Goal: Information Seeking & Learning: Check status

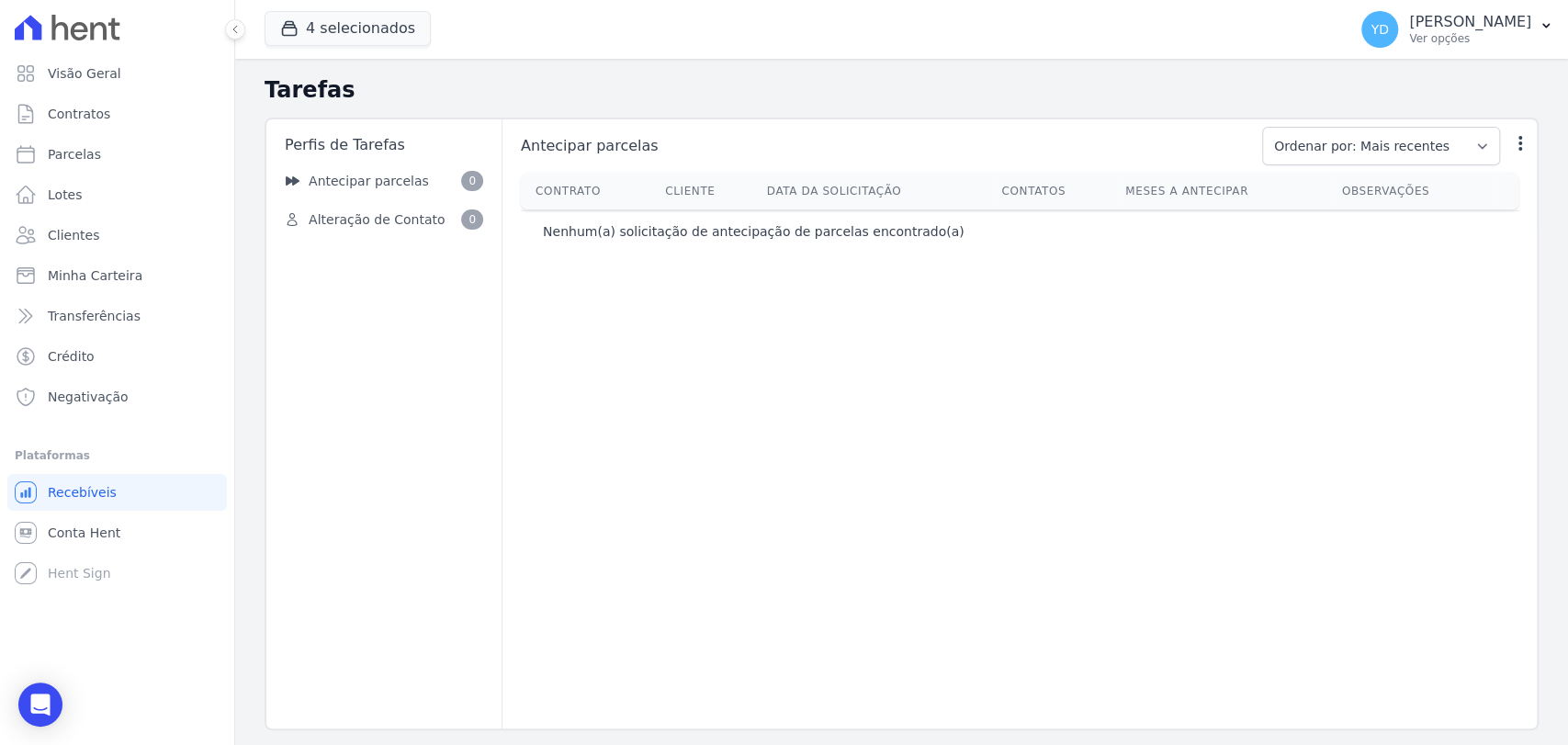
click at [154, 54] on div at bounding box center [117, 27] width 220 height 55
click at [164, 61] on link "Visão Geral" at bounding box center [117, 73] width 220 height 36
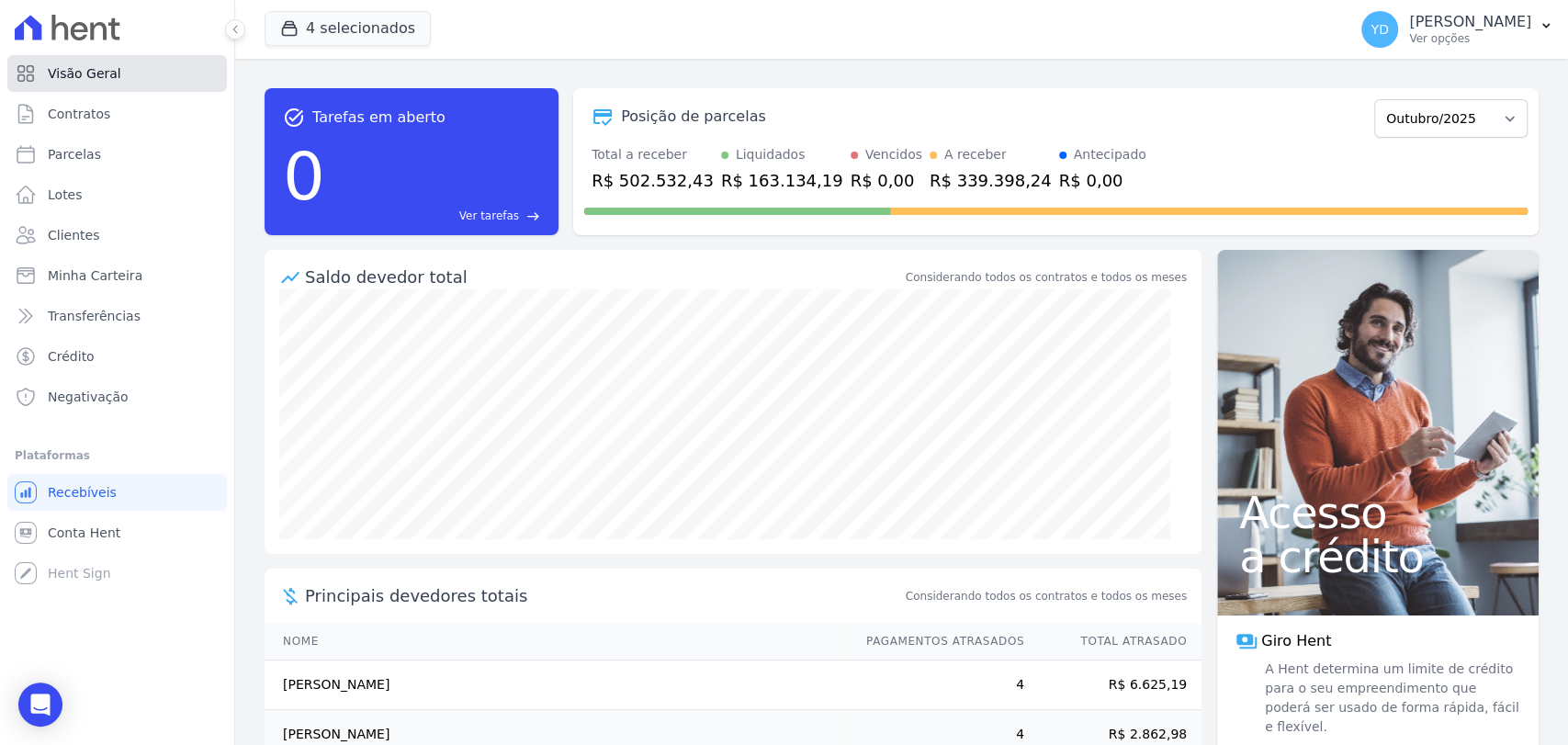
click at [146, 69] on link "Visão Geral" at bounding box center [117, 73] width 220 height 36
click at [122, 243] on link "Clientes" at bounding box center [117, 235] width 220 height 36
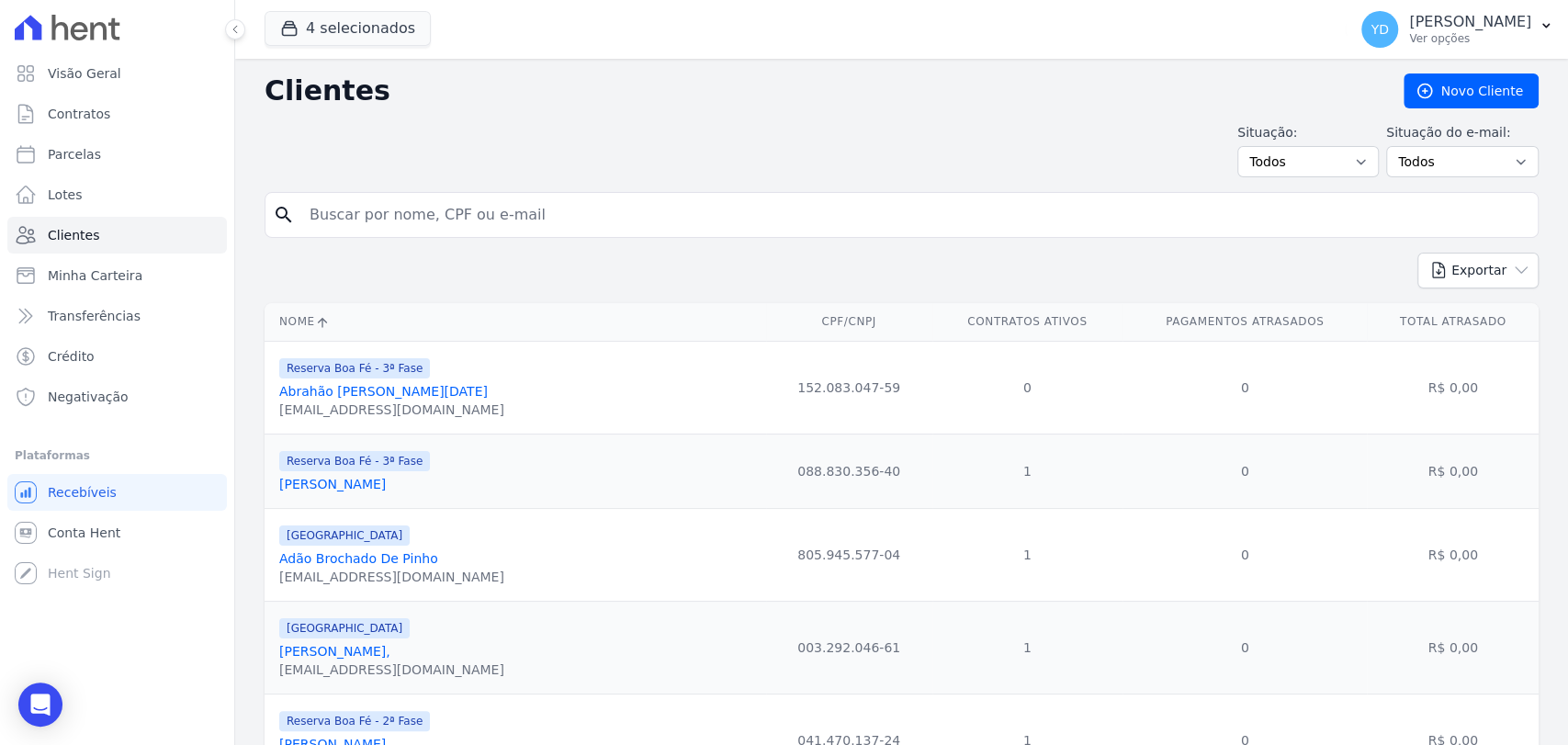
click at [1205, 227] on input "search" at bounding box center [915, 215] width 1232 height 36
paste input "Faema Dos Santos Cunha"
type input "Faema Dos Santos Cunha"
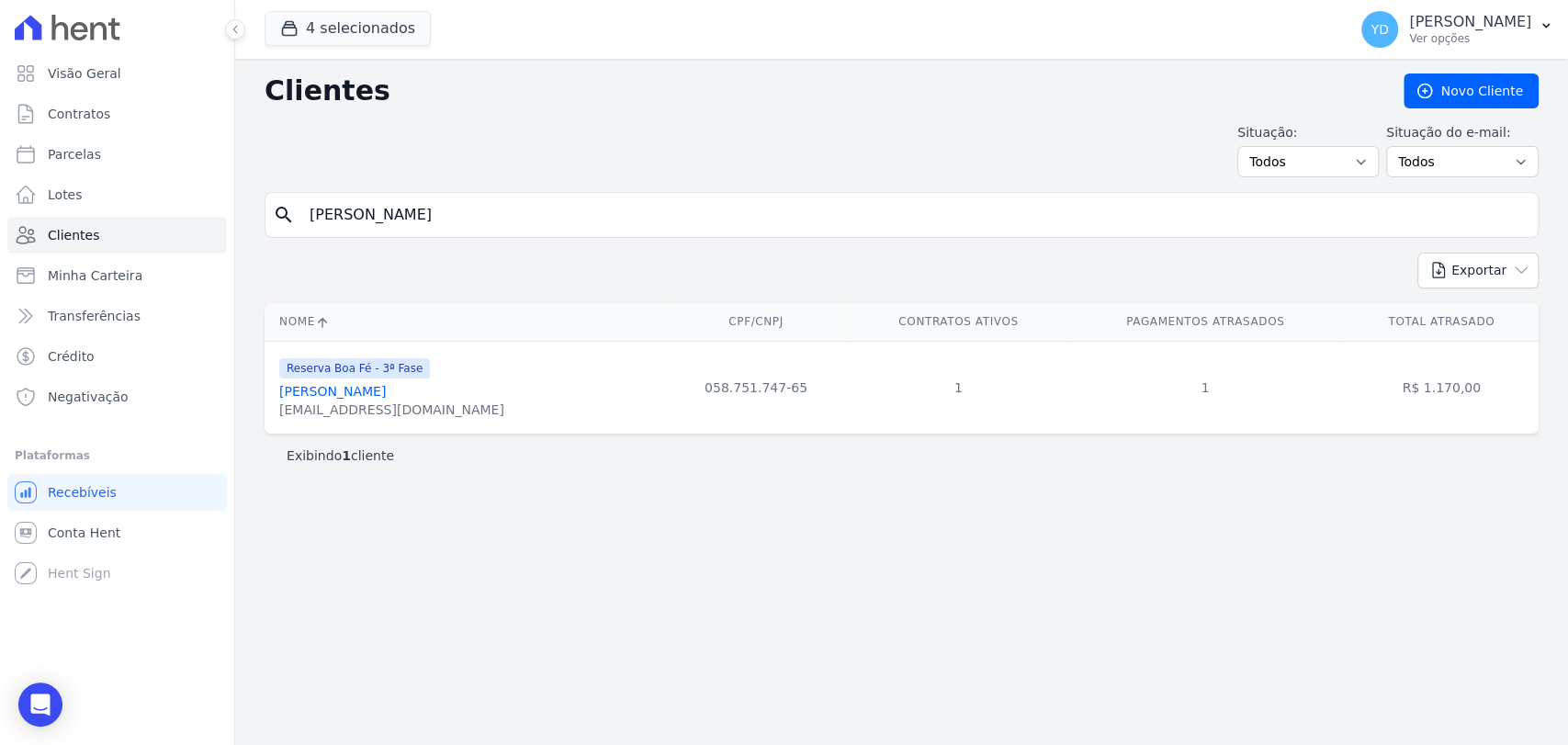
click at [500, 228] on input "Faema Dos Santos Cunha" at bounding box center [915, 215] width 1232 height 36
paste input "Ana Lívia Maurício Perdigão"
type input "Ana Lívia Maurício Perdigão"
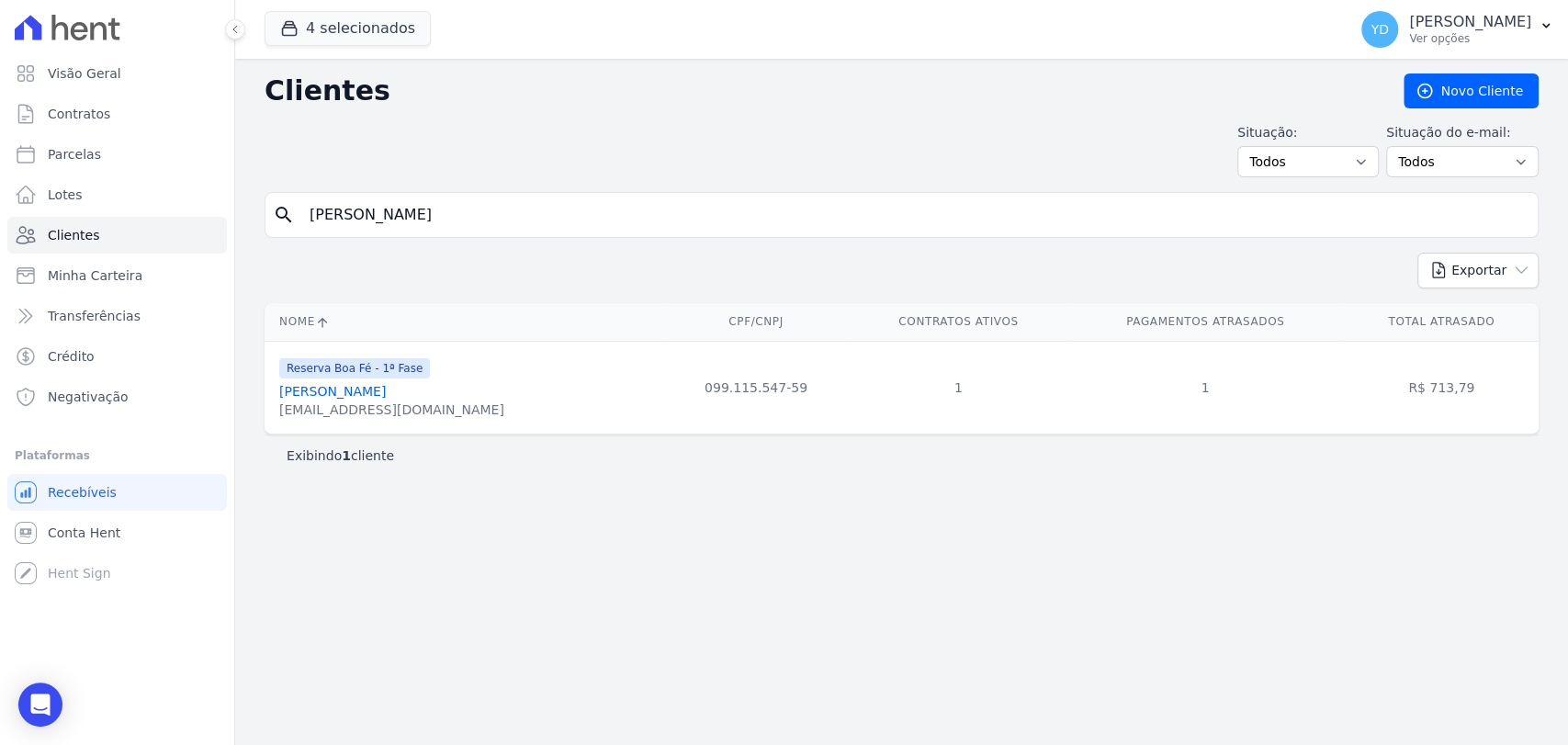
click at [517, 229] on input "Ana Lívia Maurício Perdigão" at bounding box center [915, 215] width 1232 height 36
paste input "Geferson Gomes De Arauj"
type input "Geferson Gomes De Araujo"
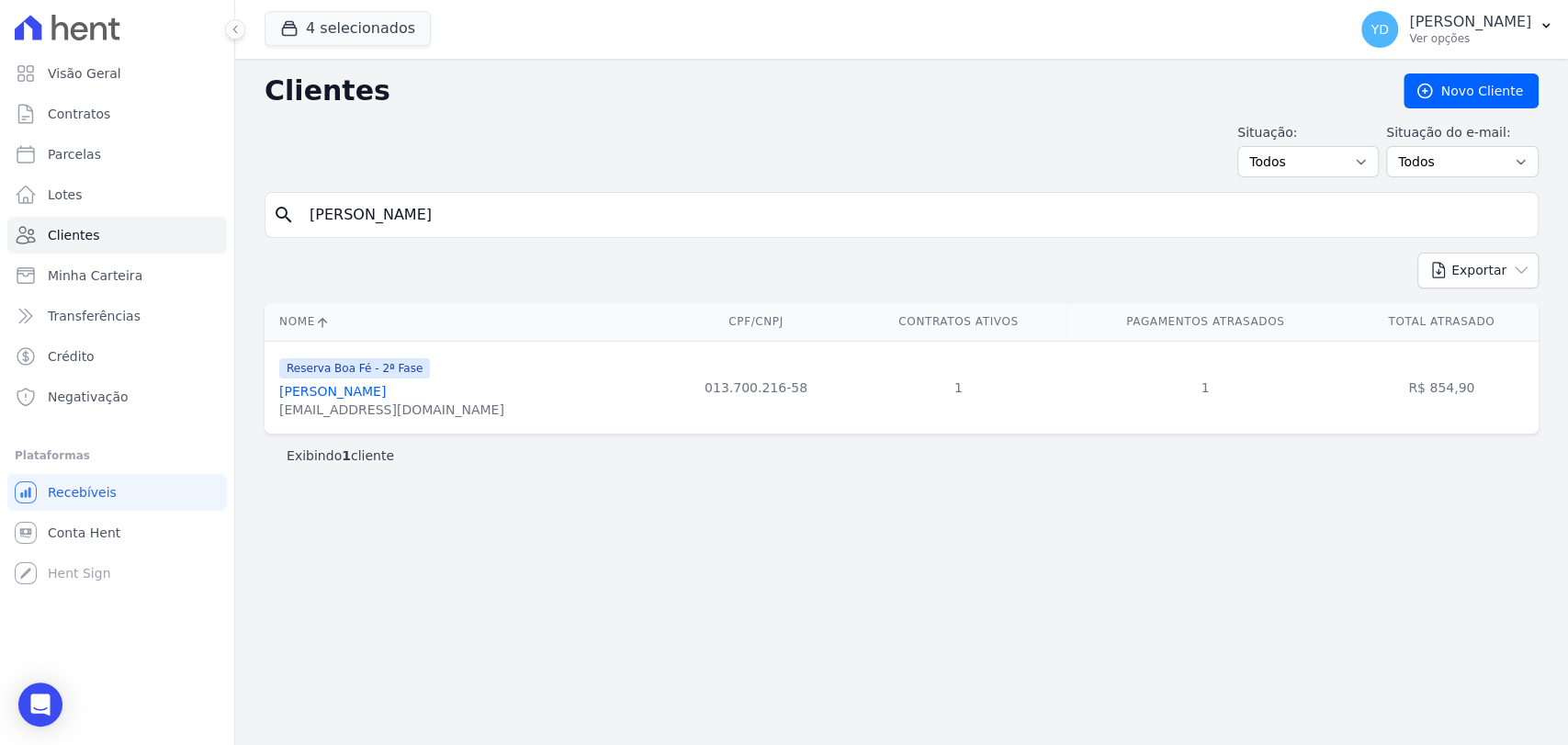
click at [576, 214] on input "Geferson Gomes De Araujo" at bounding box center [915, 215] width 1232 height 36
paste input "Jardel Lage Louzada"
click at [576, 214] on input "Jardel Lage Louzada" at bounding box center [915, 215] width 1232 height 36
type input "Jardel Lage Louzada"
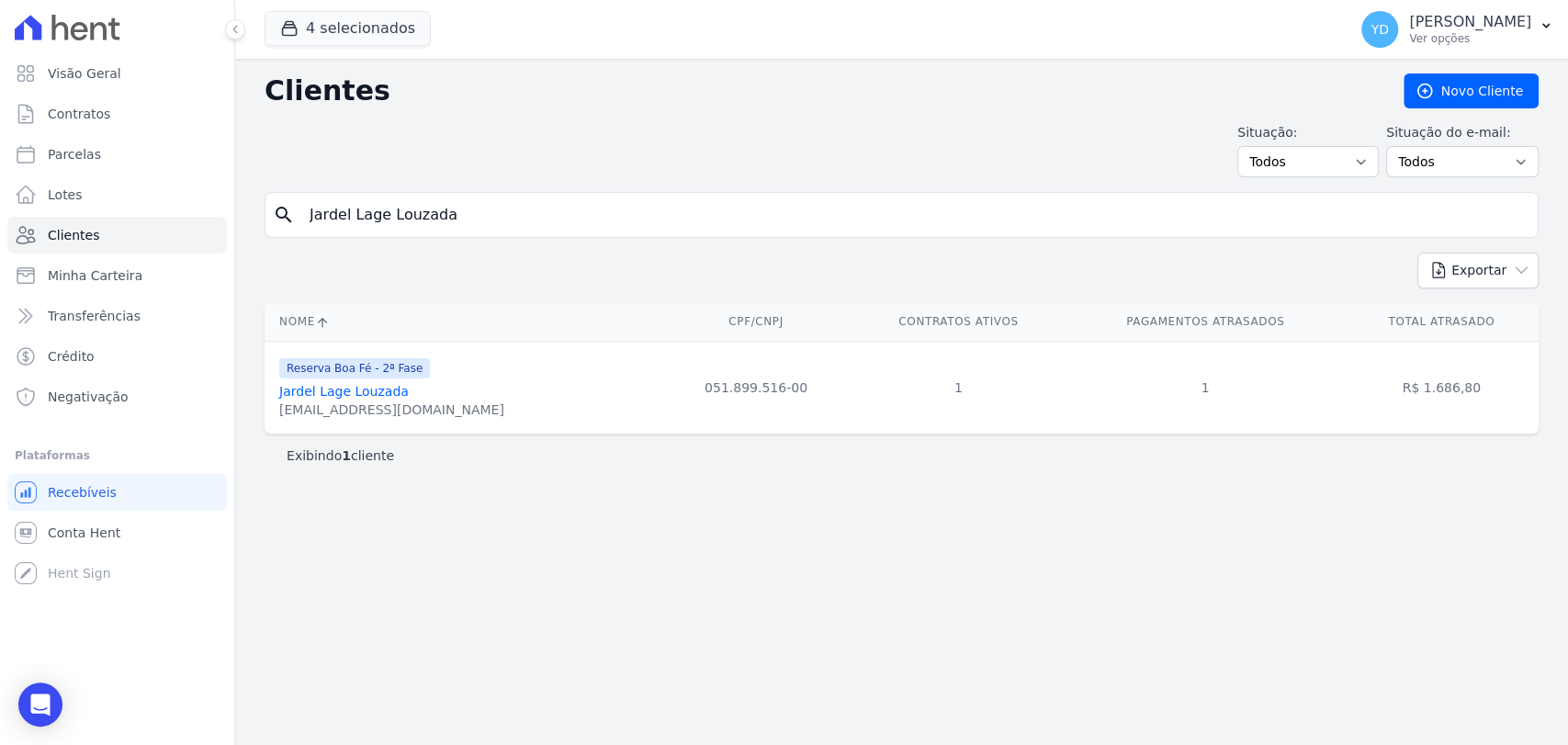
click at [462, 197] on input "Jardel Lage Louzada" at bounding box center [915, 215] width 1232 height 36
paste input "ose Fernando Felix Junior"
type input "[PERSON_NAME]"
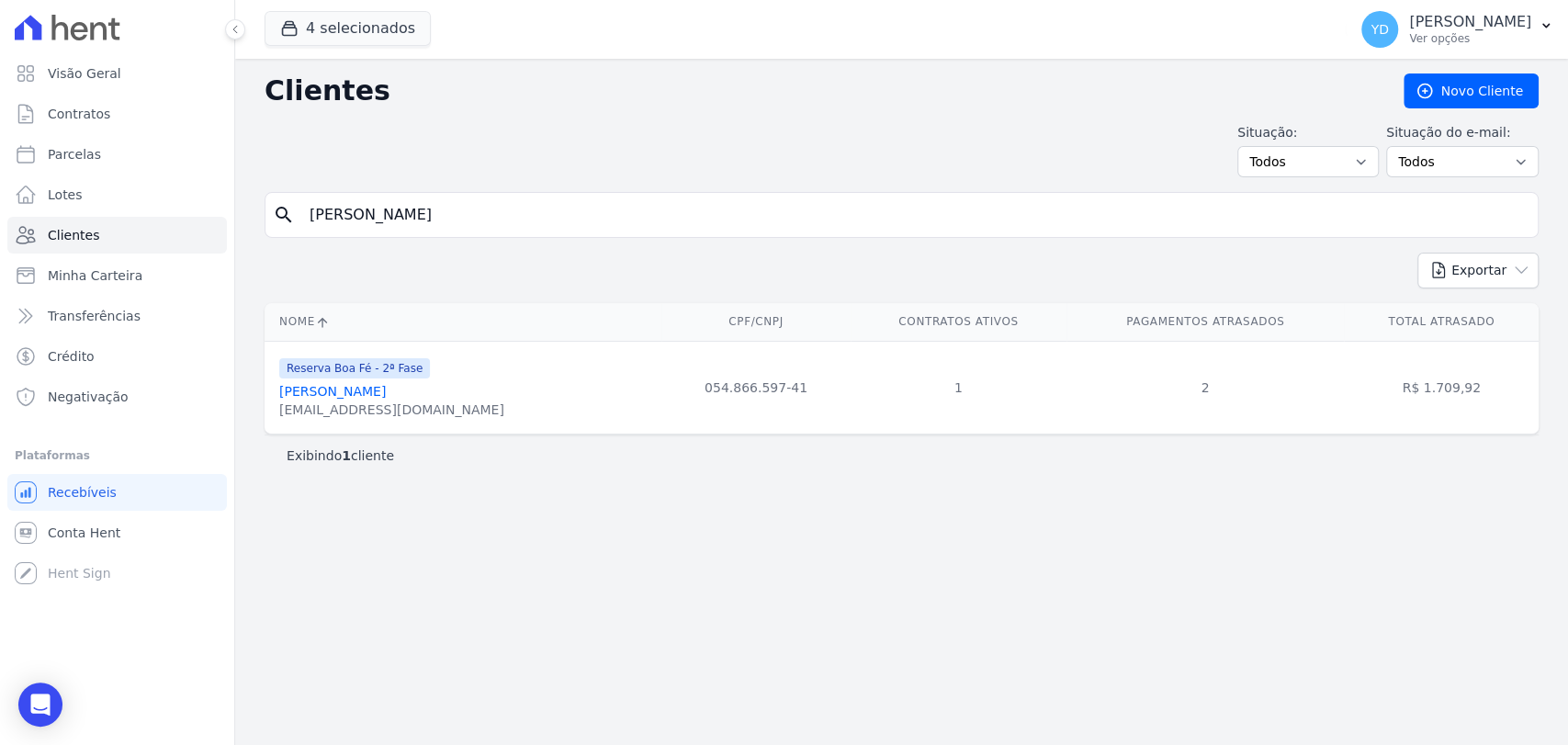
click at [419, 189] on div "Clientes Novo Cliente Situação: Todos Adimplentes Inadimplentes Situação do e-m…" at bounding box center [901, 401] width 1333 height 686
click at [426, 207] on input "[PERSON_NAME]" at bounding box center [915, 215] width 1232 height 36
type input "thaigo"
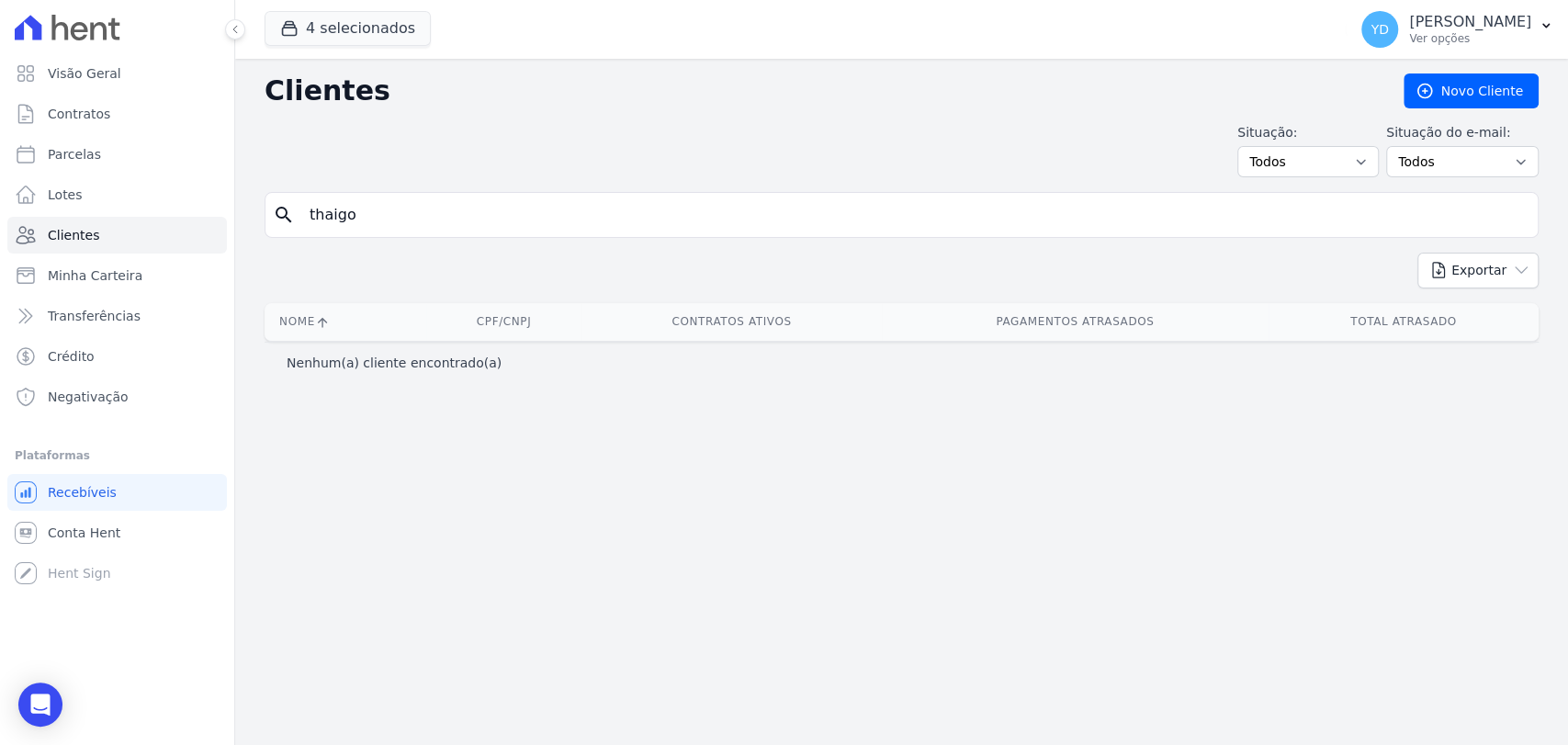
click at [334, 223] on input "thaigo" at bounding box center [915, 215] width 1232 height 36
type input "thiago"
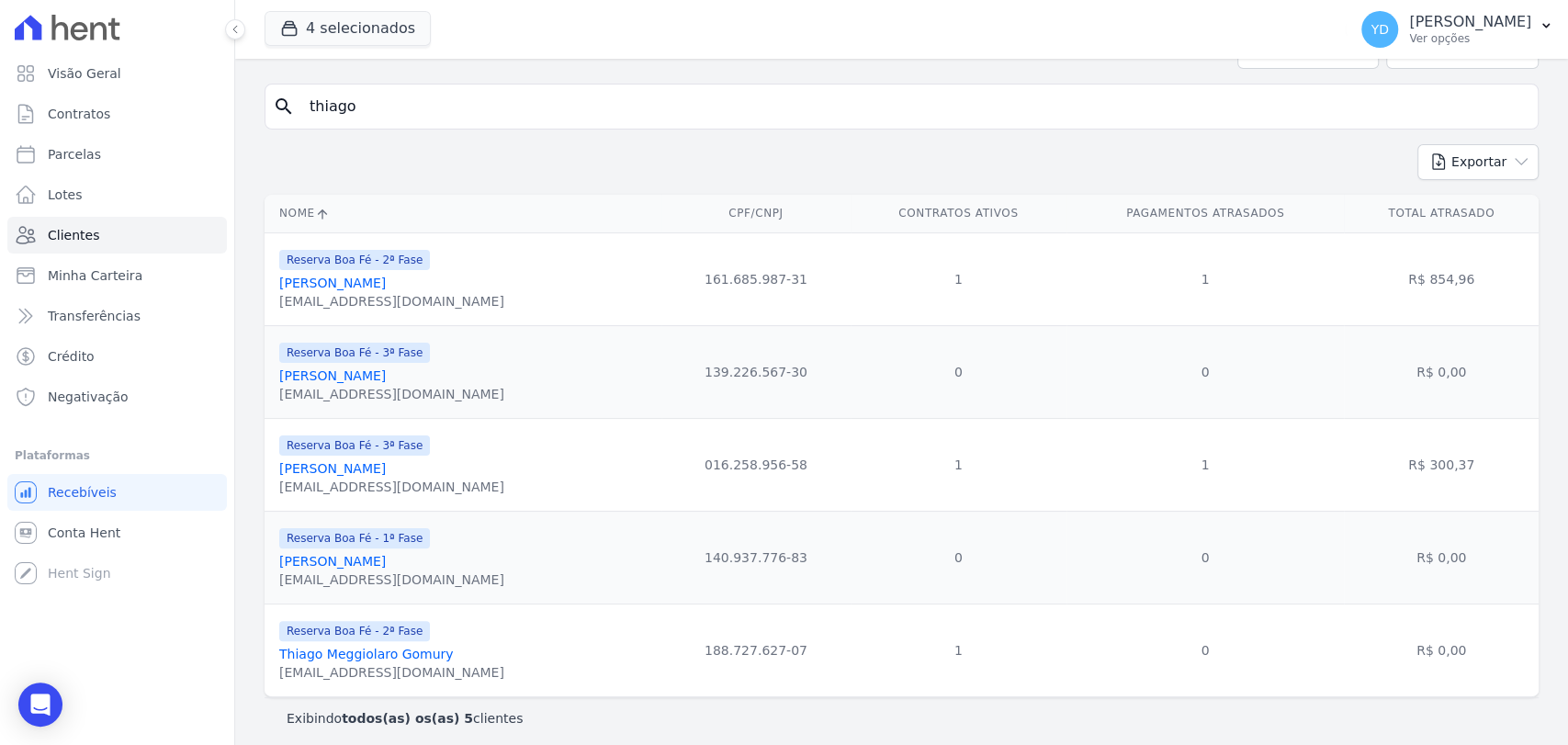
scroll to position [117, 0]
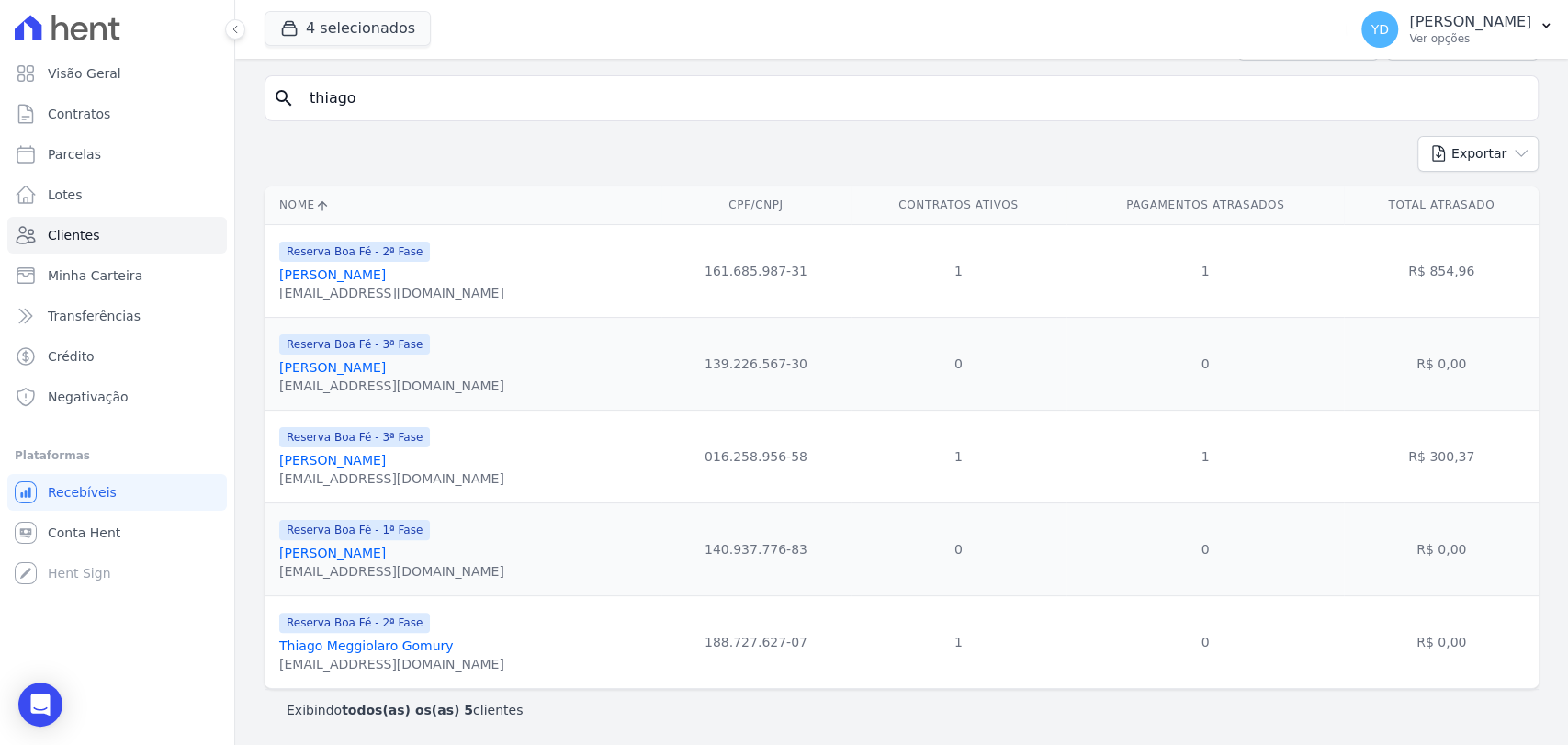
click at [368, 90] on input "thiago" at bounding box center [915, 98] width 1232 height 36
type input "thiago"
click at [342, 101] on input "thiago" at bounding box center [915, 98] width 1232 height 36
click at [187, 71] on link "Visão Geral" at bounding box center [117, 73] width 220 height 36
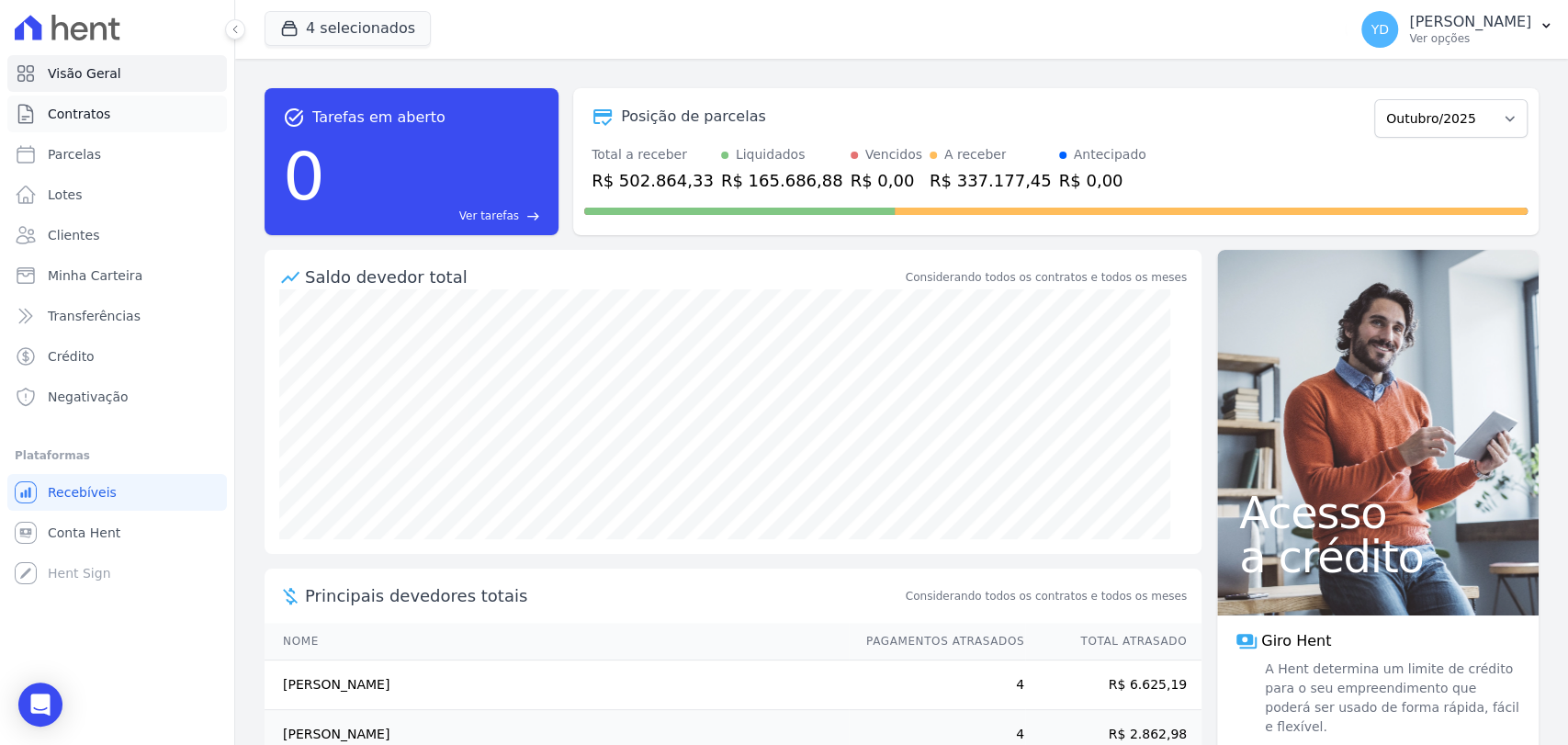
click at [170, 121] on link "Contratos" at bounding box center [117, 114] width 220 height 36
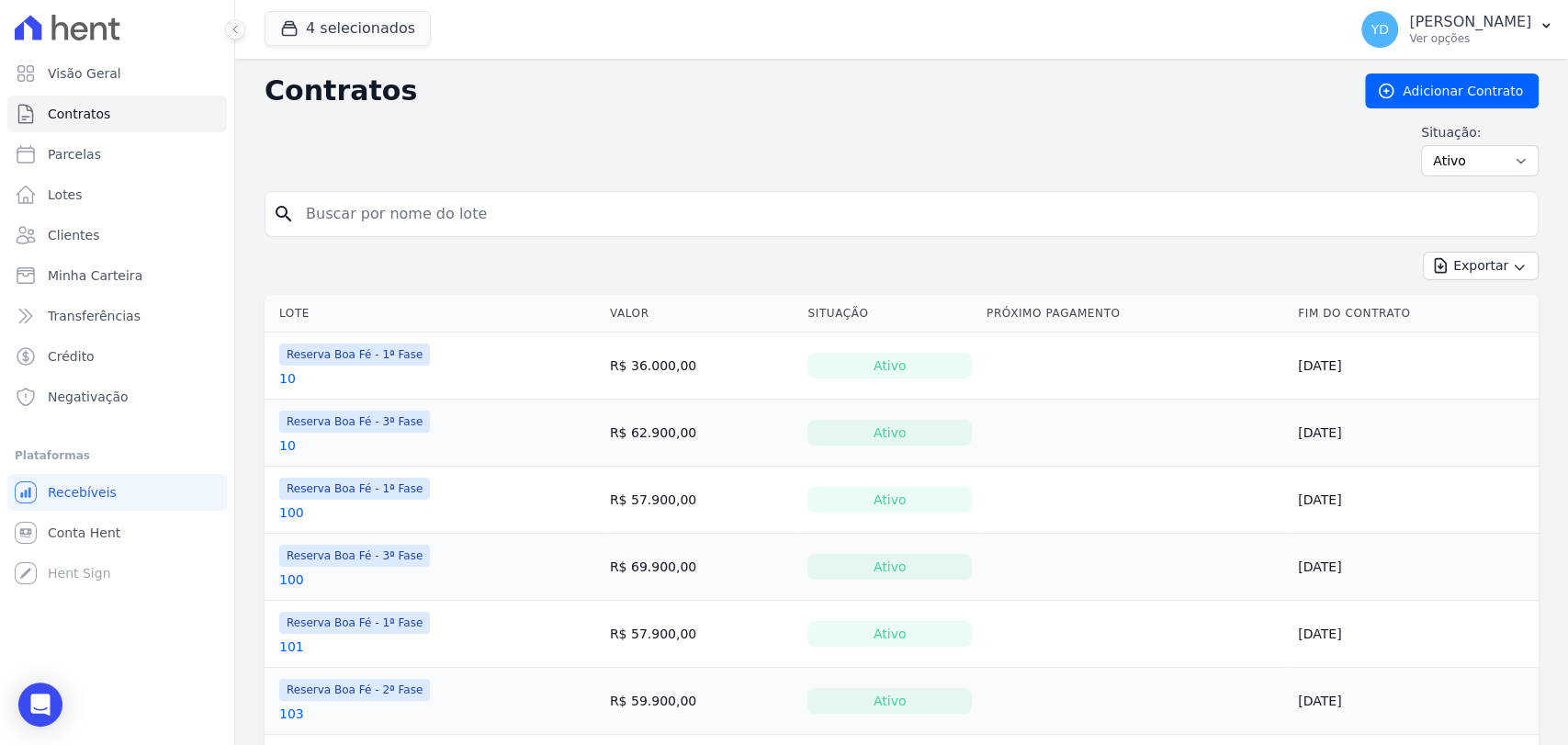
click at [448, 192] on div "search" at bounding box center [902, 214] width 1274 height 46
click at [457, 201] on input "search" at bounding box center [912, 214] width 1235 height 36
click at [436, 178] on div "Contratos Adicionar Contrato Situação: Ativo Todos Pausado Distratado Rascunho …" at bounding box center [902, 132] width 1274 height 118
click at [152, 118] on link "Contratos" at bounding box center [117, 114] width 220 height 36
click at [418, 229] on input "search" at bounding box center [912, 214] width 1235 height 36
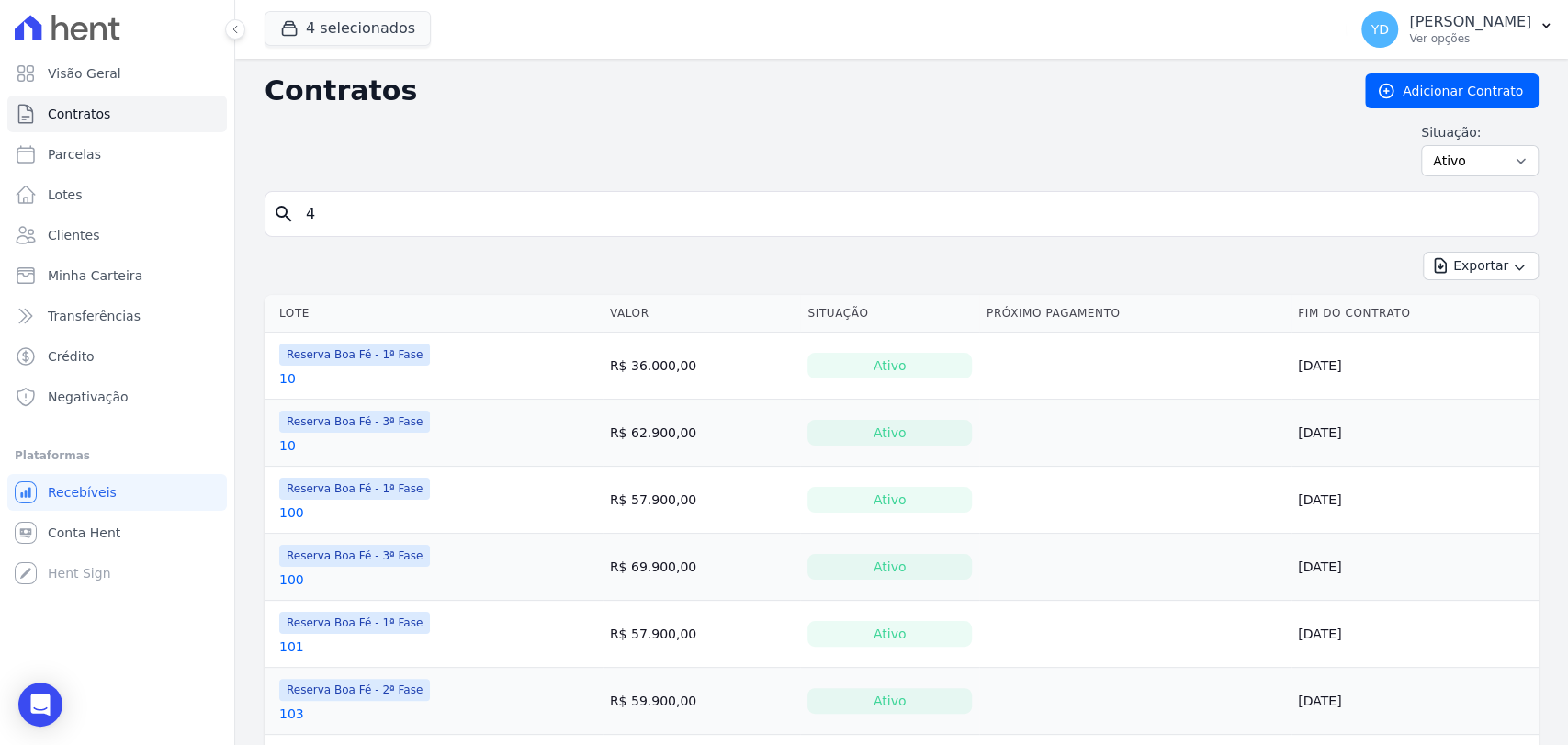
type input "4"
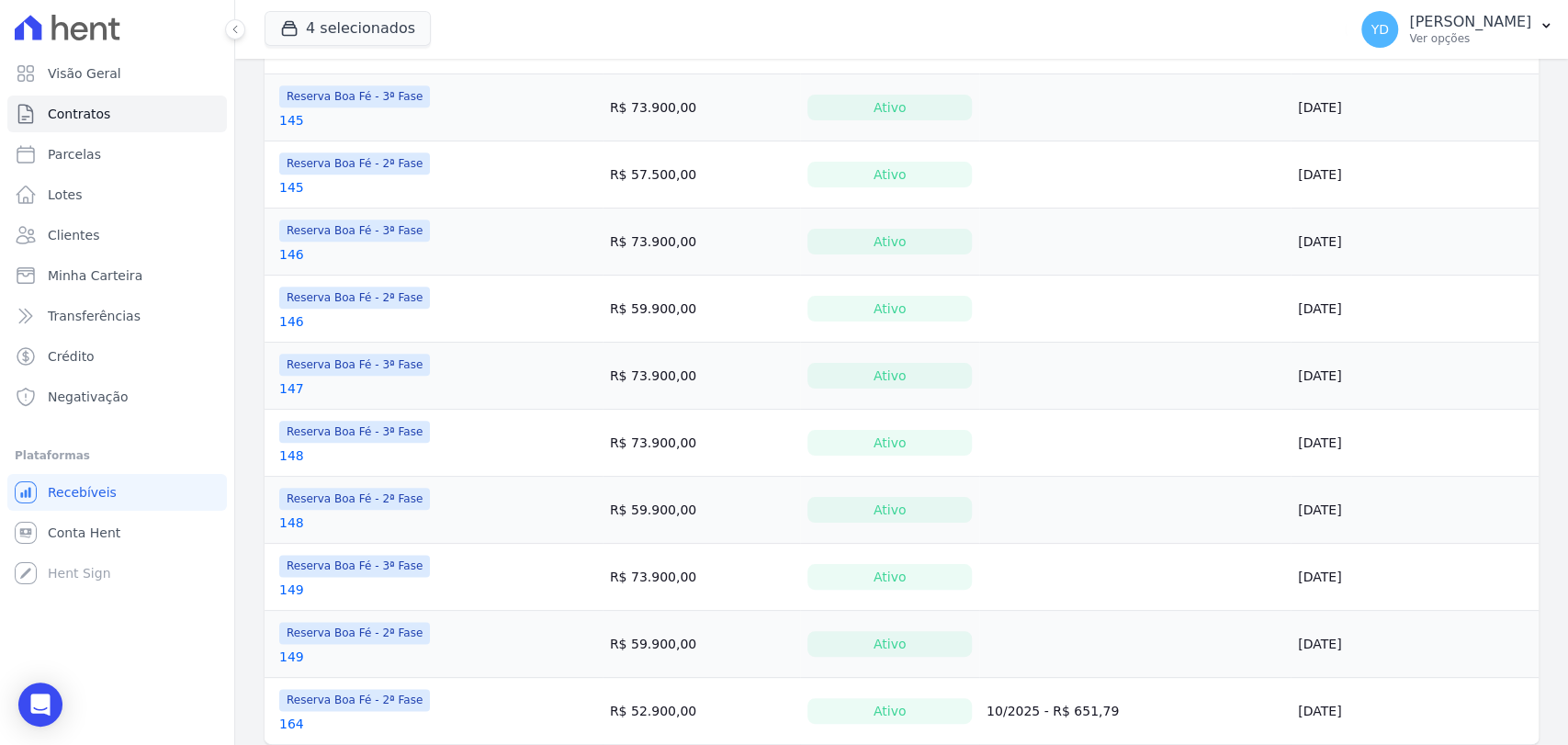
scroll to position [1348, 0]
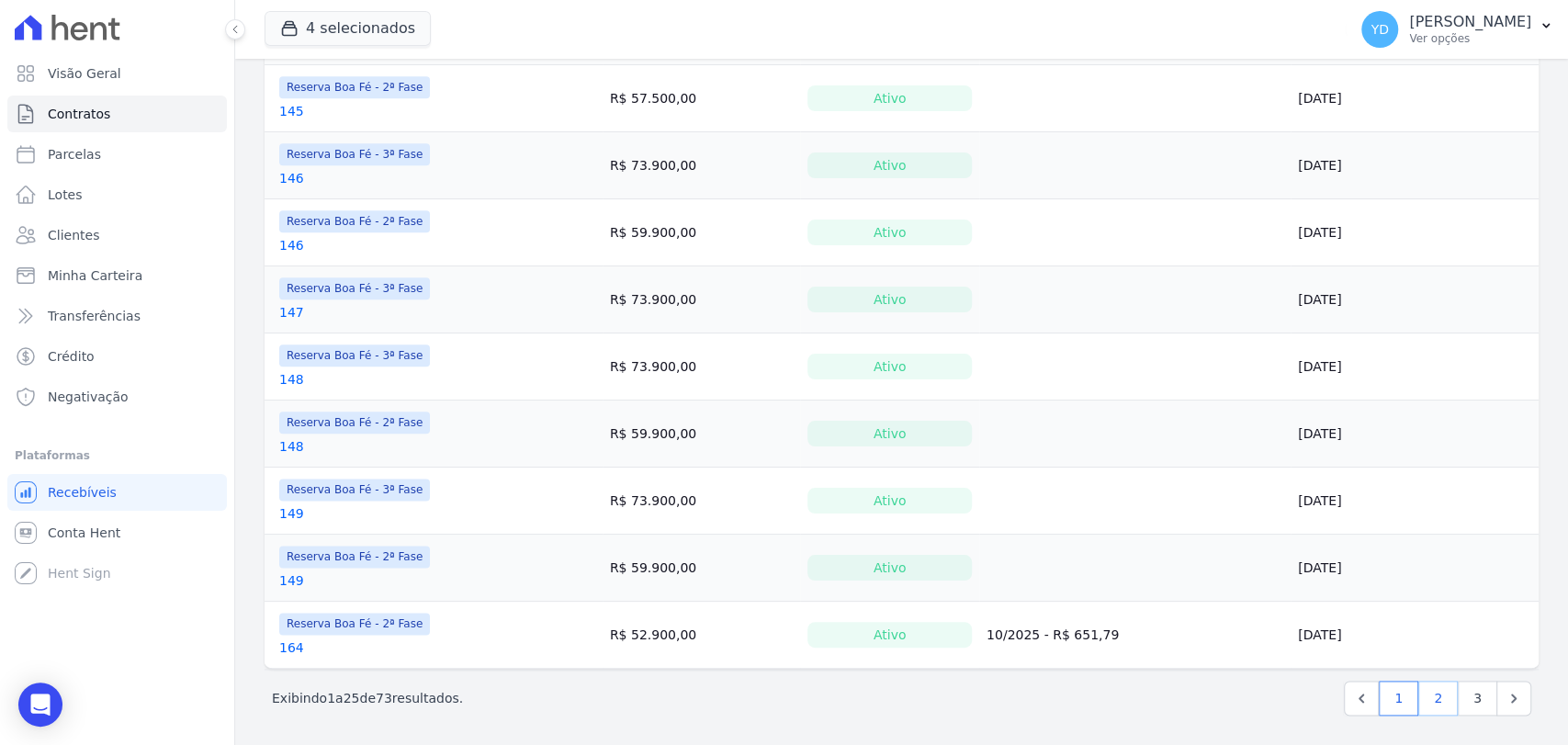
click at [1432, 696] on link "2" at bounding box center [1437, 698] width 39 height 35
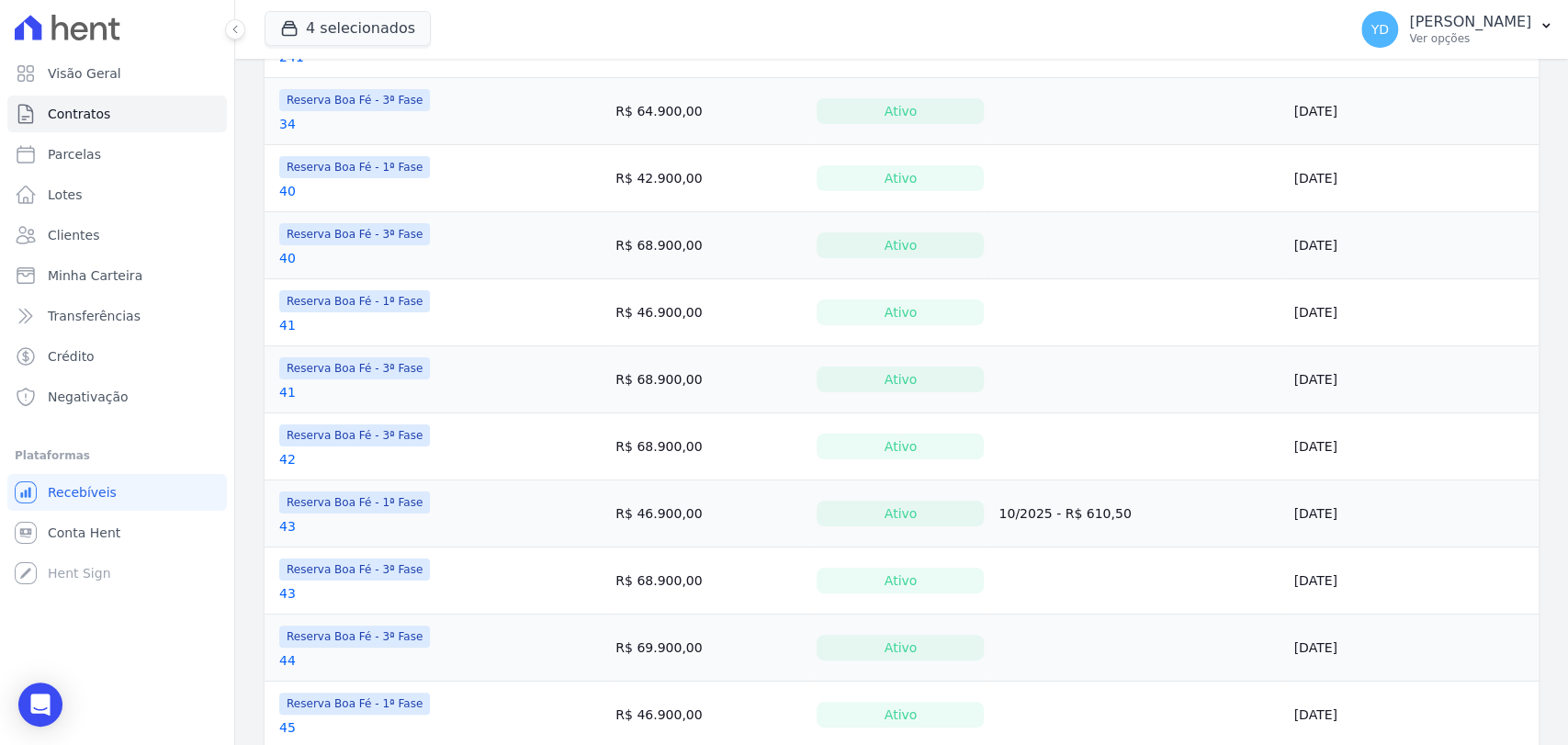
scroll to position [1340, 0]
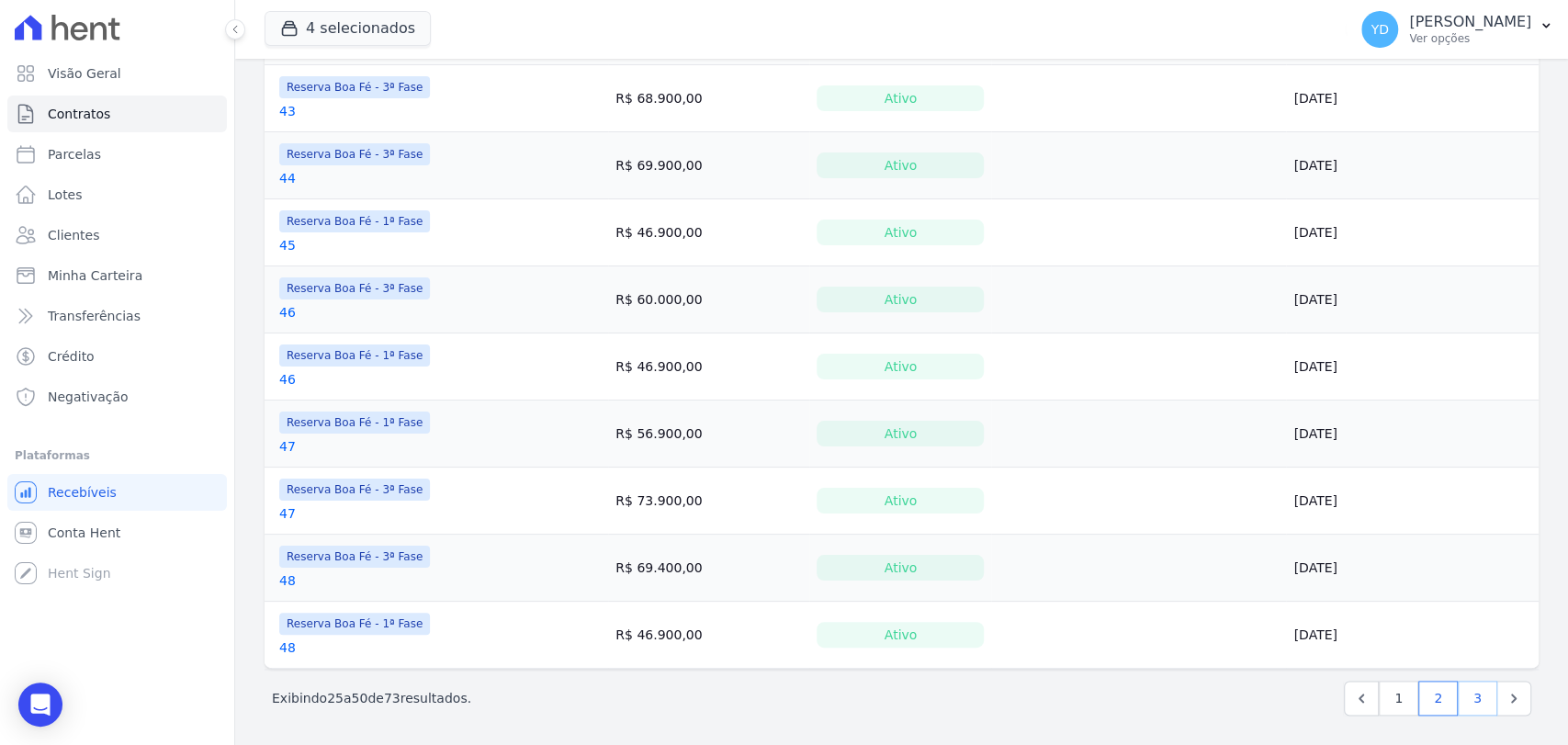
click at [1458, 689] on link "3" at bounding box center [1477, 698] width 39 height 35
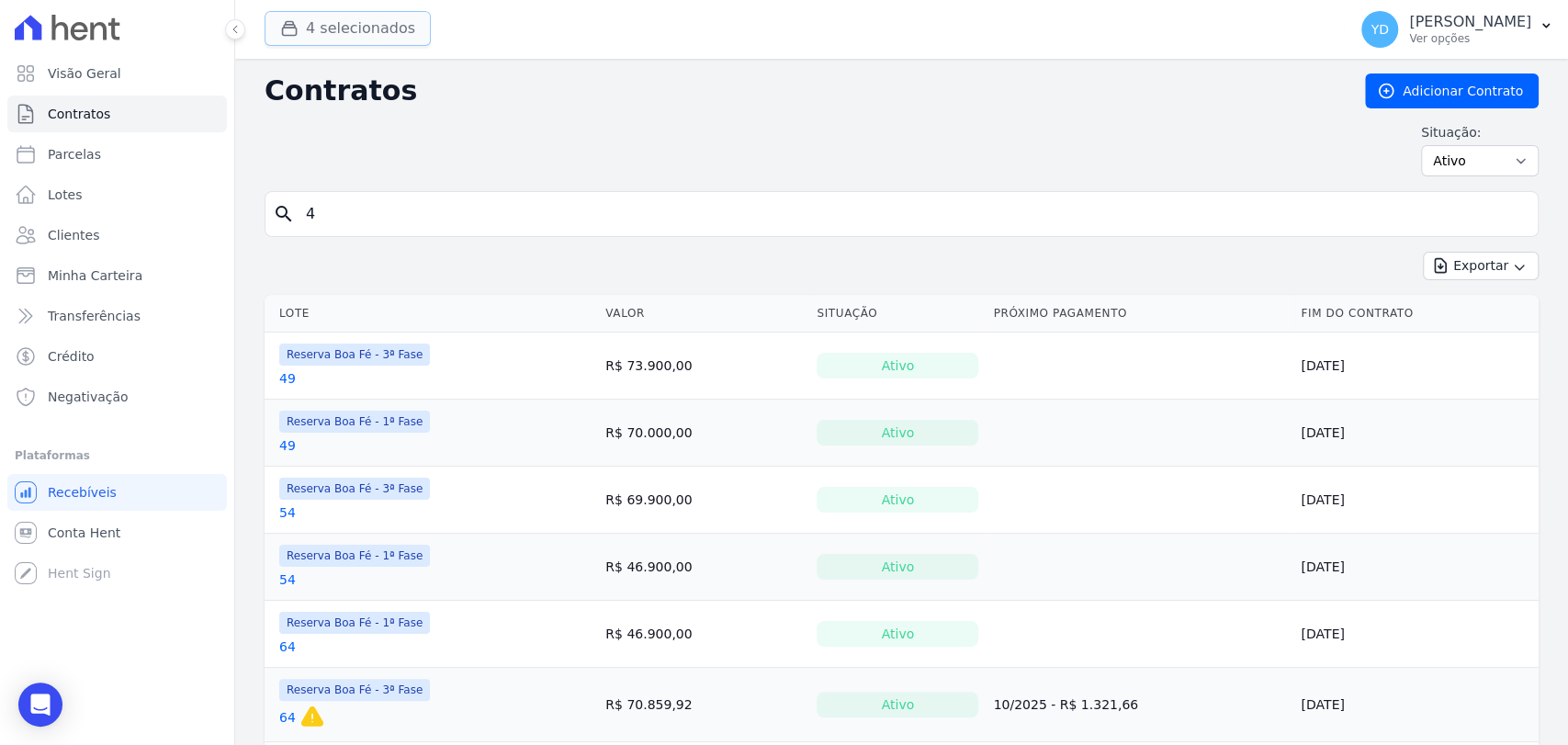
click at [332, 28] on button "4 selecionados" at bounding box center [347, 28] width 166 height 35
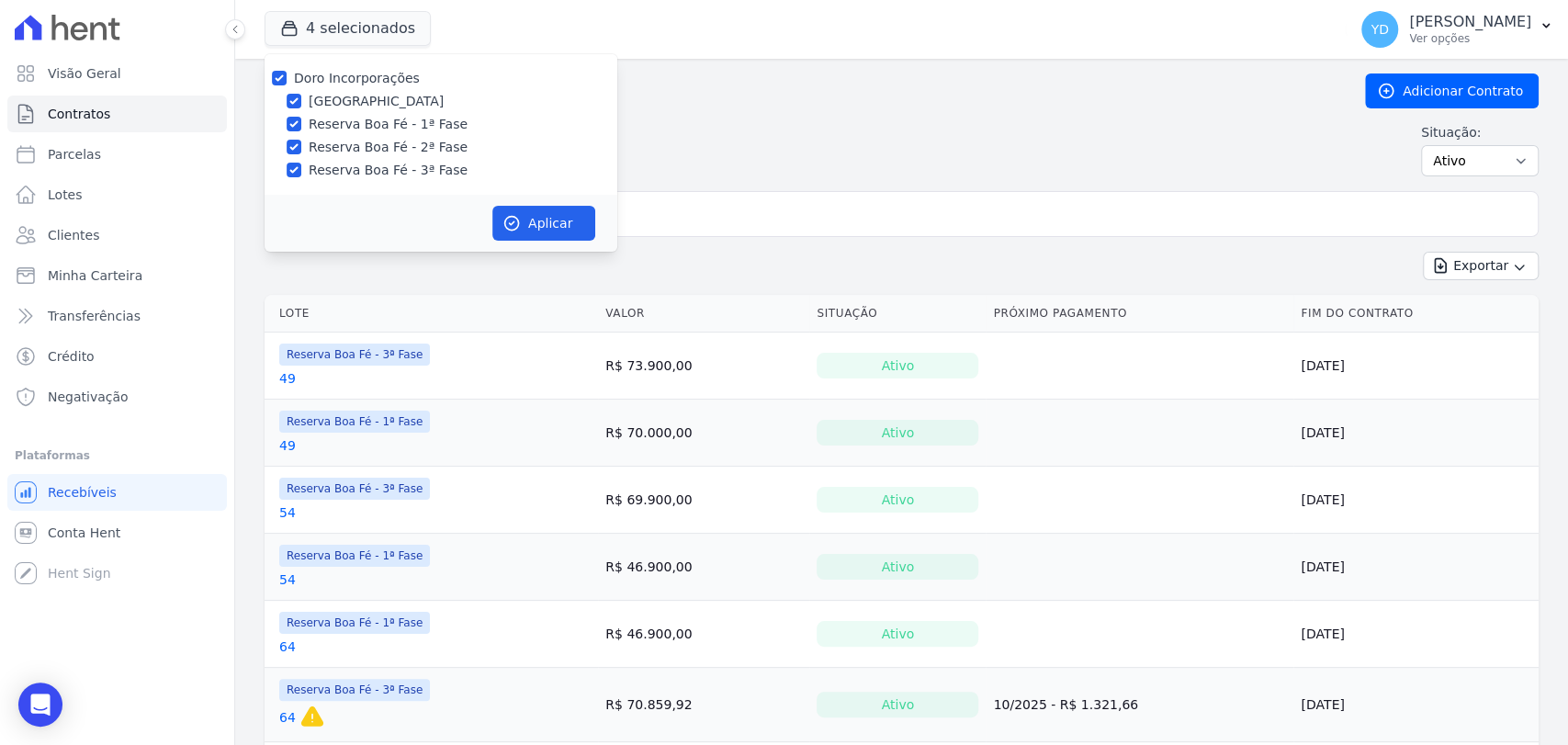
click at [350, 83] on label "Doro Incorporações" at bounding box center [356, 78] width 126 height 14
click at [287, 83] on input "Doro Incorporações" at bounding box center [278, 78] width 14 height 14
checkbox input "false"
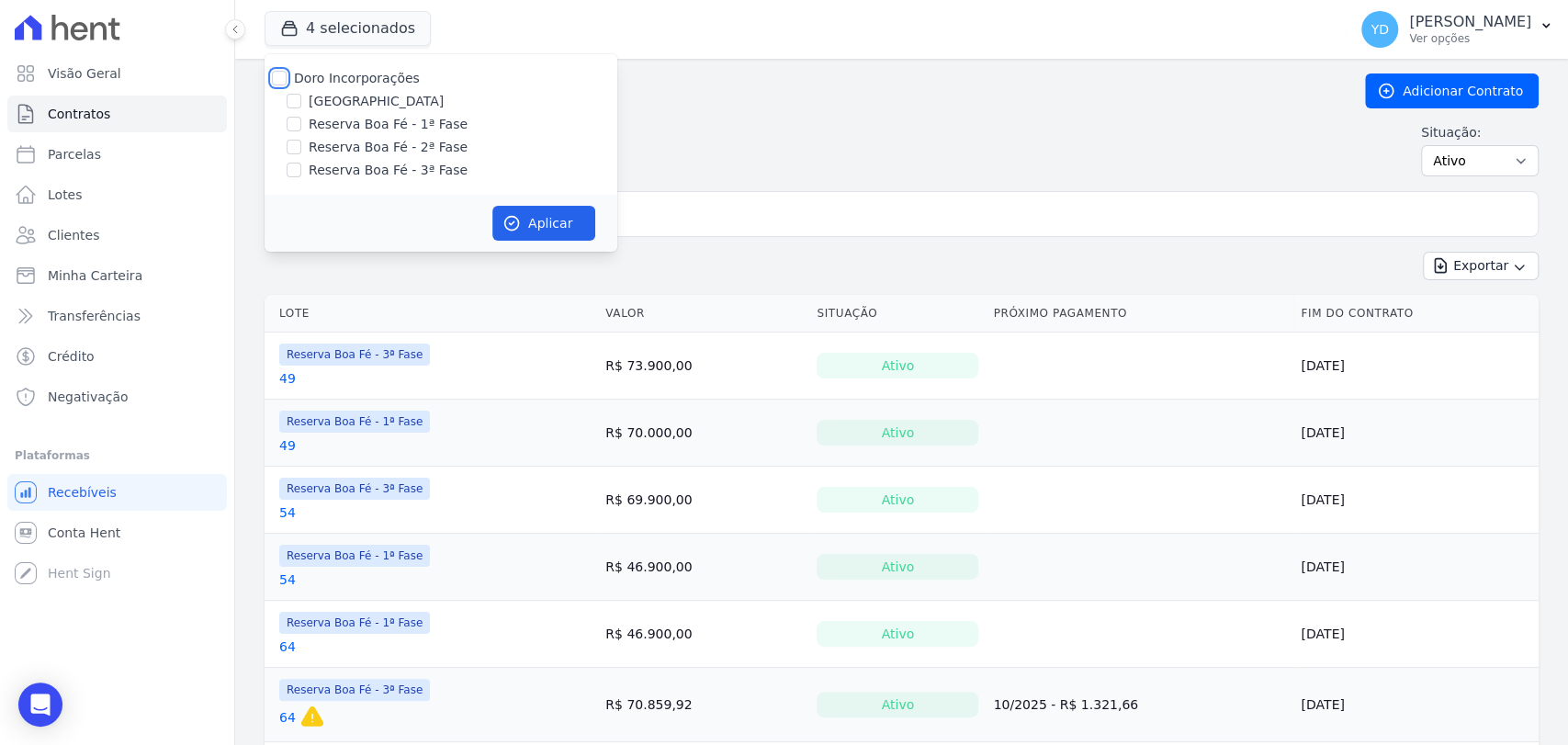
checkbox input "false"
click at [358, 127] on label "Reserva Boa Fé - 1ª Fase" at bounding box center [389, 125] width 159 height 19
click at [301, 127] on input "Reserva Boa Fé - 1ª Fase" at bounding box center [294, 124] width 14 height 14
checkbox input "true"
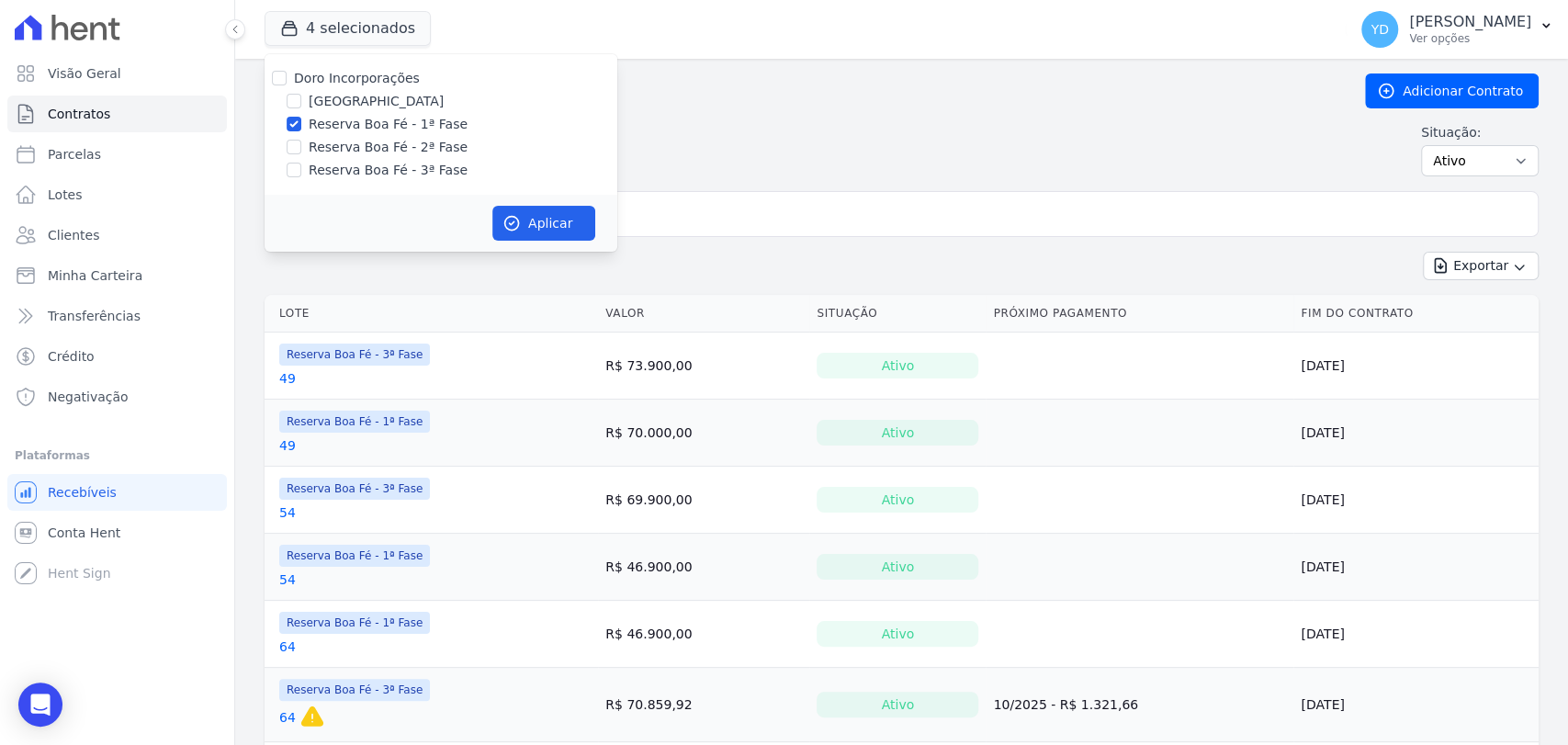
drag, startPoint x: 361, startPoint y: 153, endPoint x: 582, endPoint y: 222, distance: 231.5
click at [365, 156] on label "Reserva Boa Fé - 2ª Fase" at bounding box center [389, 148] width 159 height 19
click at [301, 155] on input "Reserva Boa Fé - 2ª Fase" at bounding box center [294, 146] width 14 height 14
checkbox input "true"
click at [568, 213] on button "Aplicar" at bounding box center [543, 223] width 103 height 35
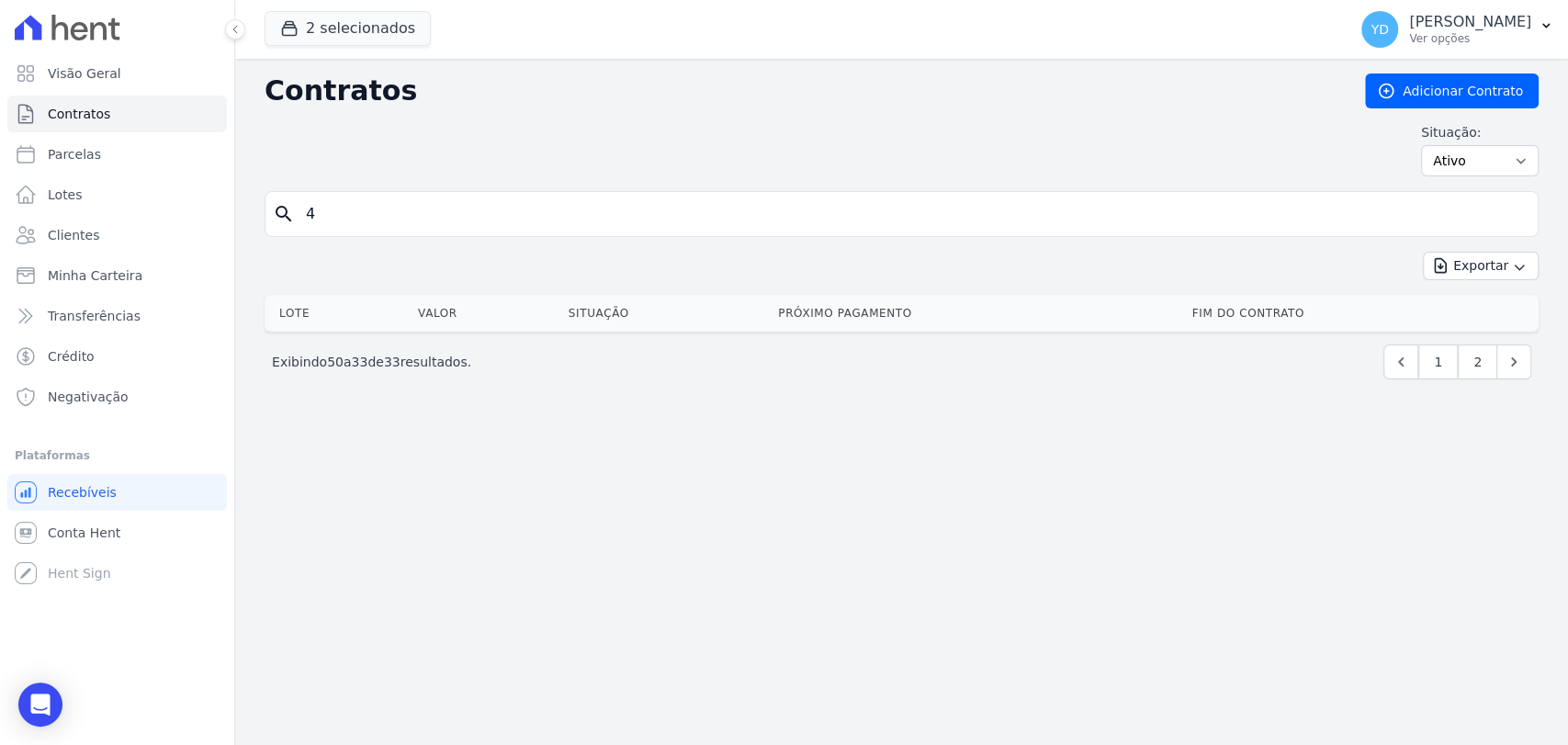
click at [369, 204] on input "4" at bounding box center [912, 214] width 1235 height 36
click at [368, 204] on input "4" at bounding box center [912, 214] width 1235 height 36
click at [76, 225] on link "Clientes" at bounding box center [117, 235] width 220 height 36
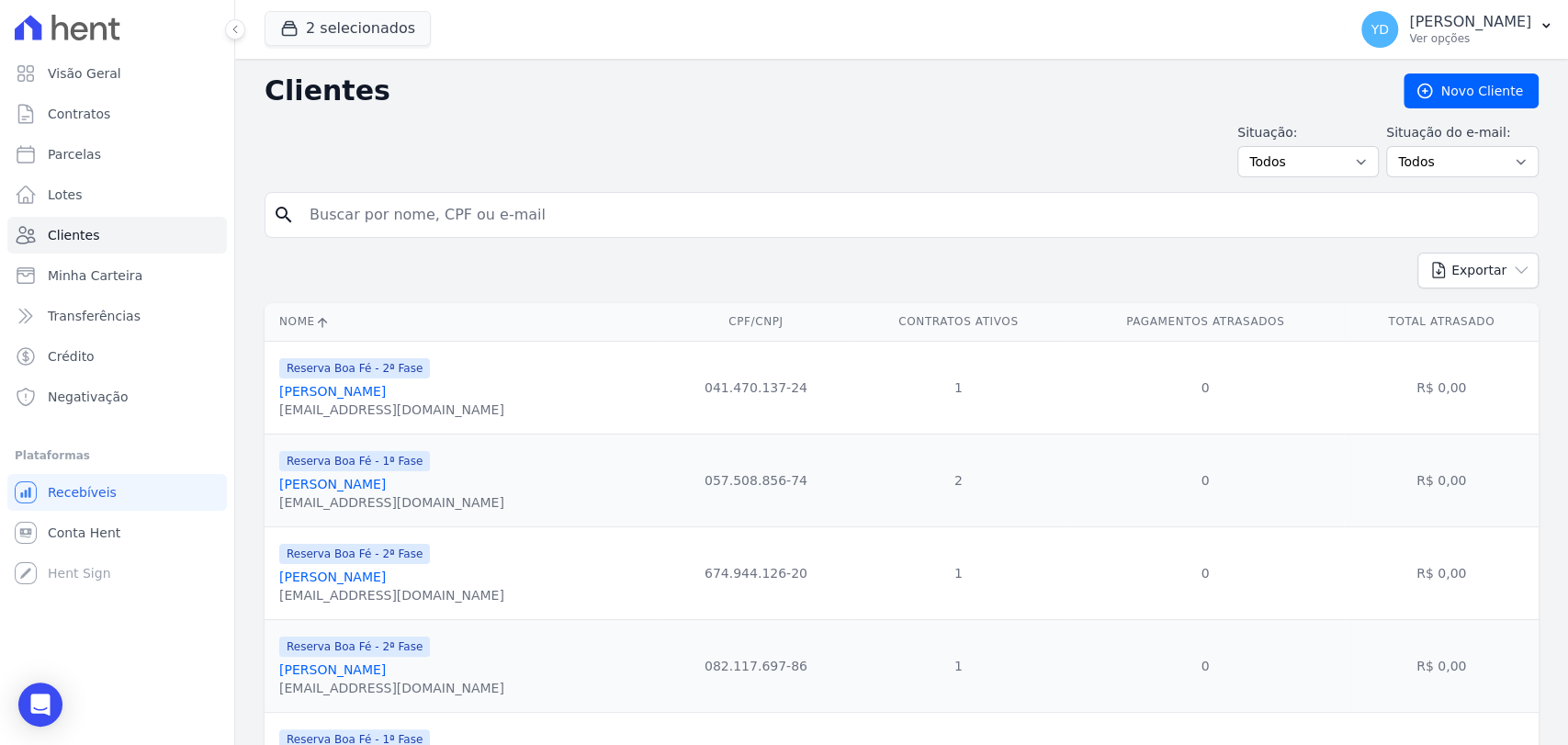
click at [344, 225] on input "search" at bounding box center [915, 215] width 1232 height 36
paste input "Paulo Roberto Vasconcelos"
type input "Paulo Roberto Vasconcelos"
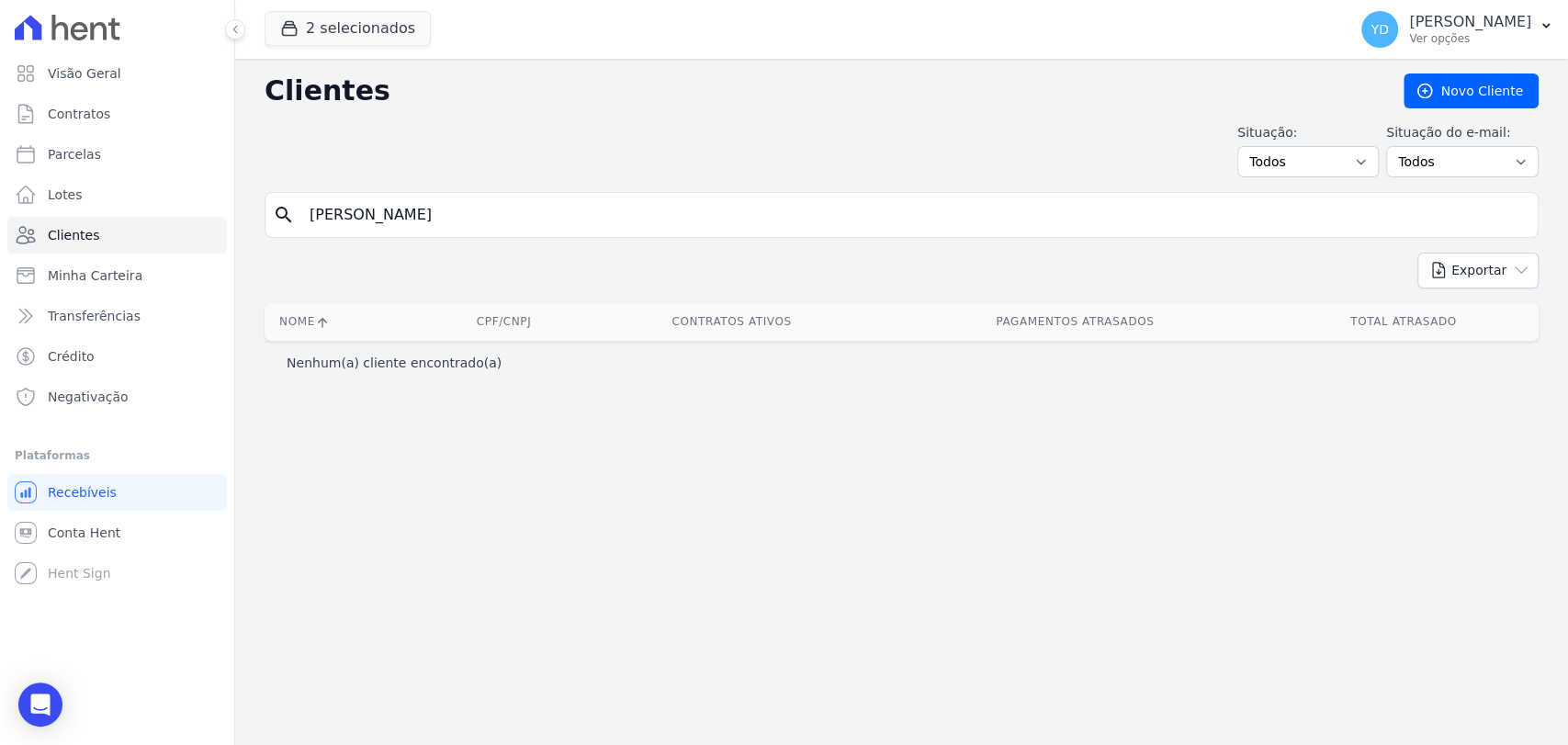
click at [470, 213] on input "Paulo Roberto Vasconcelos" at bounding box center [915, 215] width 1232 height 36
click at [470, 214] on input "Paulo Roberto Vasconcelos" at bounding box center [915, 215] width 1232 height 36
type input "HELOISA"
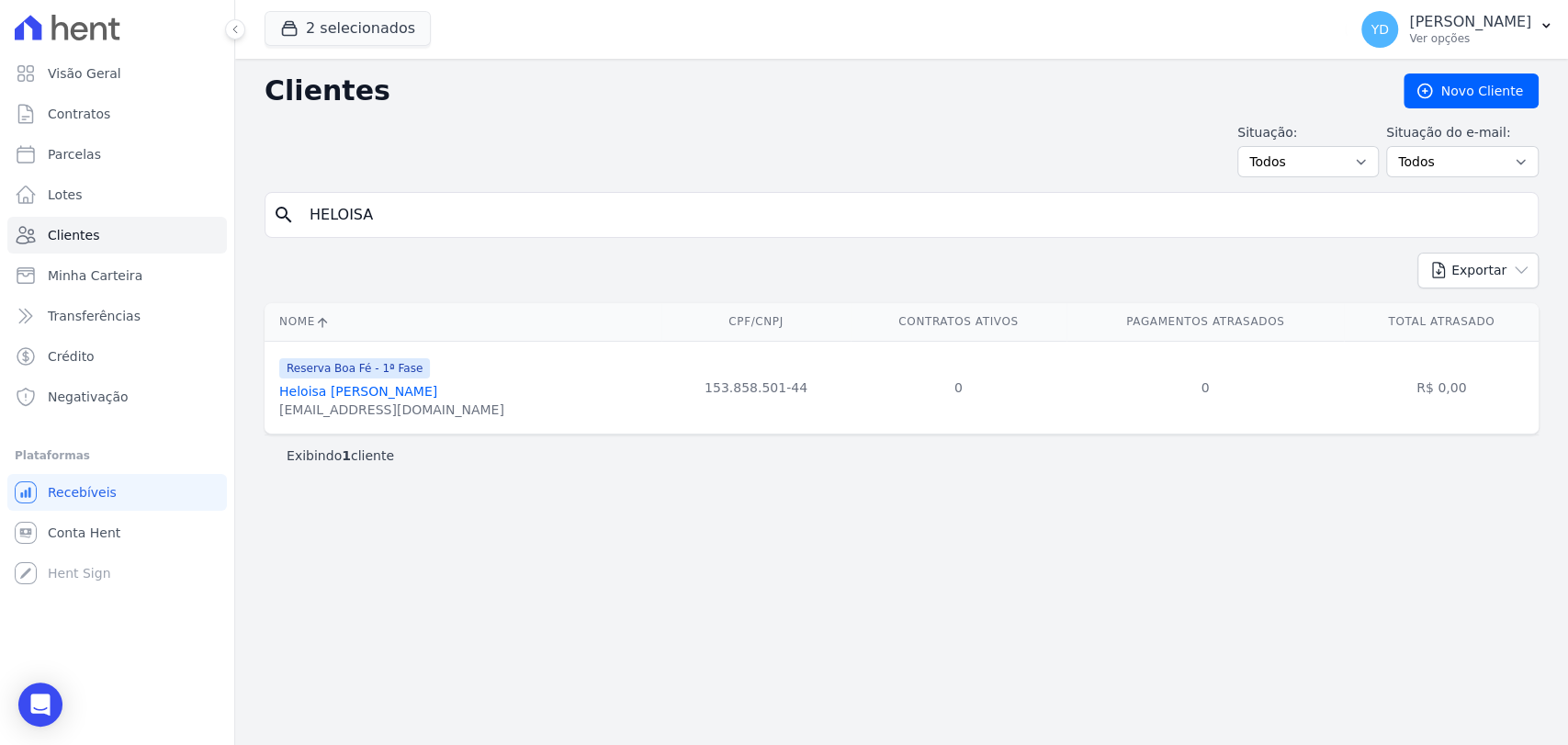
click at [309, 394] on link "Heloisa Helena Viana" at bounding box center [358, 391] width 158 height 14
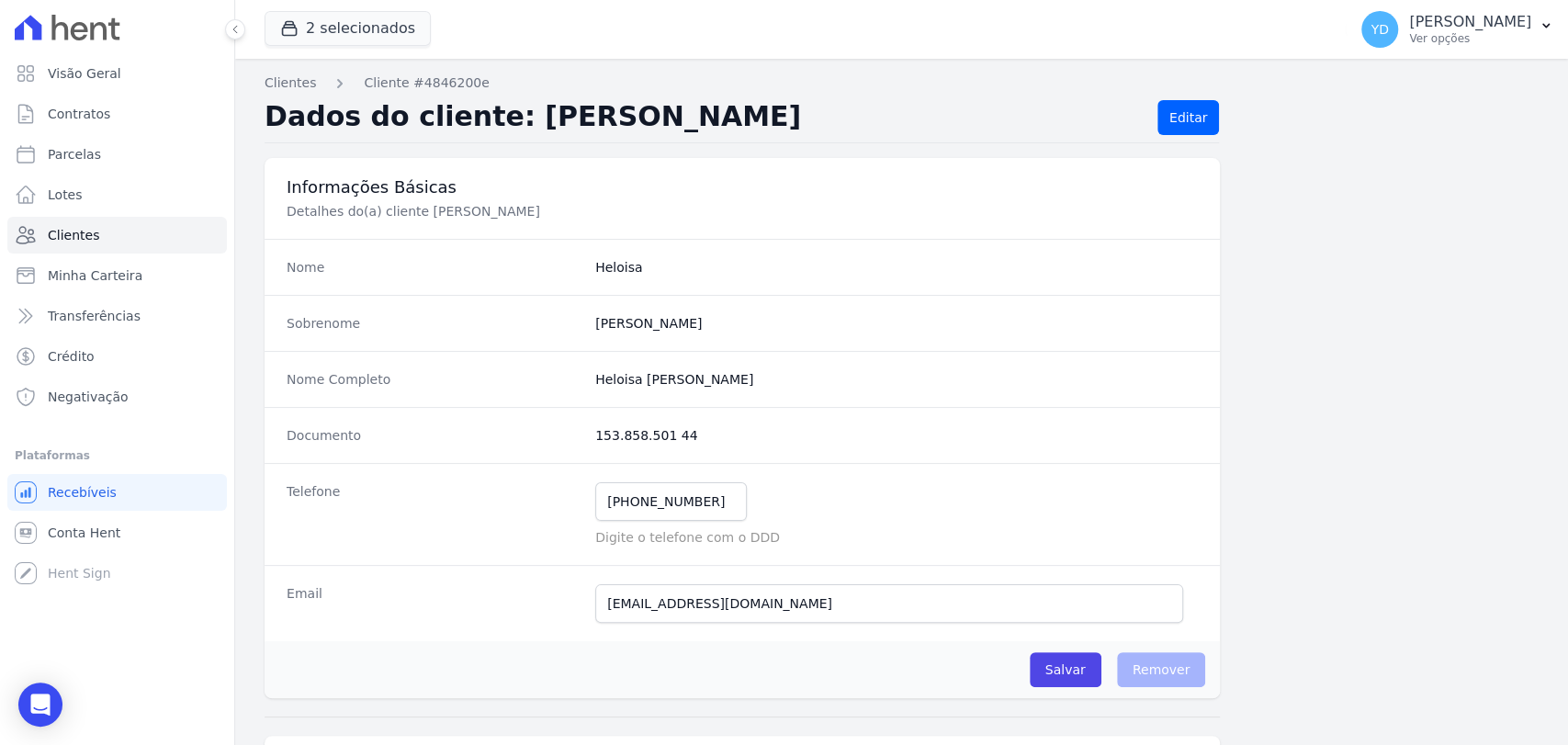
click at [671, 392] on div "Nome Completo Heloisa Helena Viana" at bounding box center [742, 379] width 955 height 56
copy dl "Heloisa Helena Viana"
click at [674, 448] on div "Documento 153.858.501 44" at bounding box center [742, 435] width 955 height 56
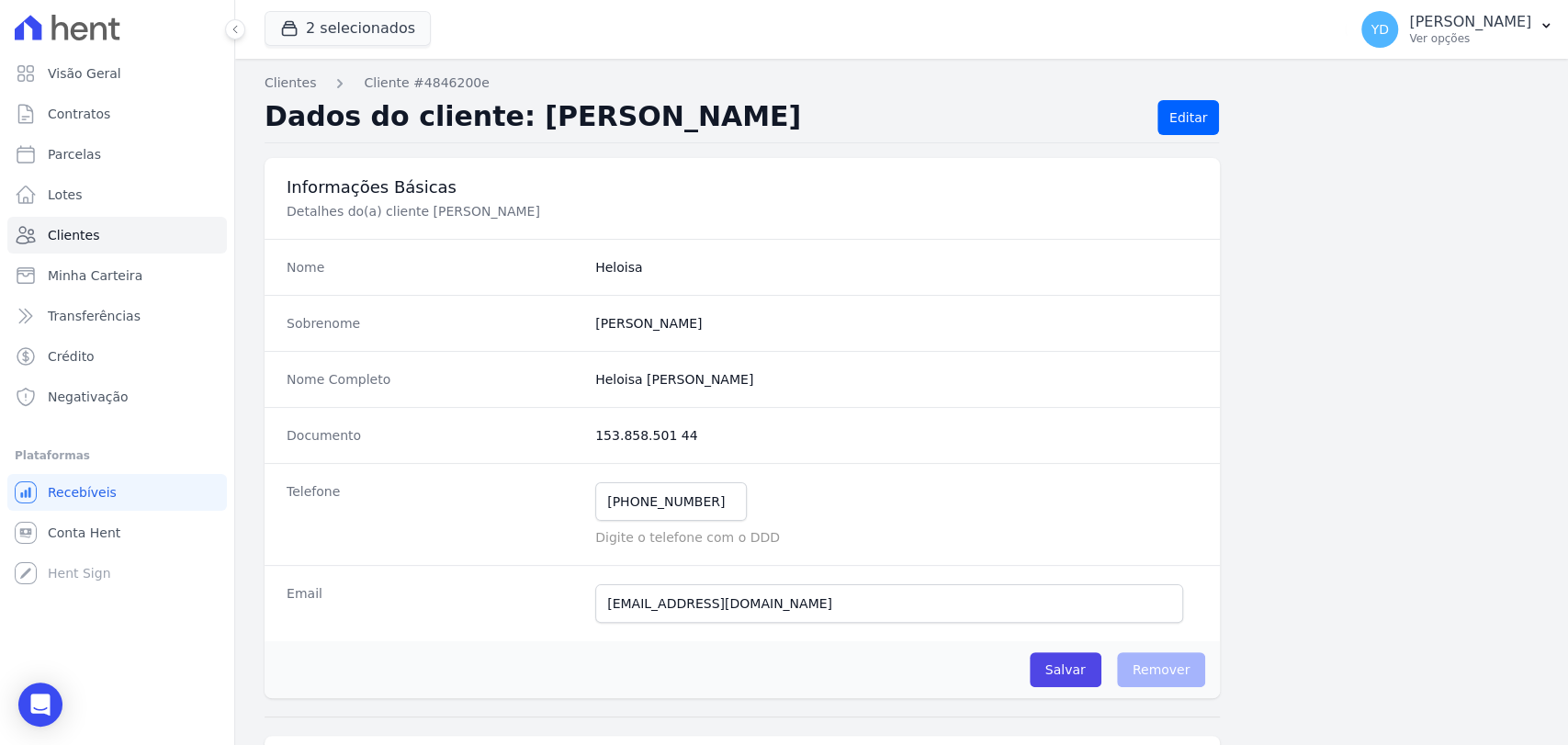
click at [674, 448] on div "Documento 153.858.501 44" at bounding box center [742, 435] width 955 height 56
copy dl "153.858.501 44"
click at [485, 229] on div "Informações Básicas Detalhes do(a) cliente Heloisa Helena Viana" at bounding box center [742, 199] width 955 height 81
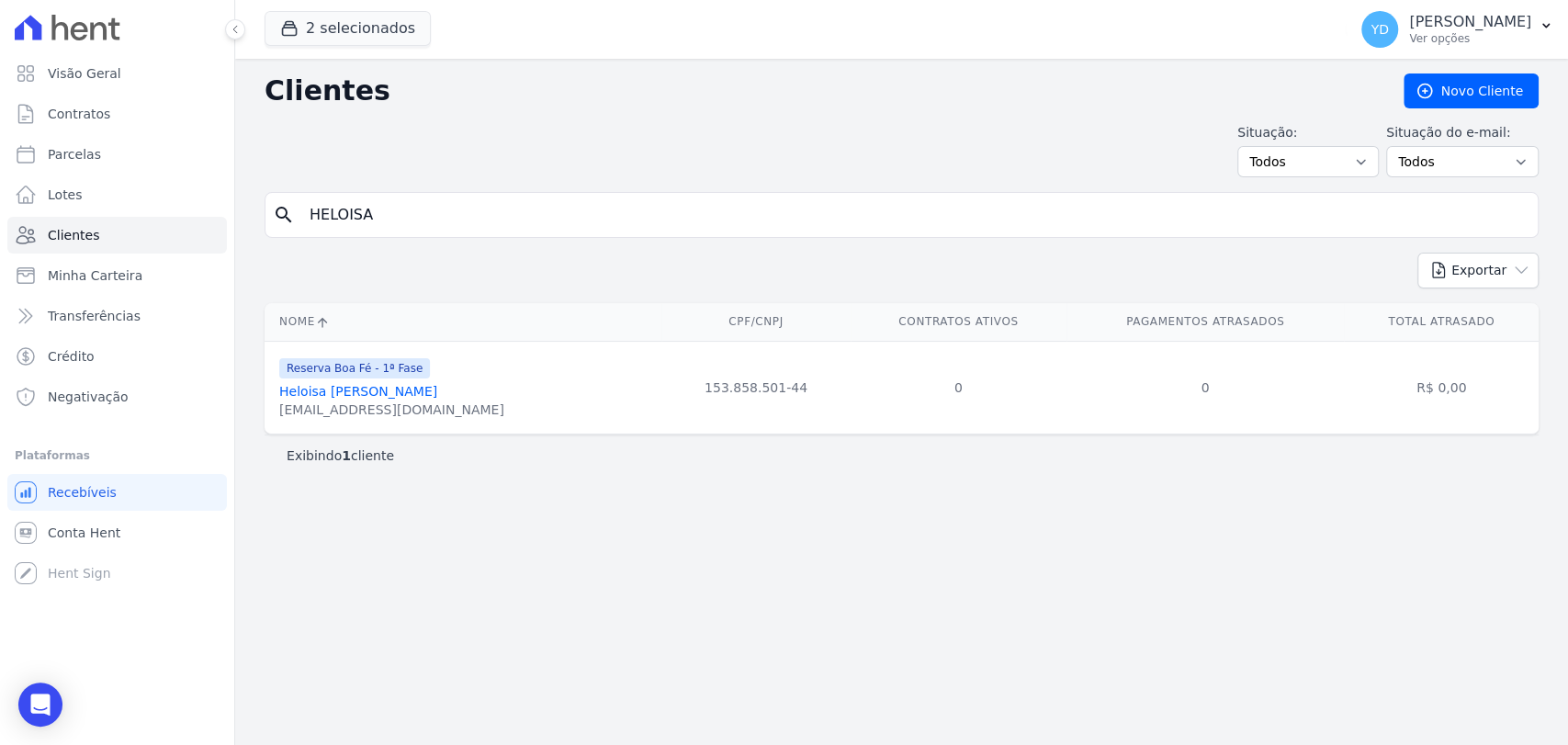
click at [440, 208] on input "HELOISA" at bounding box center [915, 215] width 1232 height 36
type input "MAGDA"
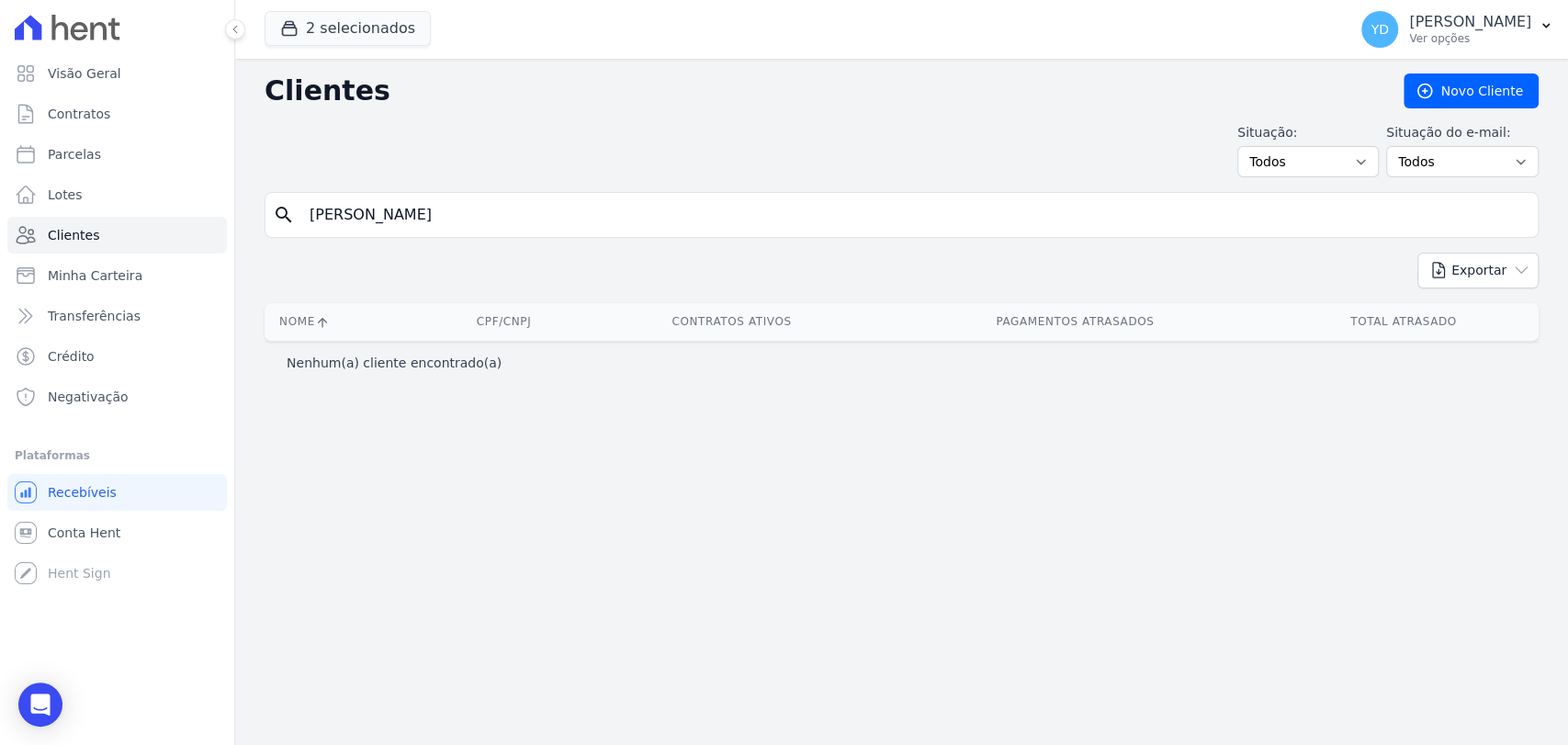
click at [444, 199] on input "MAGDA" at bounding box center [915, 215] width 1232 height 36
type input "delvivo"
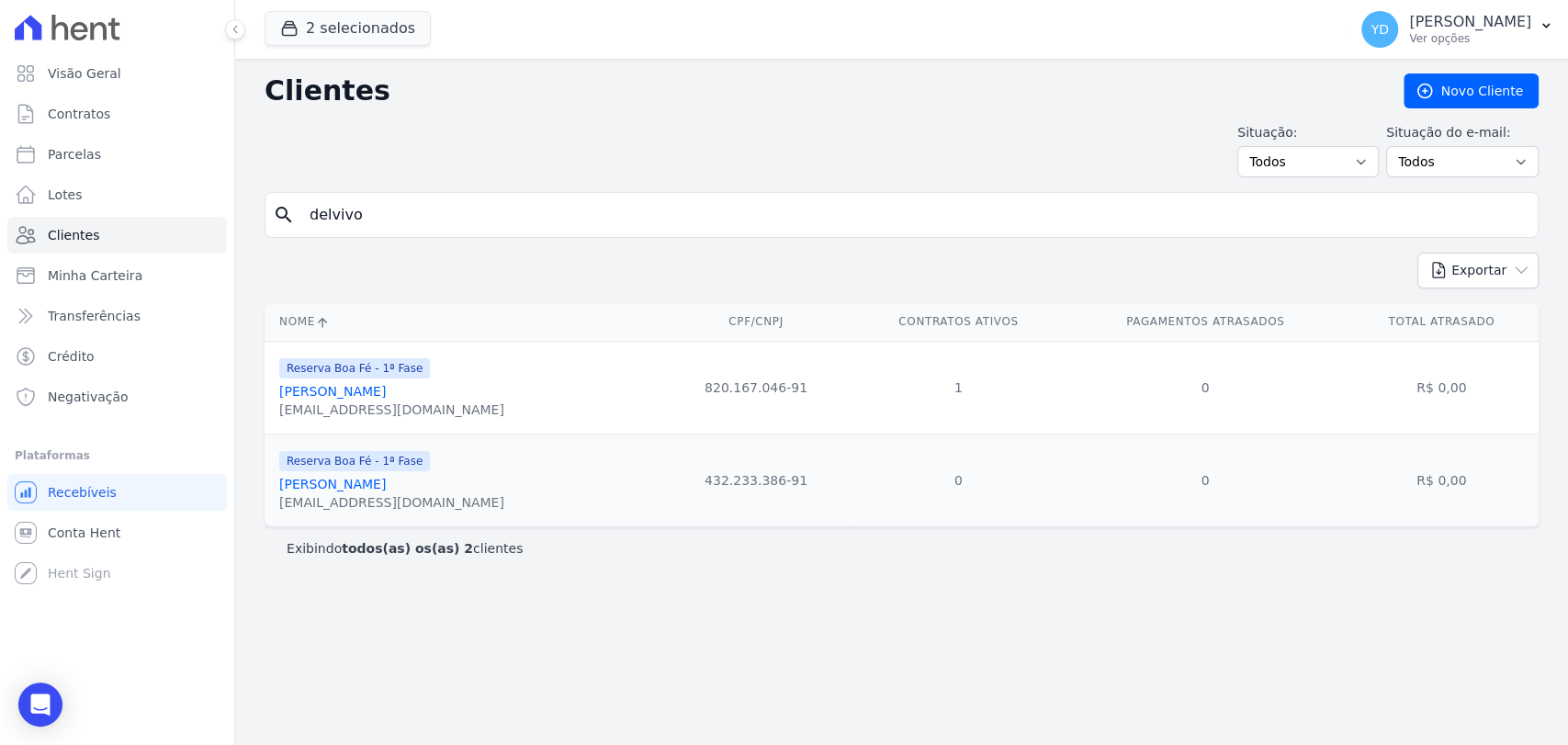
click at [368, 392] on link "Júlio César Delvivo" at bounding box center [332, 391] width 107 height 14
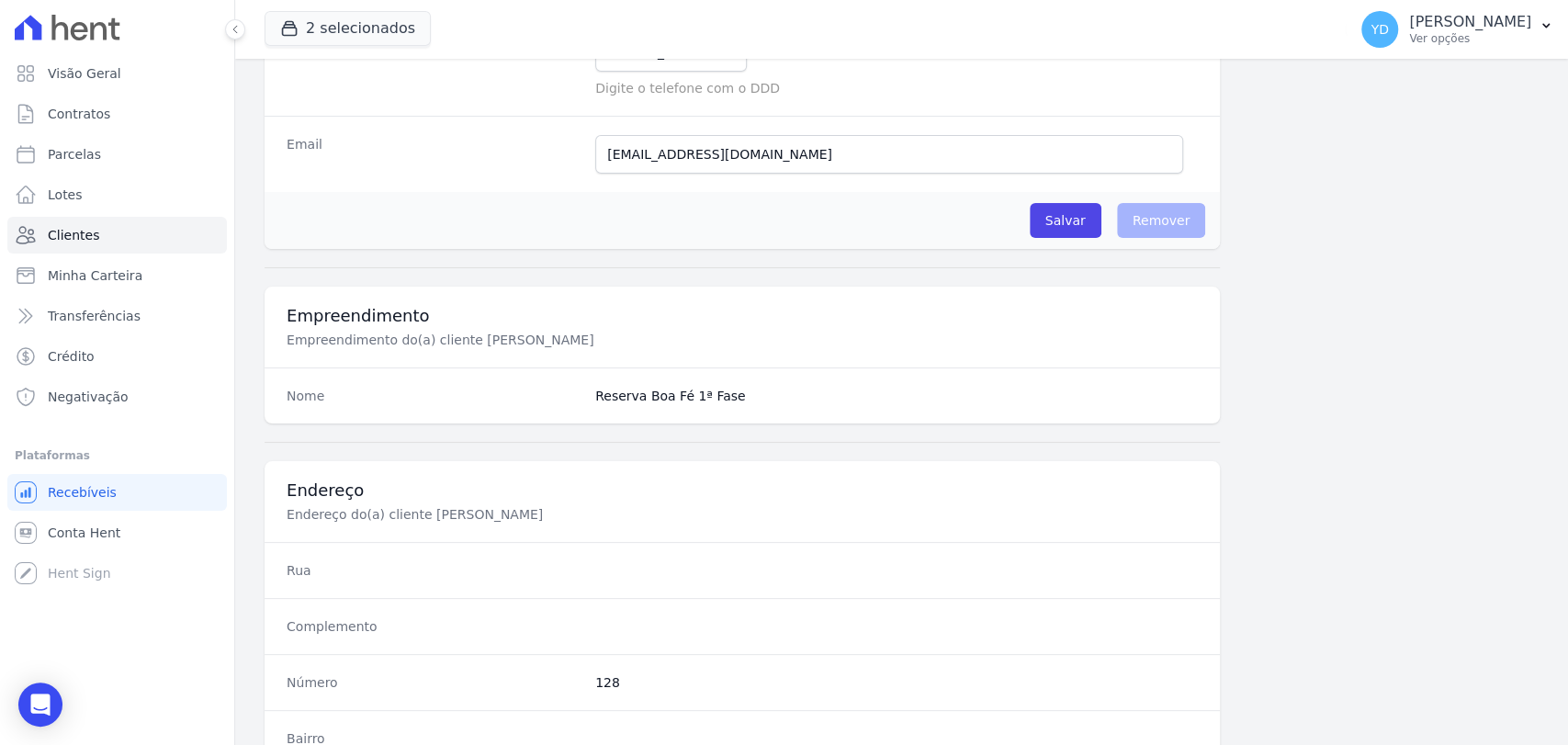
scroll to position [971, 0]
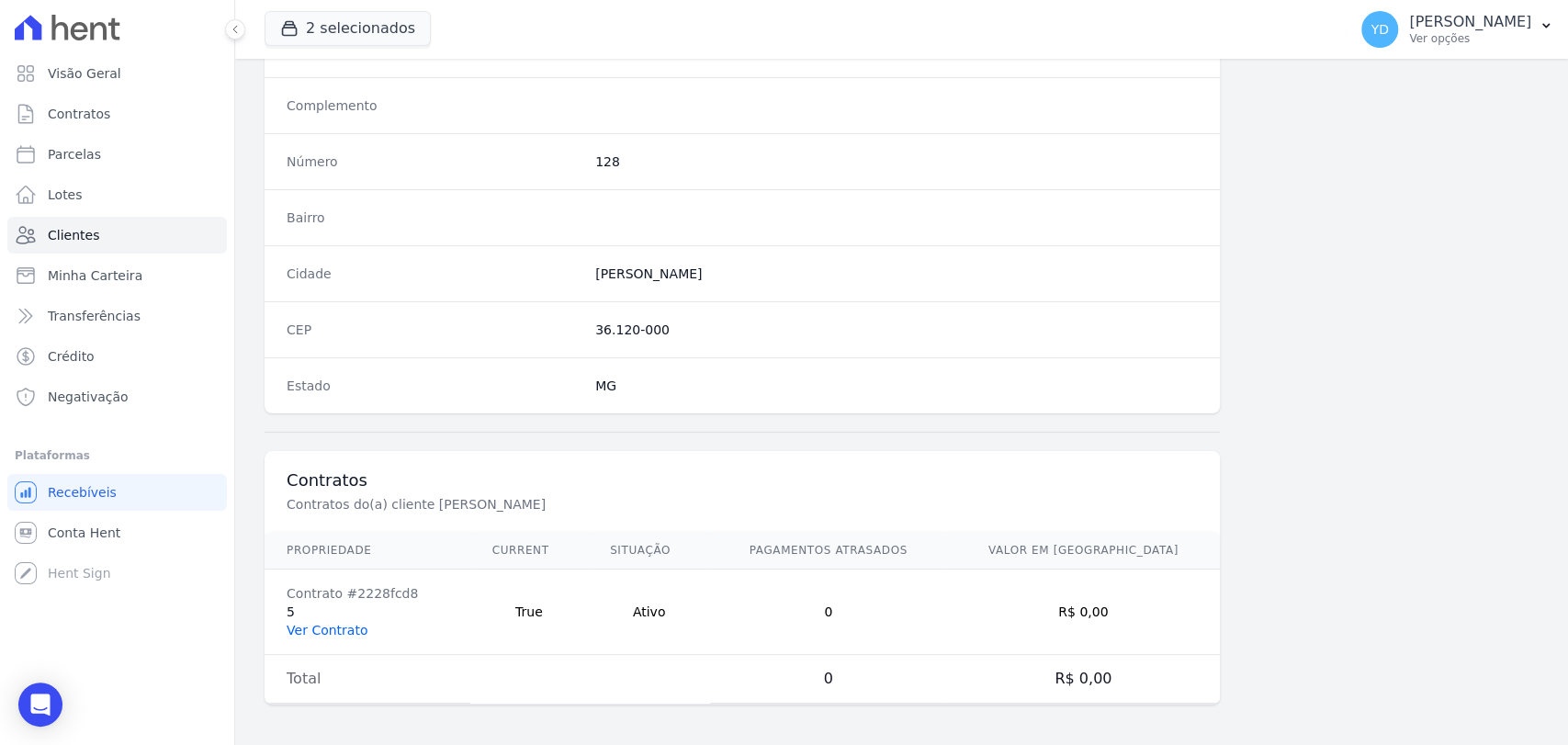
click at [335, 628] on link "Ver Contrato" at bounding box center [327, 630] width 81 height 14
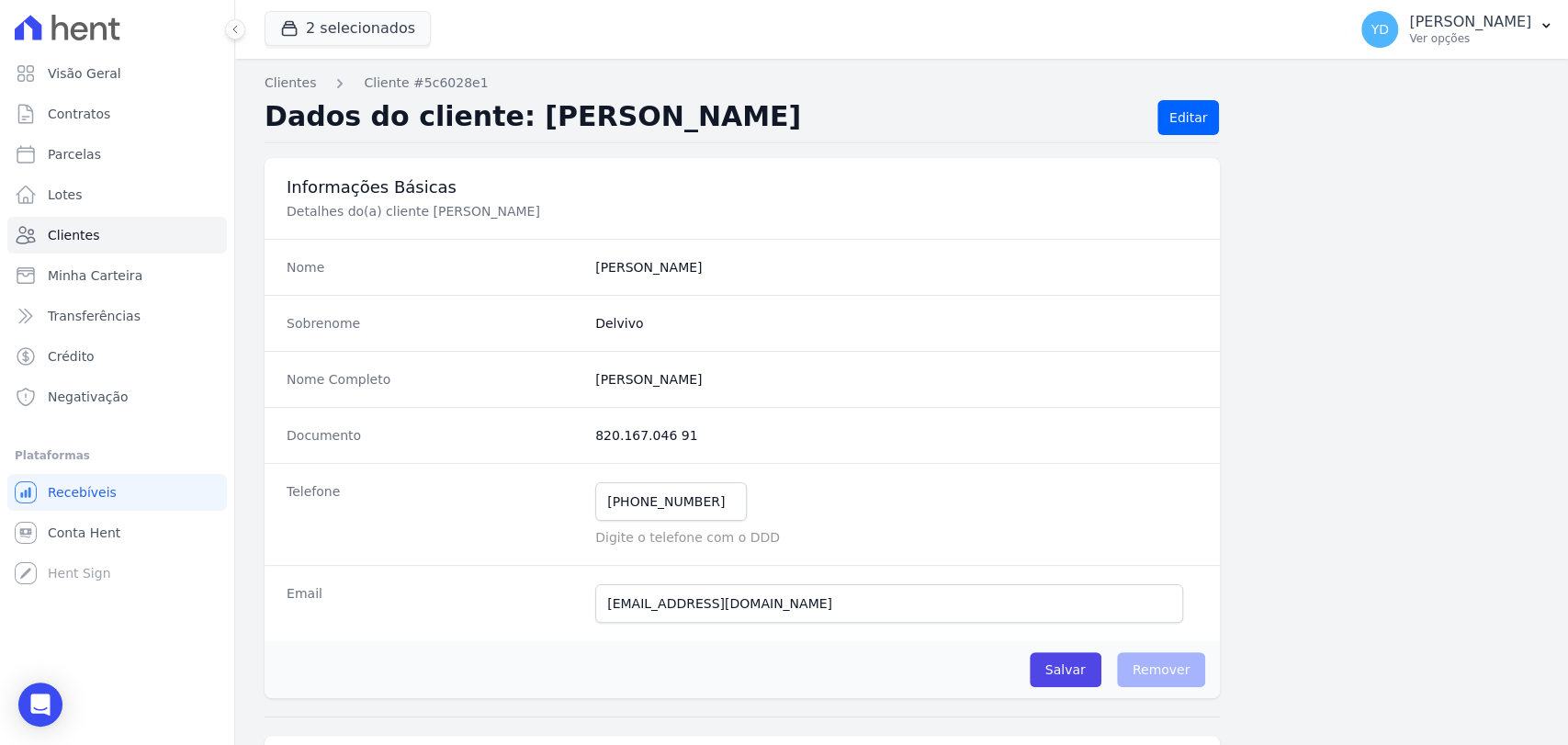
click at [669, 375] on completo "Júlio César Delvivo" at bounding box center [896, 379] width 603 height 18
copy dl "Júlio César Delvivo"
click at [642, 441] on dd "820.167.046 91" at bounding box center [896, 435] width 603 height 18
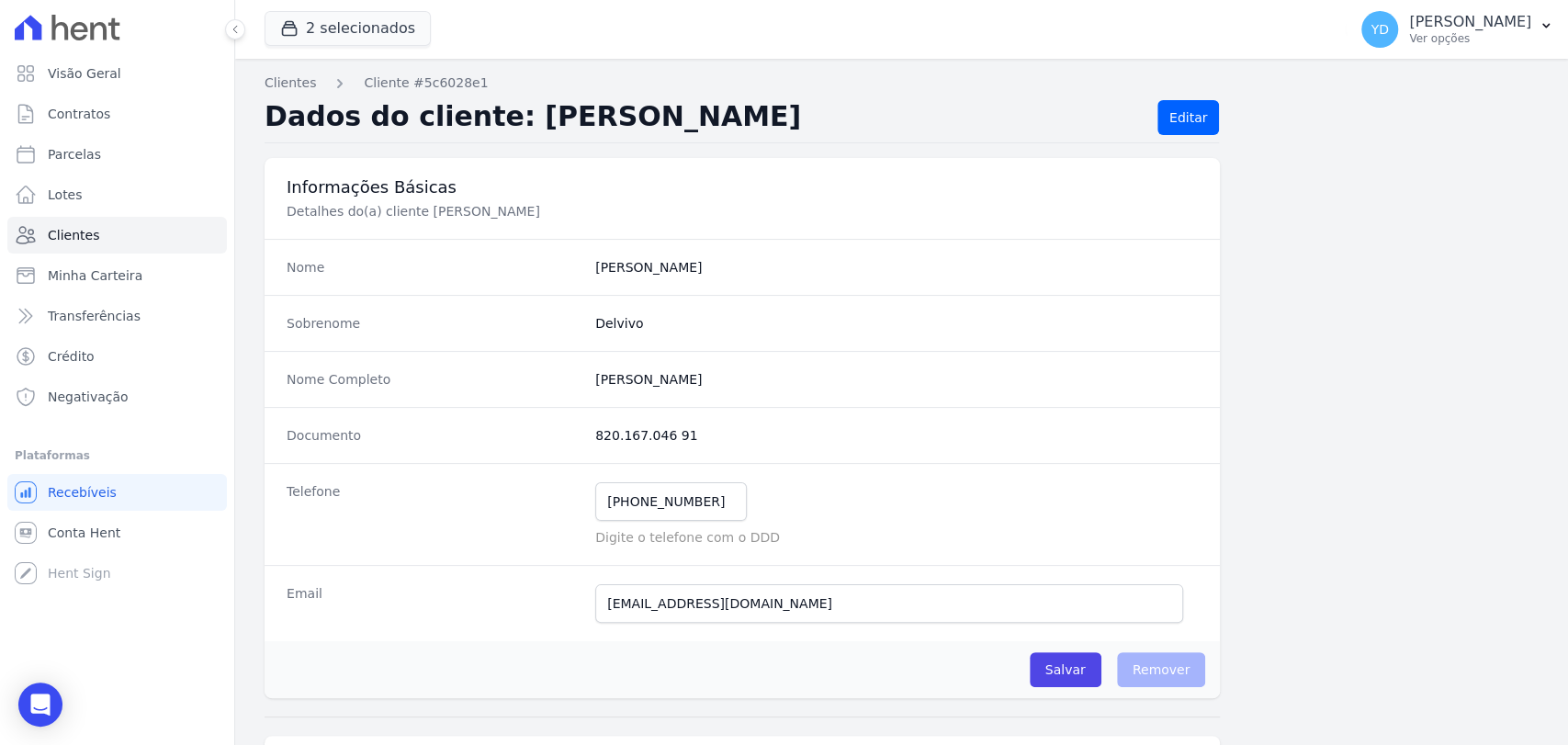
click at [642, 441] on dd "820.167.046 91" at bounding box center [896, 435] width 603 height 18
click at [642, 442] on dd "820.167.046 91" at bounding box center [896, 435] width 603 height 18
copy dl "820.167.046 91"
click at [658, 506] on input "(32) 98712-5536" at bounding box center [671, 502] width 152 height 38
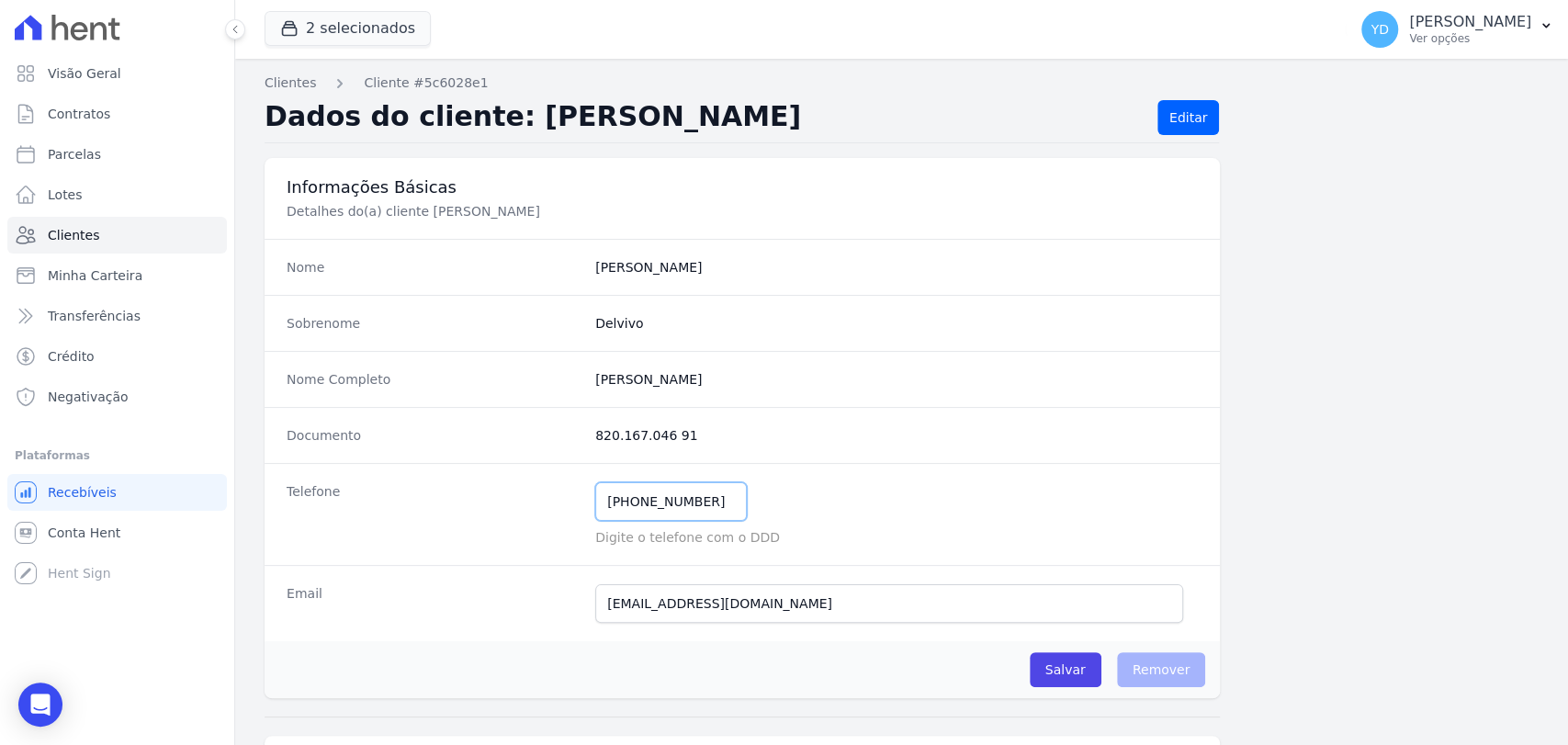
click at [658, 506] on input "(32) 98712-5536" at bounding box center [671, 502] width 152 height 38
click at [131, 237] on link "Clientes" at bounding box center [117, 235] width 220 height 36
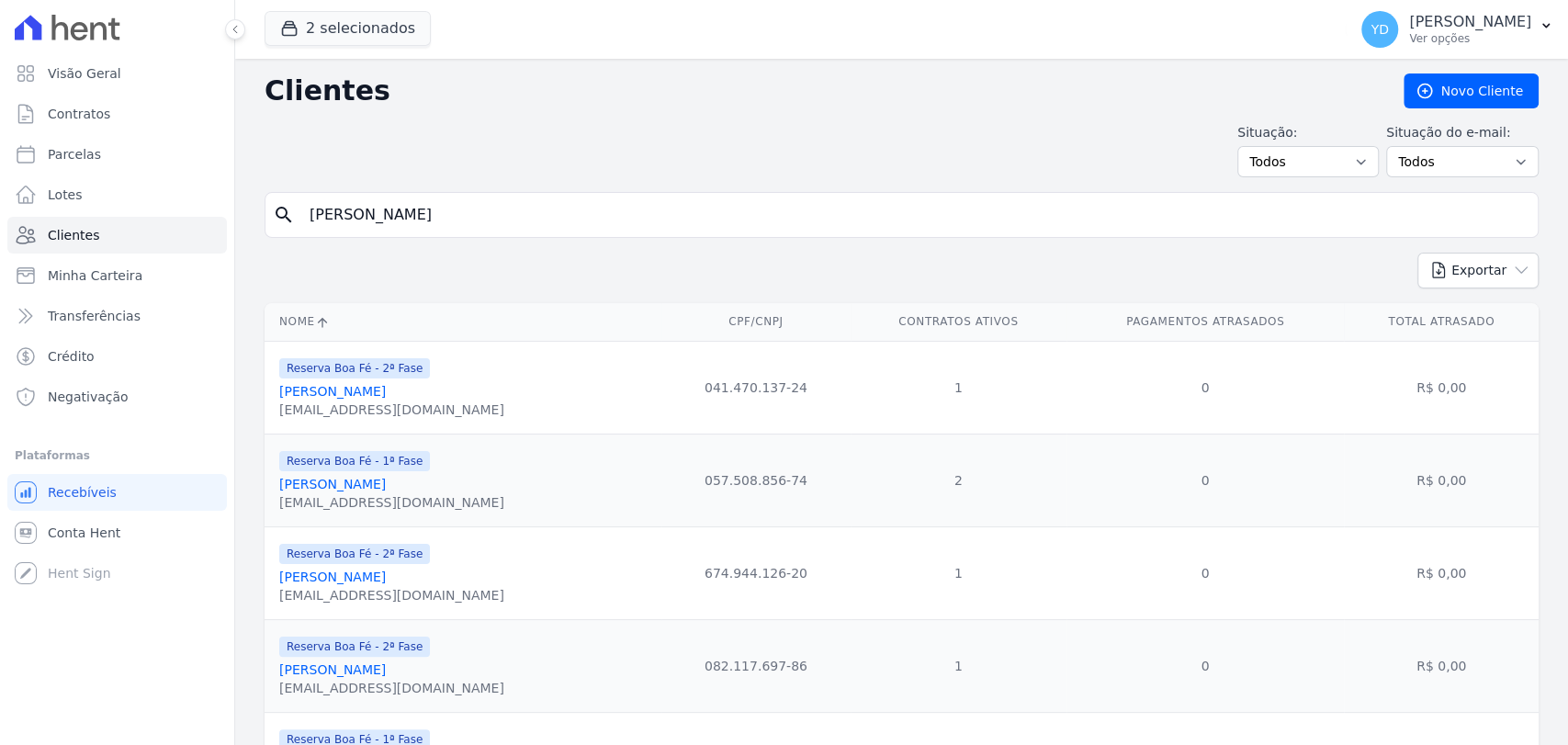
click at [390, 225] on input "Paulo Roberto Vasconcelos" at bounding box center [915, 215] width 1232 height 36
click at [390, 225] on input "search" at bounding box center [915, 215] width 1232 height 36
type input "Andrei"
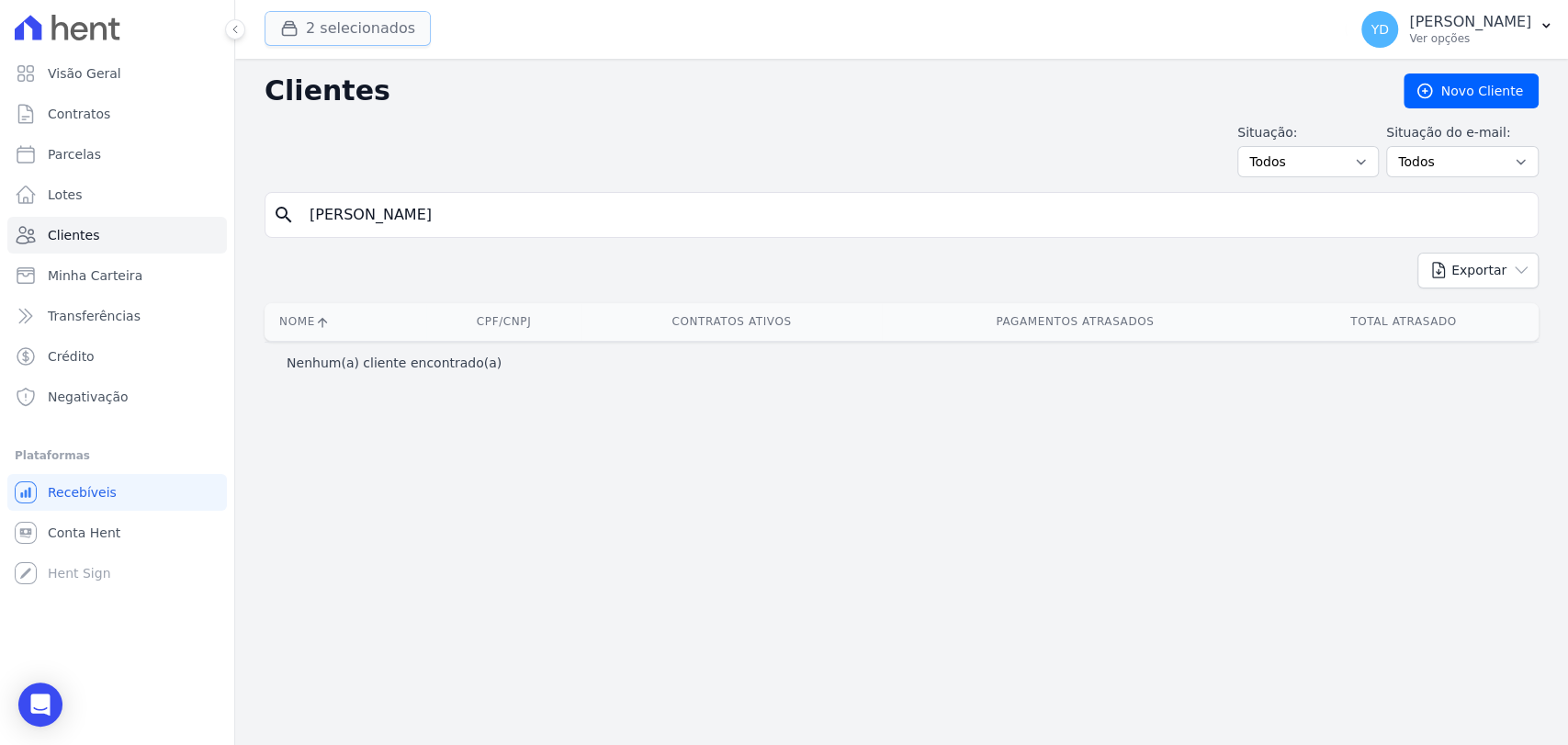
click at [403, 39] on button "2 selecionados" at bounding box center [347, 28] width 166 height 35
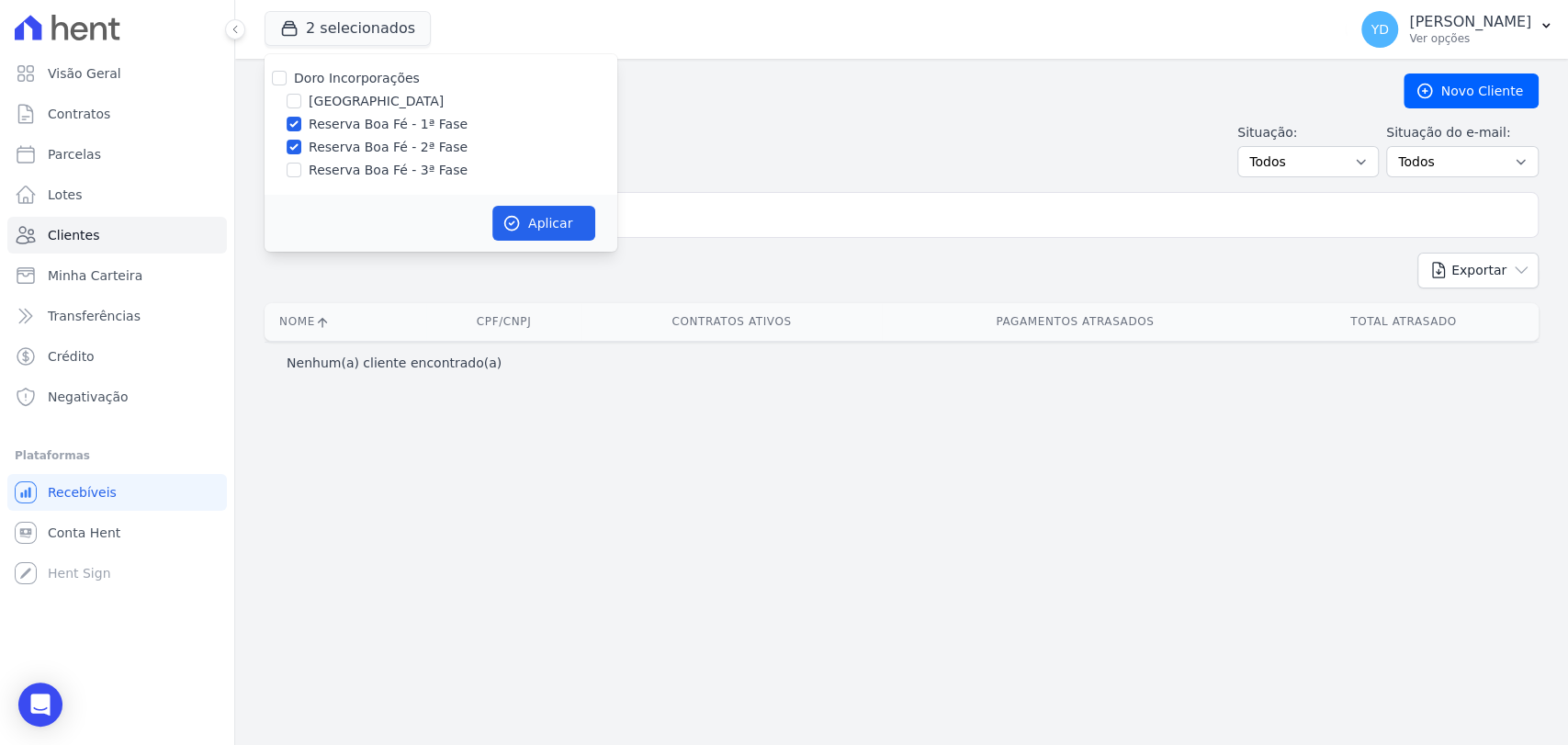
click at [415, 69] on div "Doro Incorporações" at bounding box center [441, 79] width 353 height 19
click at [399, 71] on label "Doro Incorporações" at bounding box center [356, 78] width 126 height 14
click at [287, 71] on input "Doro Incorporações" at bounding box center [278, 78] width 14 height 14
checkbox input "true"
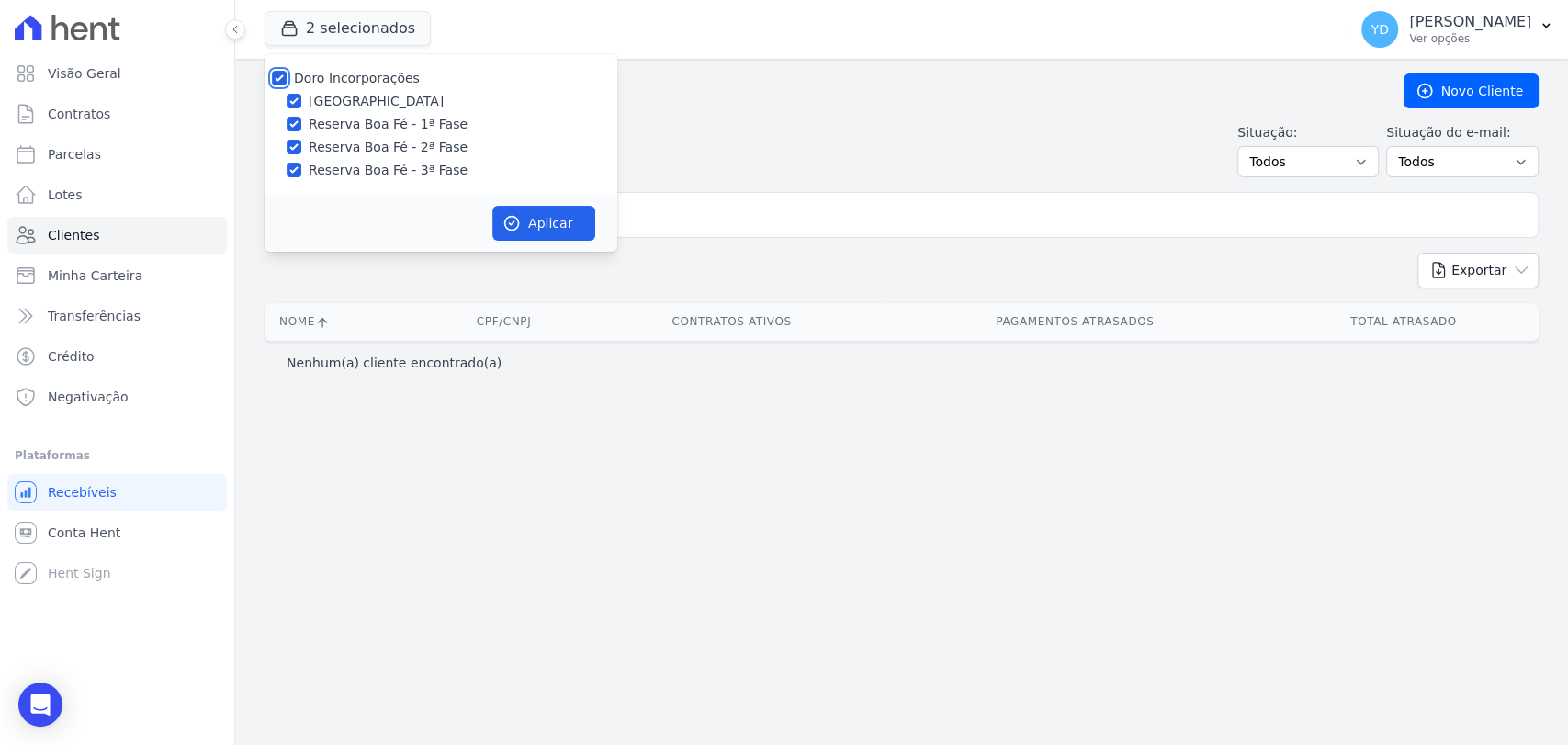
checkbox input "true"
click at [556, 239] on button "Aplicar" at bounding box center [543, 223] width 103 height 35
click at [691, 225] on input "Andrei" at bounding box center [915, 215] width 1232 height 36
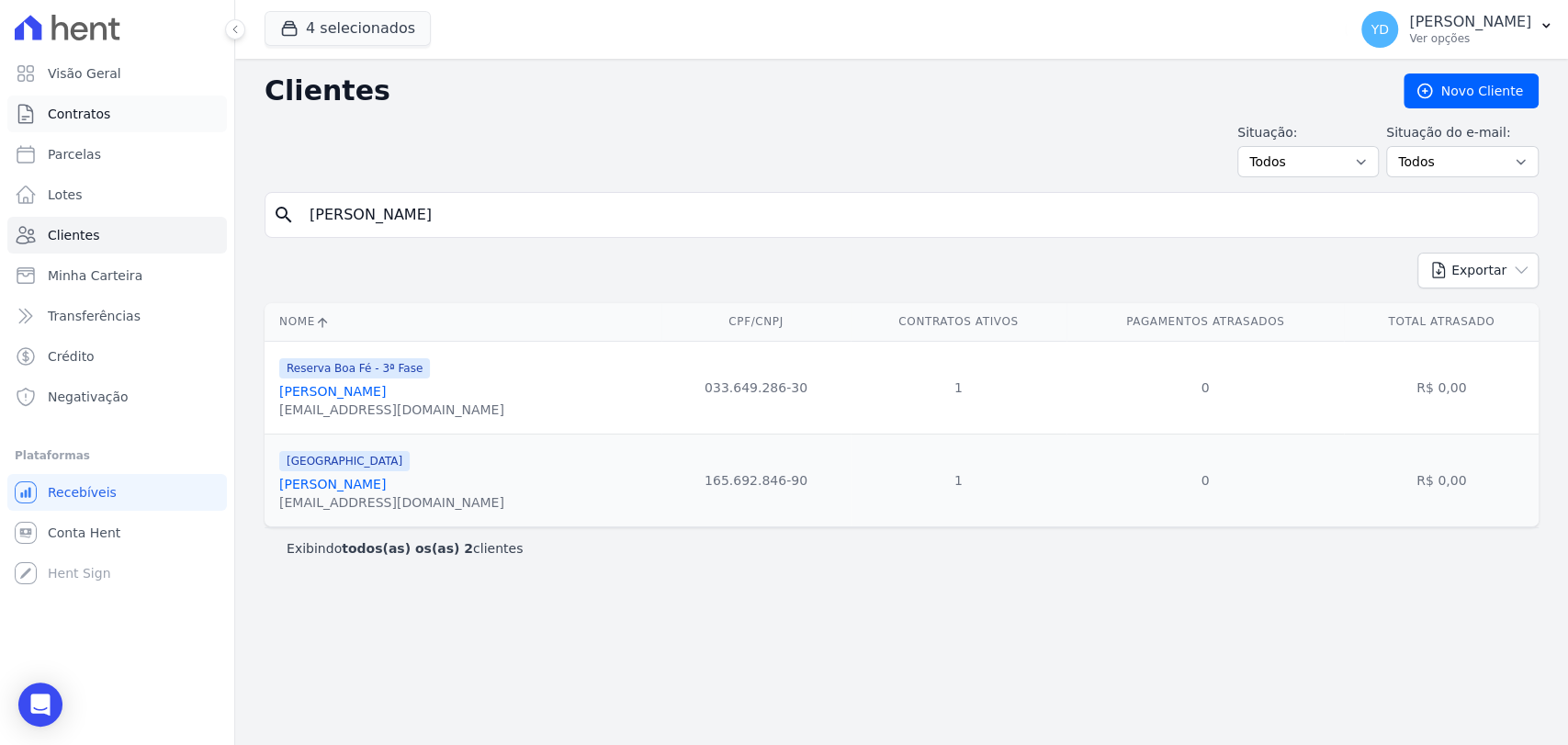
click at [180, 120] on link "Contratos" at bounding box center [117, 114] width 220 height 36
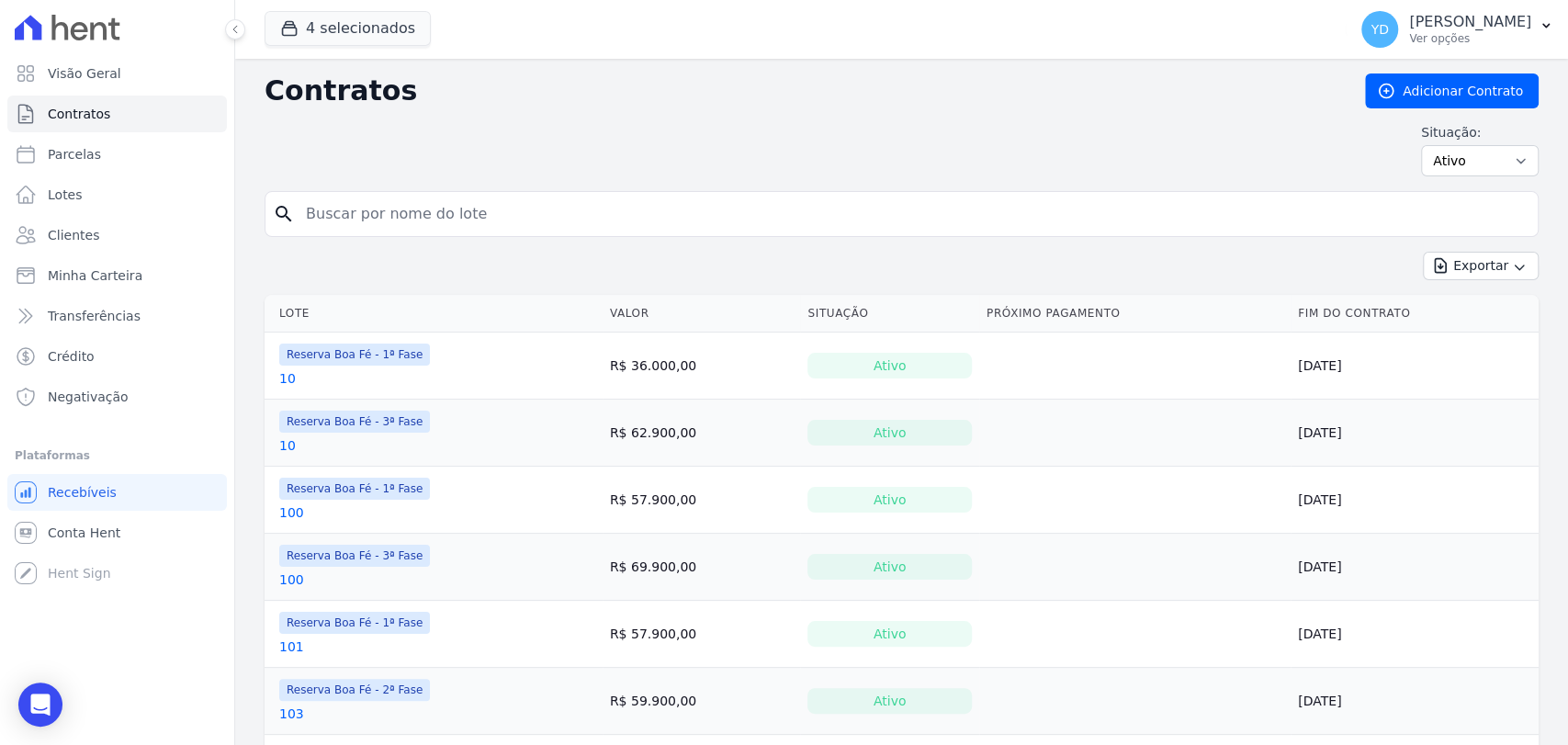
click at [500, 196] on input "search" at bounding box center [912, 214] width 1235 height 36
type input "168"
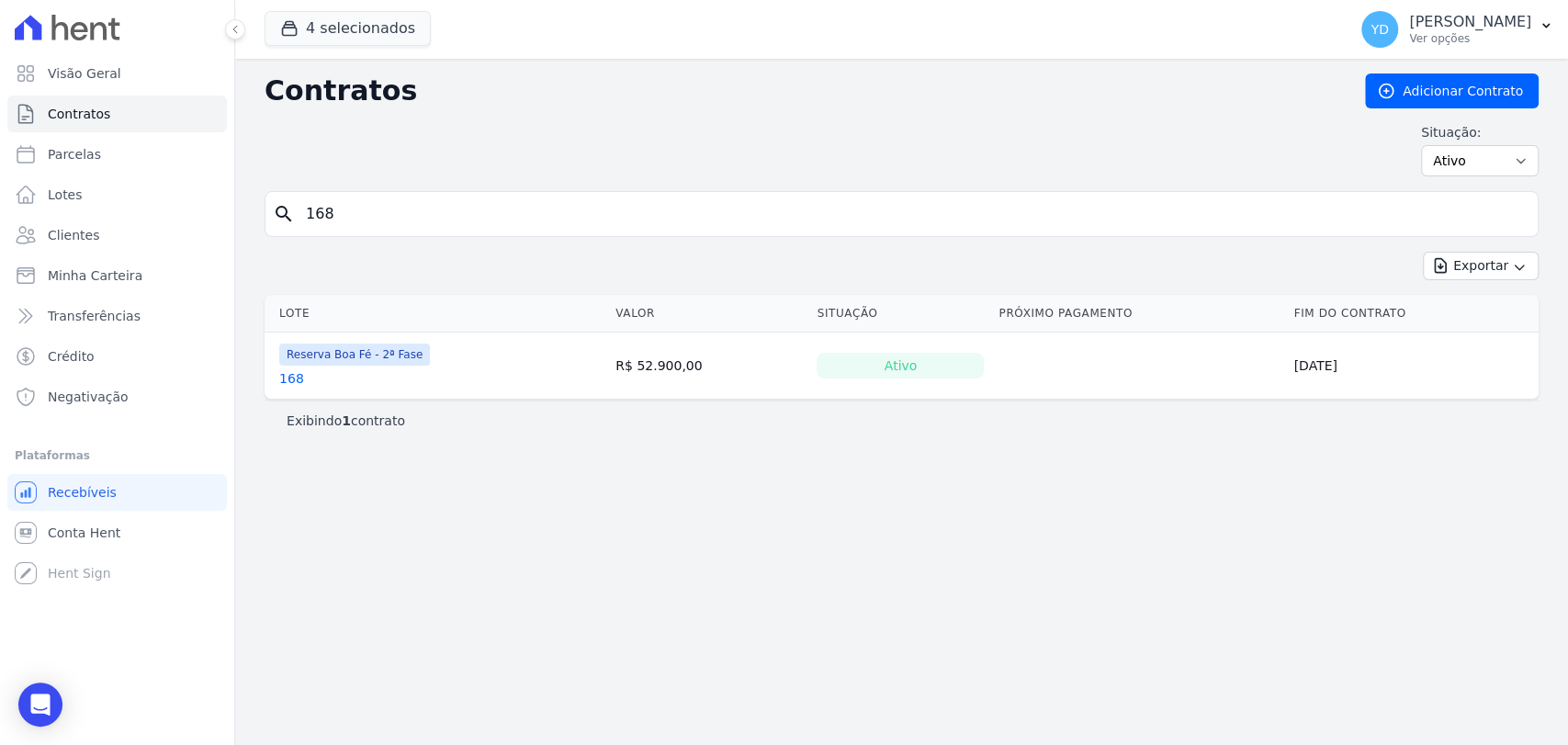
click at [291, 375] on link "168" at bounding box center [292, 378] width 25 height 18
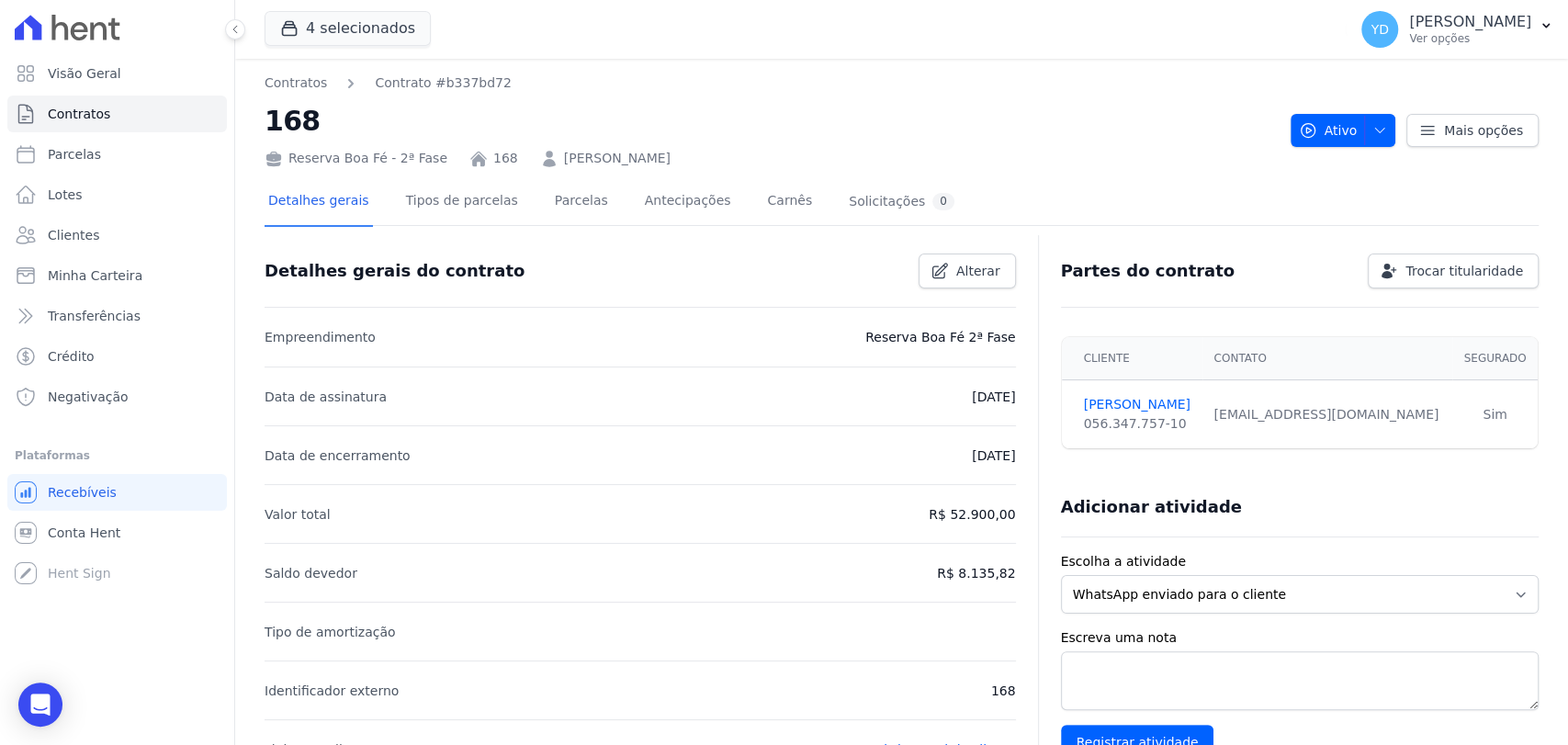
click at [579, 160] on link "BIANCA CHAGAS MACHADO" at bounding box center [617, 158] width 107 height 19
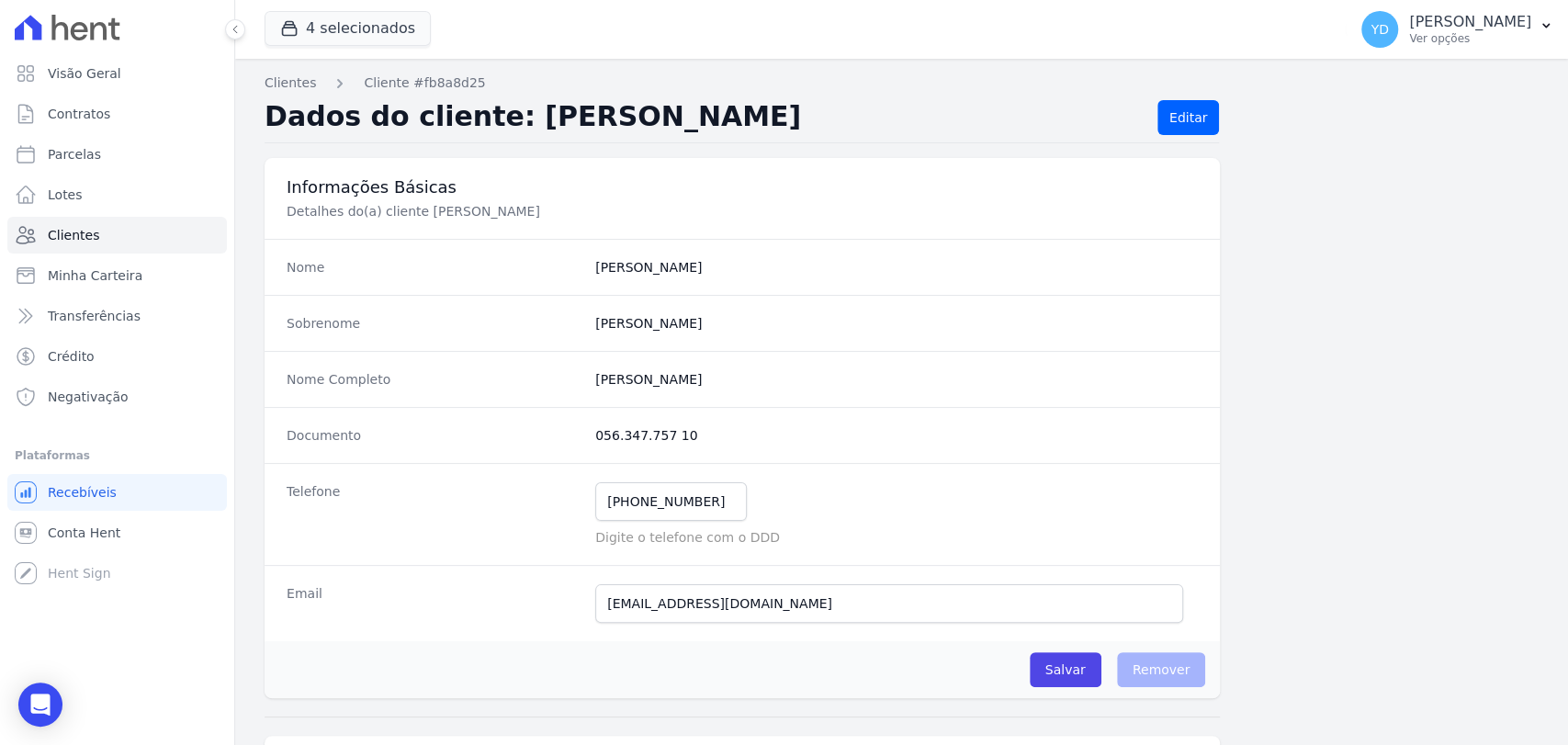
click at [689, 388] on div "Nome Completo Bianca Chagas Machado" at bounding box center [742, 379] width 955 height 56
copy dl "Bianca Chagas Machado"
click at [660, 506] on input "(24) 98822-3557" at bounding box center [671, 502] width 152 height 38
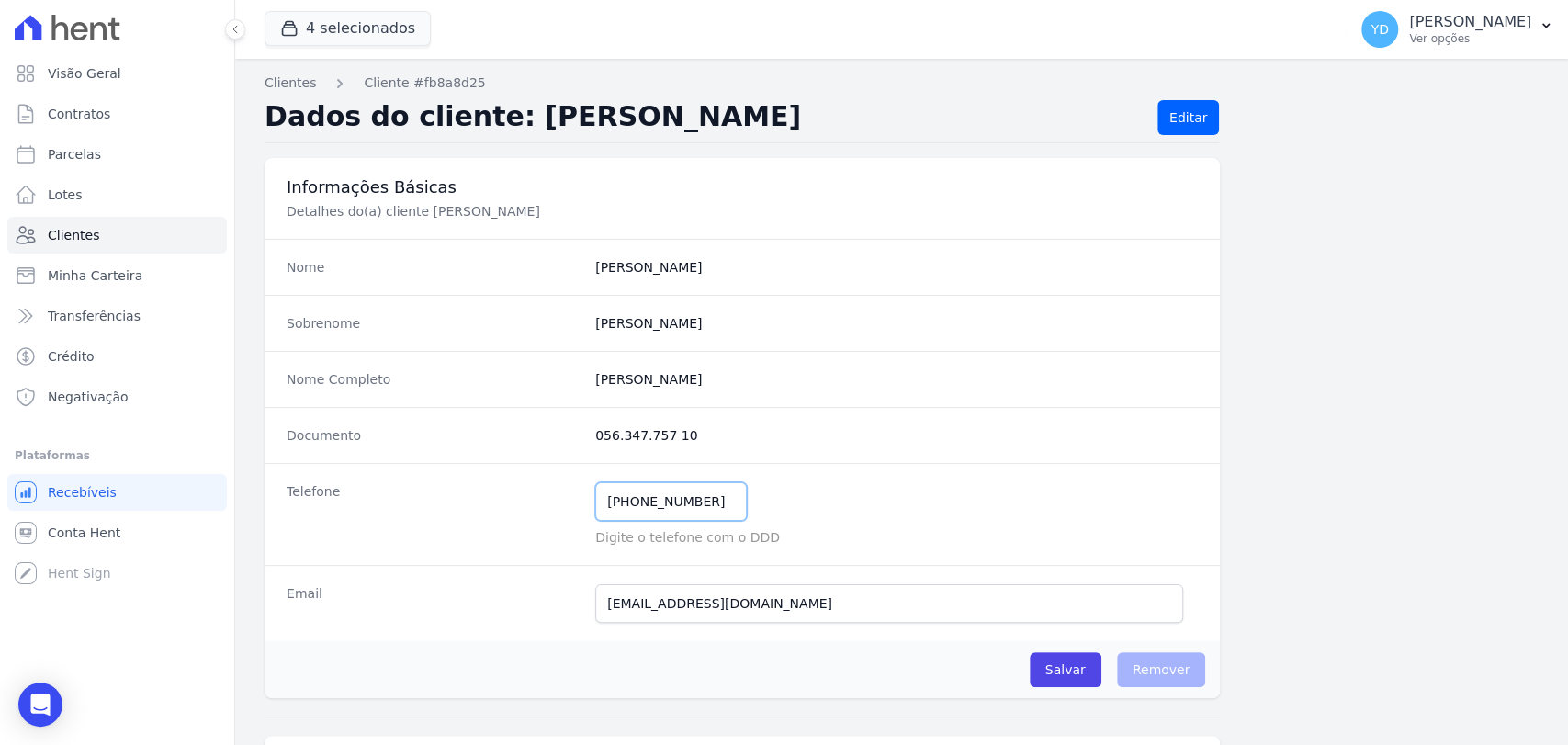
click at [660, 506] on input "(24) 98822-3557" at bounding box center [671, 502] width 152 height 38
click at [625, 443] on dd "056.347.757 10" at bounding box center [896, 435] width 603 height 18
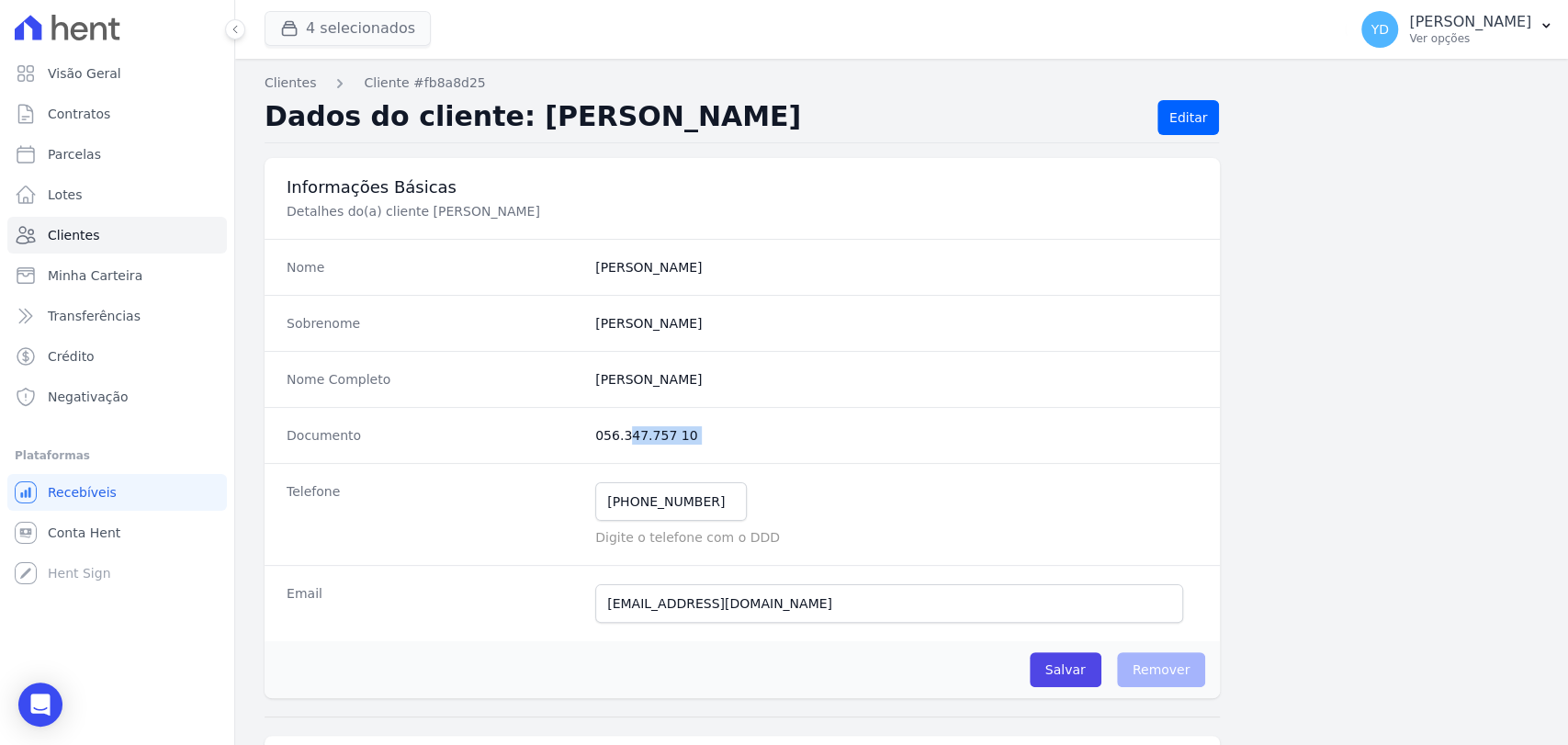
copy dl "056.347.757 10"
click at [352, 182] on h3 "Informações Básicas" at bounding box center [742, 187] width 911 height 22
drag, startPoint x: 441, startPoint y: 193, endPoint x: 298, endPoint y: 179, distance: 143.7
click at [298, 179] on h3 "Informações Básicas" at bounding box center [742, 187] width 911 height 22
click at [283, 188] on div "Informações Básicas Detalhes do(a) cliente Bianca Chagas Machado" at bounding box center [742, 199] width 955 height 81
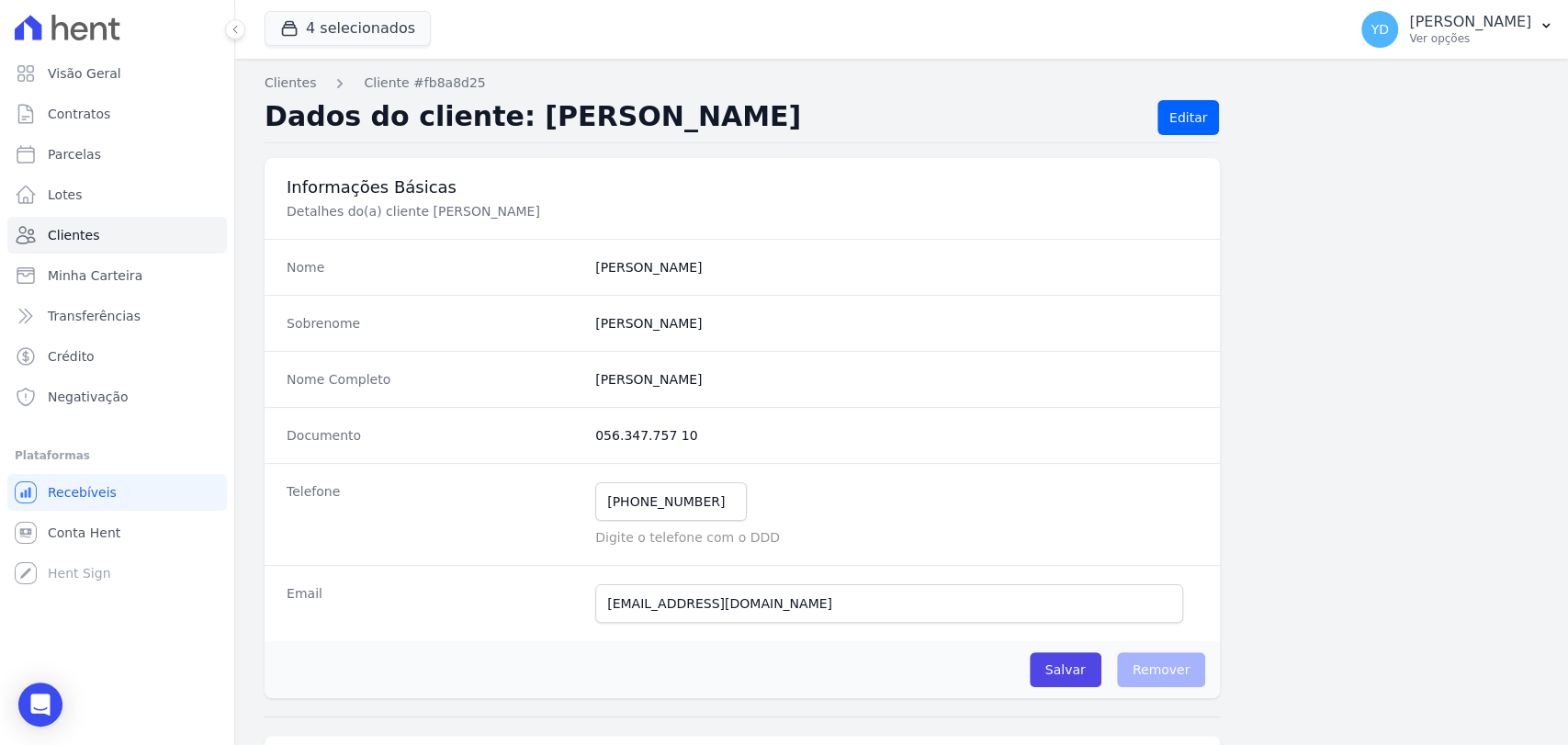
drag, startPoint x: 283, startPoint y: 188, endPoint x: 400, endPoint y: 183, distance: 117.1
click at [400, 183] on div "Informações Básicas Detalhes do(a) cliente Bianca Chagas Machado" at bounding box center [742, 199] width 955 height 81
drag, startPoint x: 294, startPoint y: 213, endPoint x: 556, endPoint y: 212, distance: 262.0
click at [556, 212] on p "Detalhes do(a) cliente Bianca Chagas Machado" at bounding box center [595, 211] width 617 height 18
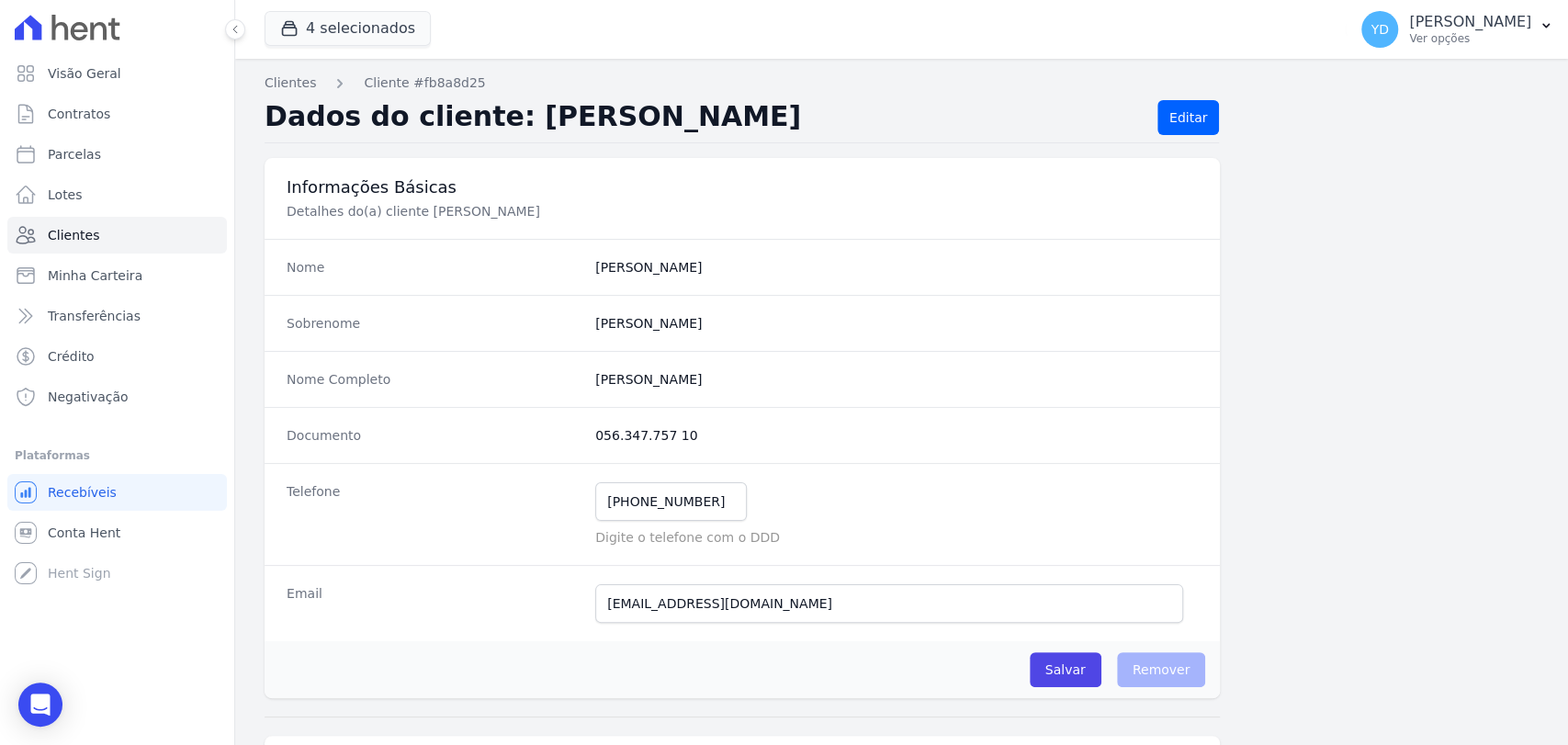
click at [556, 212] on p "Detalhes do(a) cliente Bianca Chagas Machado" at bounding box center [595, 211] width 617 height 18
click at [557, 215] on p "Detalhes do(a) cliente Bianca Chagas Machado" at bounding box center [595, 211] width 617 height 18
click at [161, 82] on link "Visão Geral" at bounding box center [117, 73] width 220 height 36
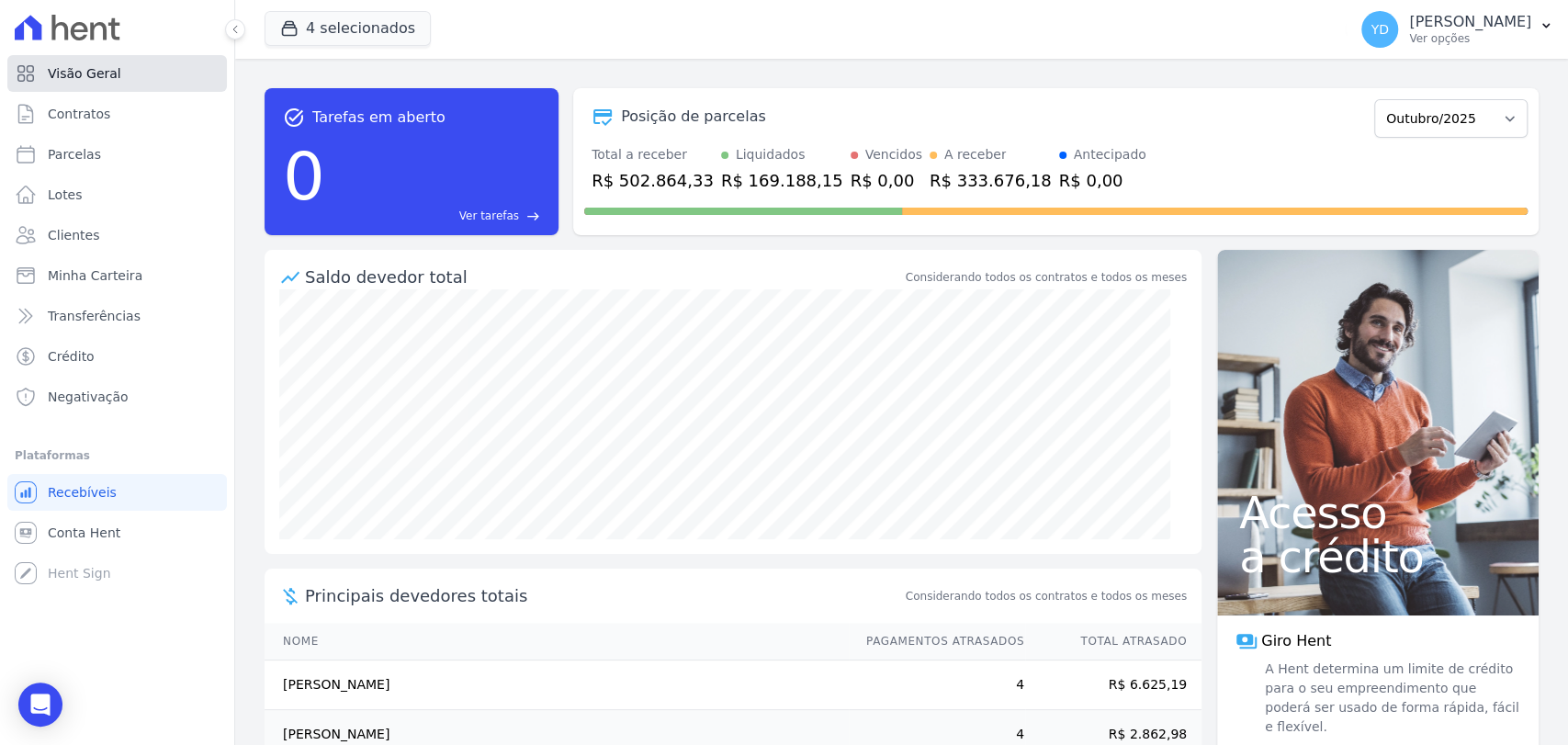
click at [153, 70] on link "Visão Geral" at bounding box center [117, 73] width 220 height 36
click at [182, 232] on link "Clientes" at bounding box center [117, 235] width 220 height 36
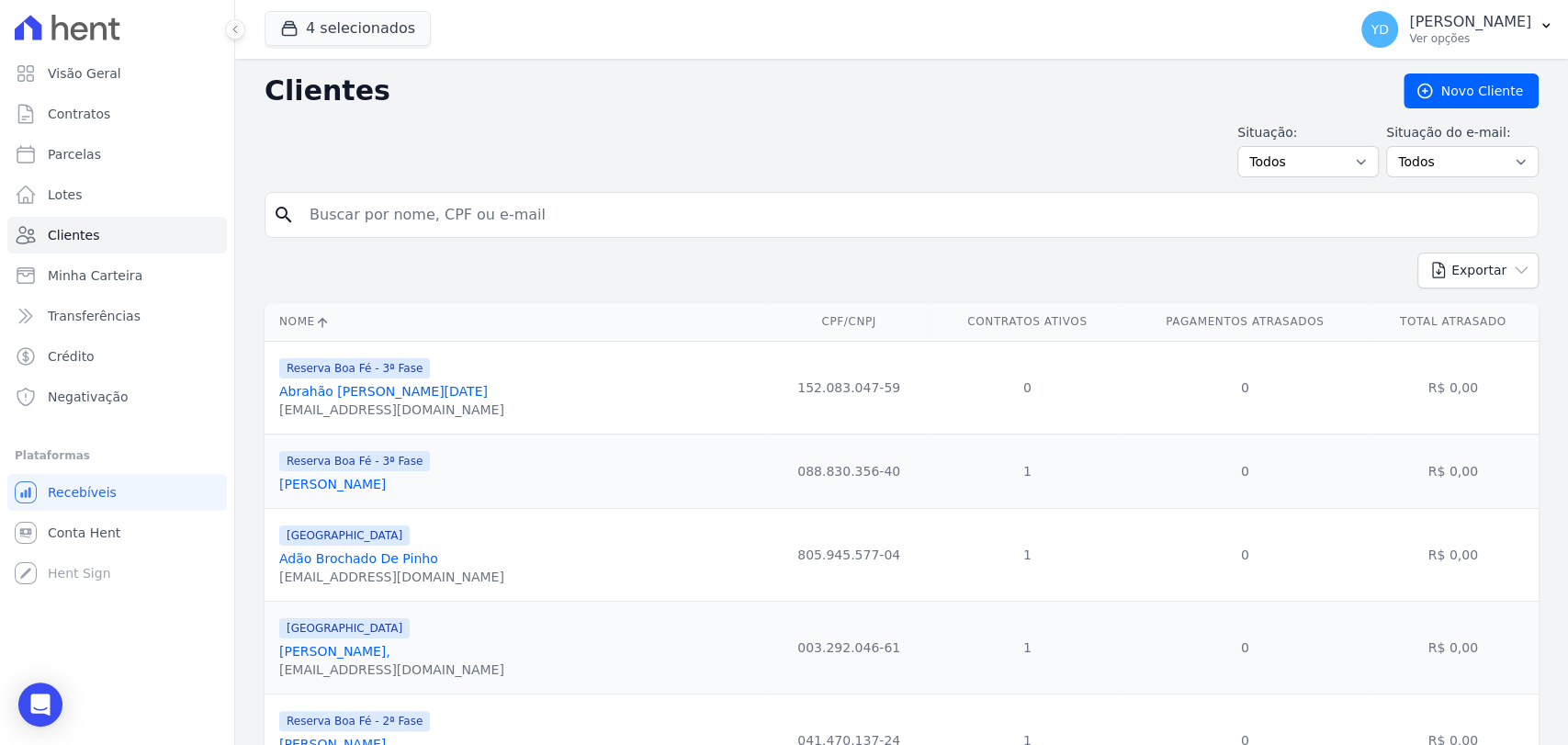
drag, startPoint x: 375, startPoint y: 234, endPoint x: 379, endPoint y: 140, distance: 94.1
click at [134, 105] on link "Contratos" at bounding box center [117, 114] width 220 height 36
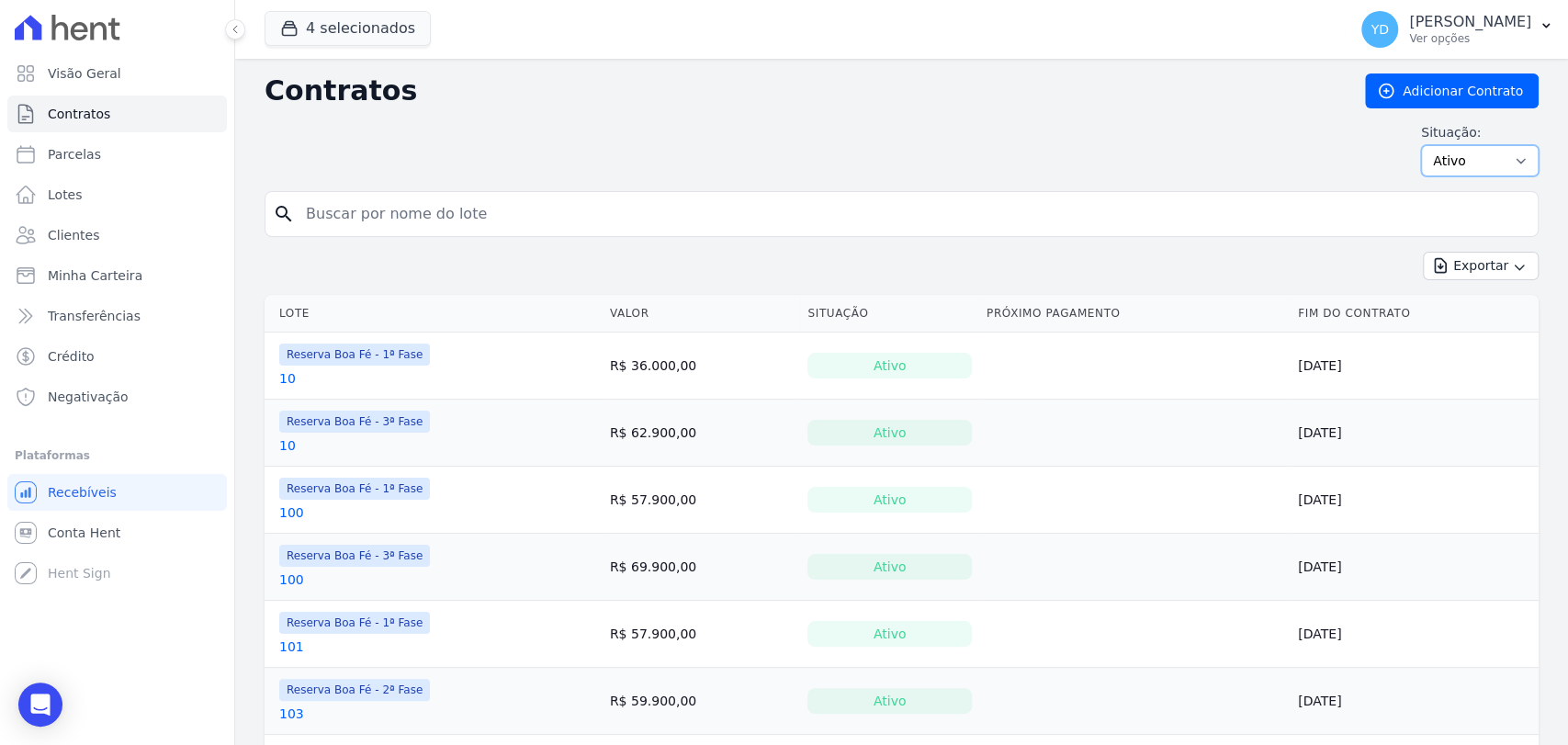
click at [1460, 156] on select "Ativo Todos Pausado Distratado Rascunho Expirado Encerrado" at bounding box center [1480, 160] width 118 height 32
select select "all"
click at [1421, 145] on select "Ativo Todos Pausado Distratado Rascunho Expirado Encerrado" at bounding box center [1480, 160] width 118 height 32
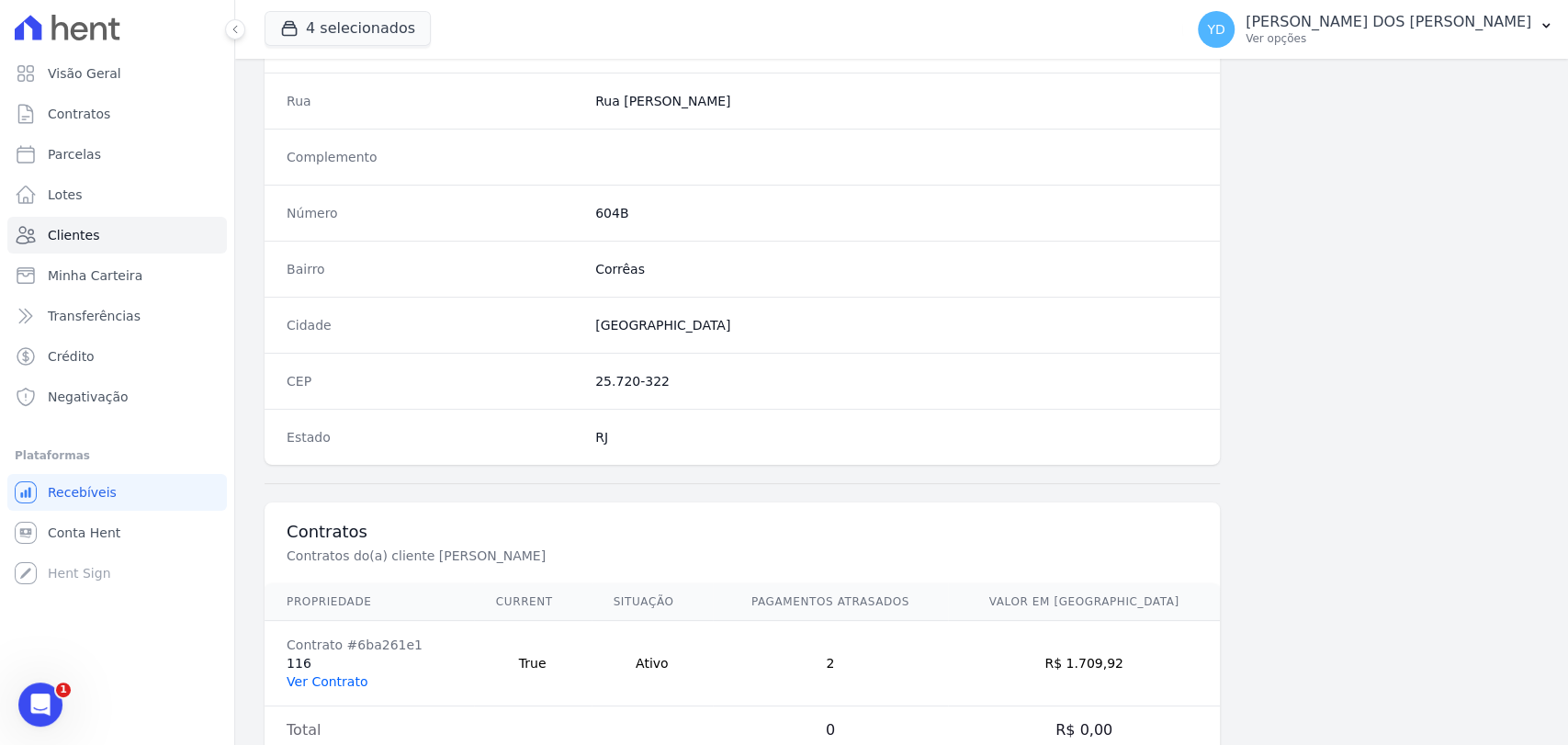
click at [332, 678] on link "Ver Contrato" at bounding box center [327, 682] width 81 height 14
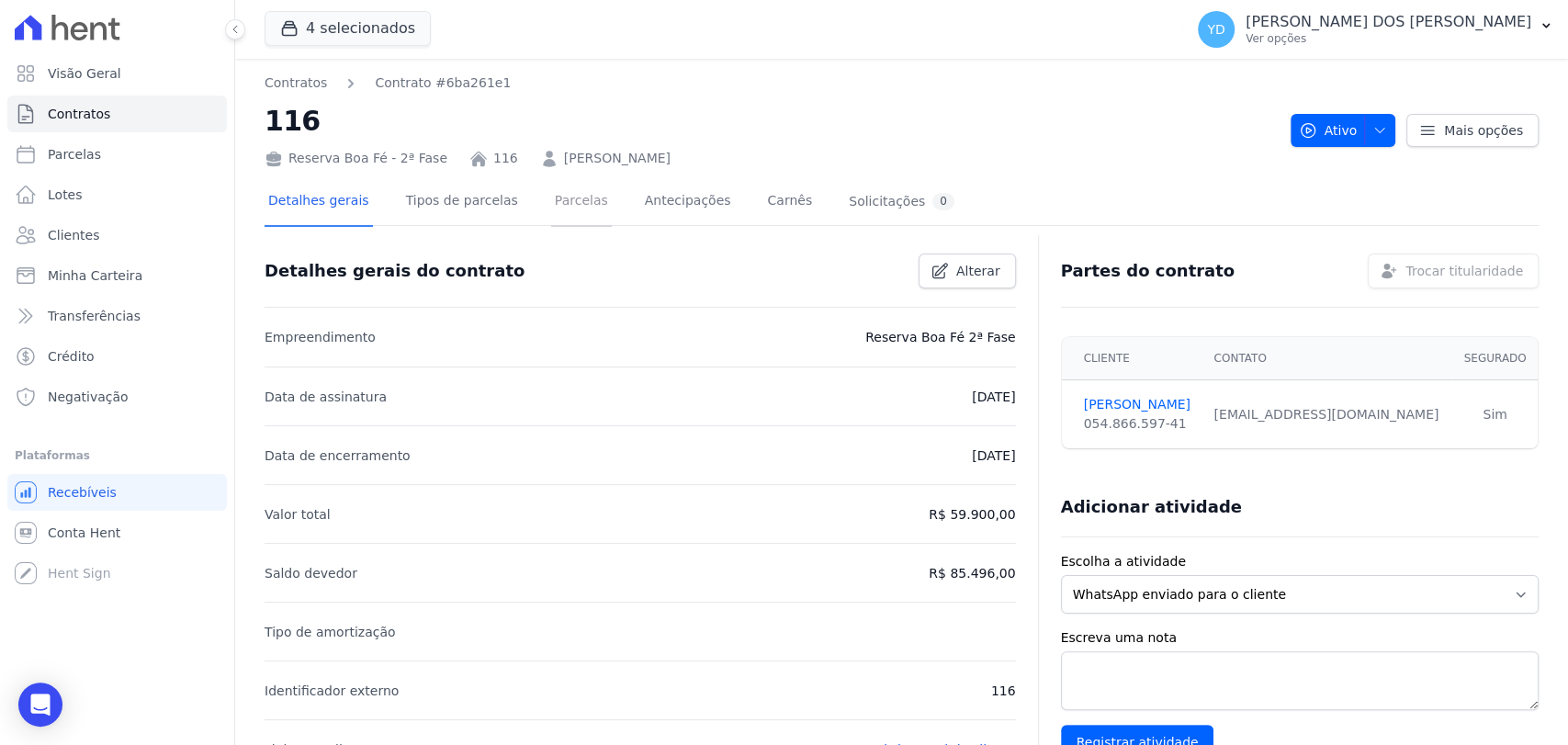
click at [556, 194] on link "Parcelas" at bounding box center [581, 203] width 60 height 49
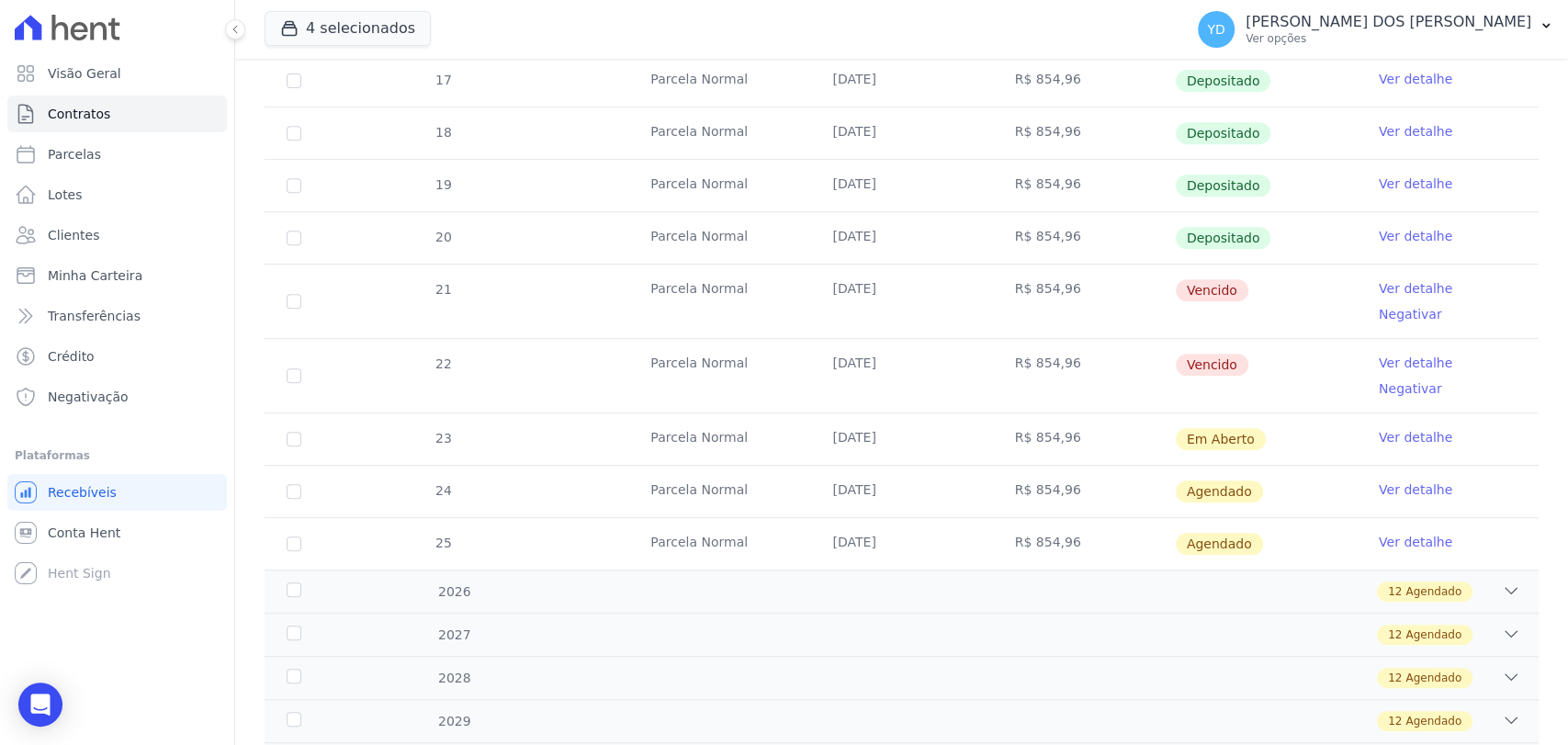
scroll to position [612, 0]
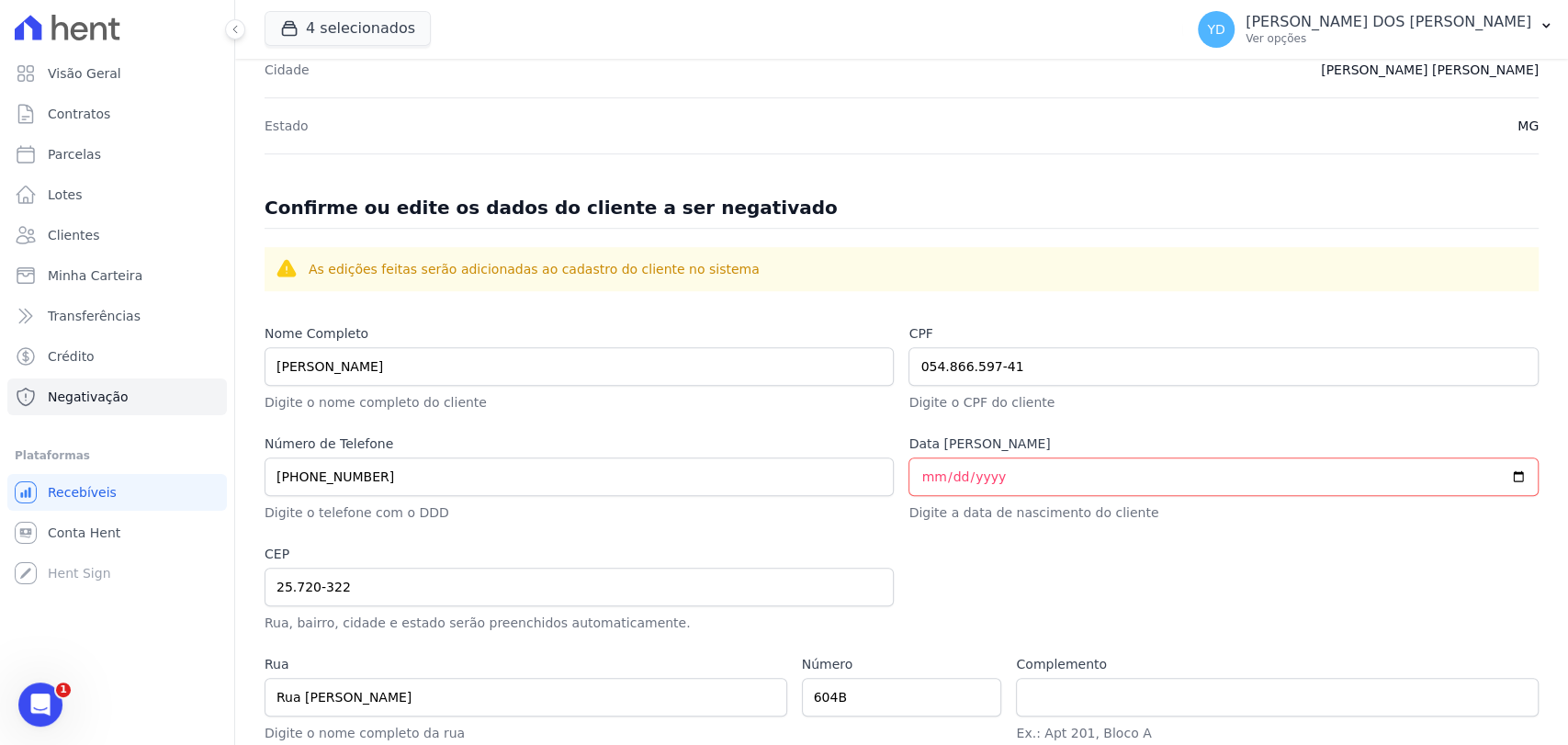
scroll to position [813, 0]
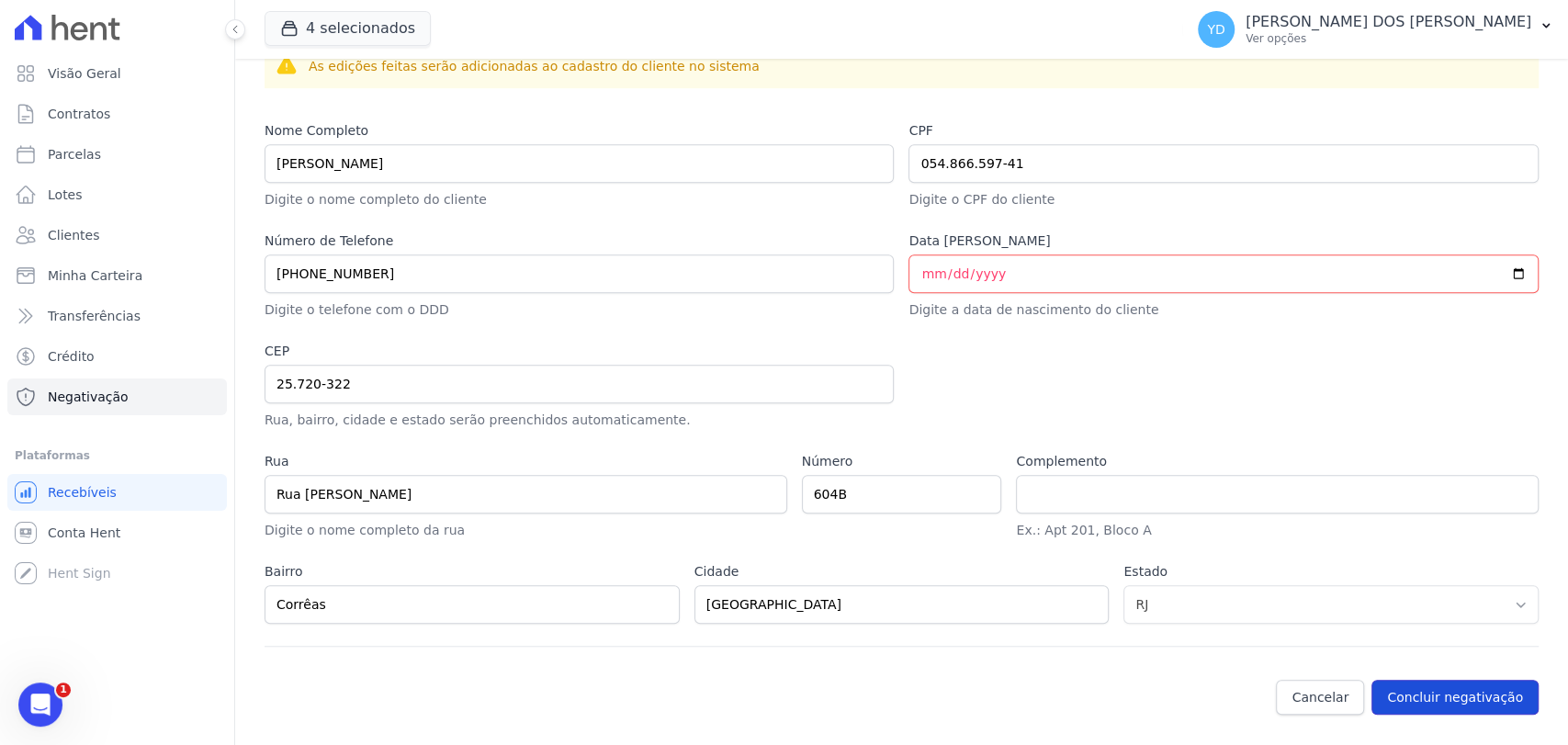
click at [1462, 692] on button "Concluir negativação" at bounding box center [1455, 697] width 167 height 35
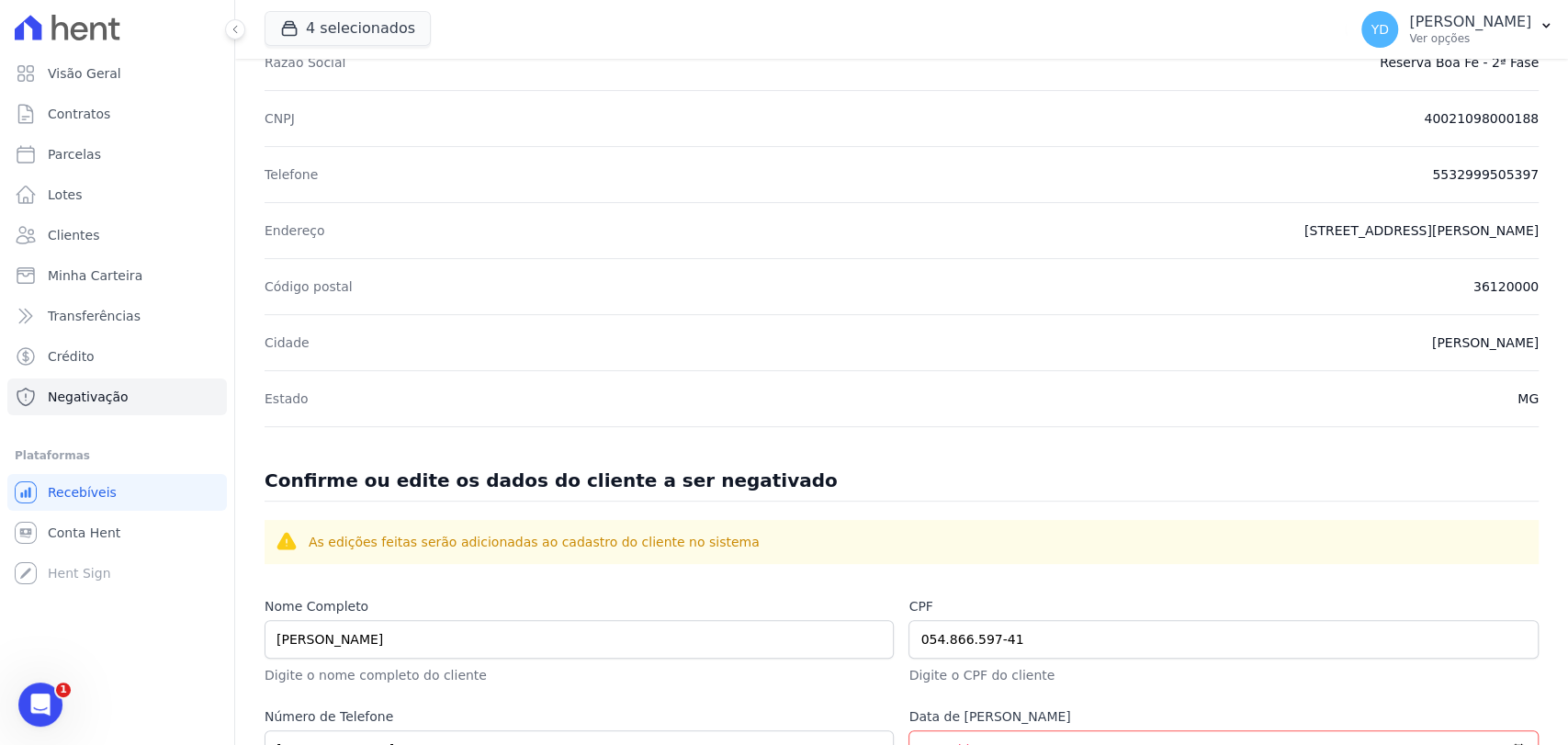
scroll to position [813, 0]
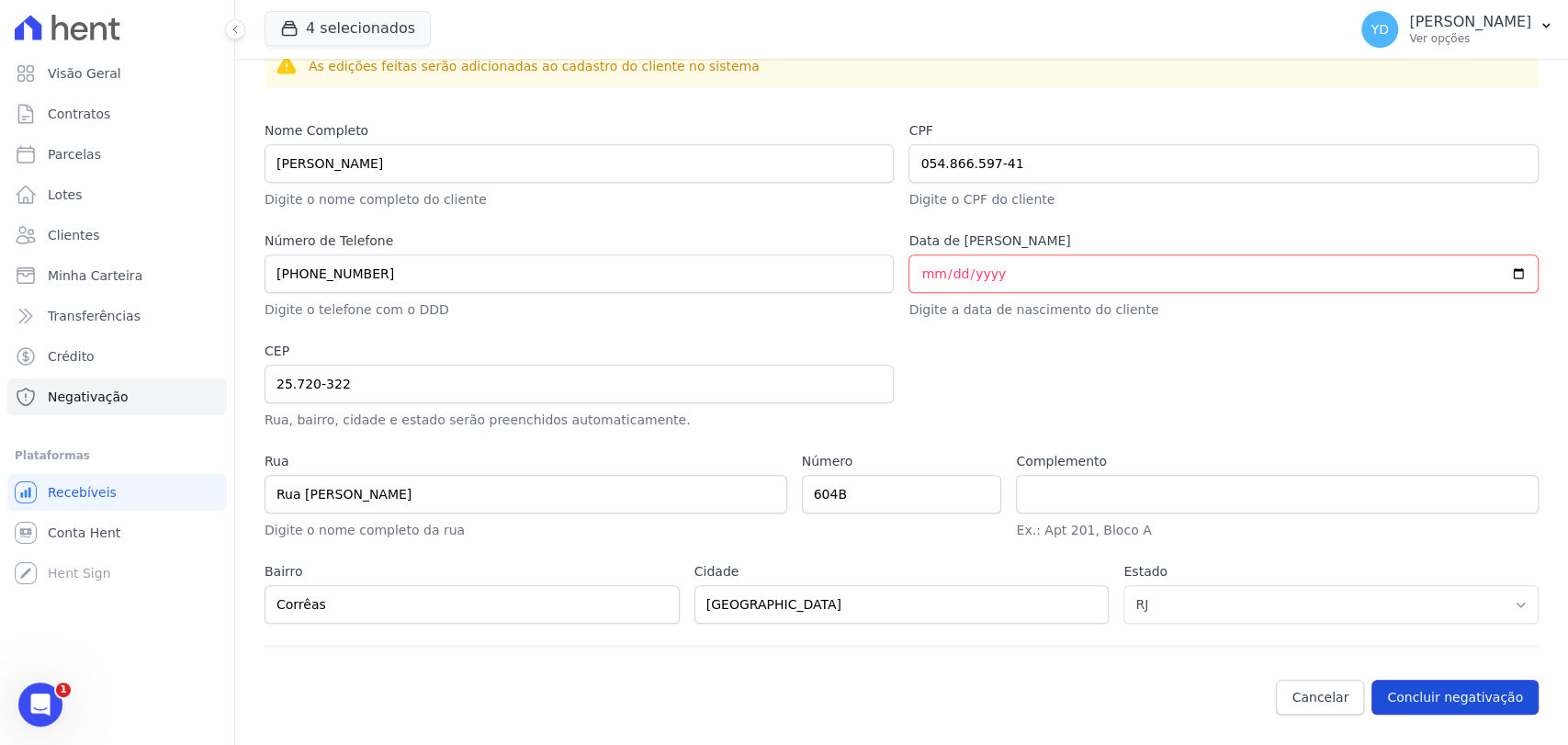
click at [1471, 691] on button "Concluir negativação" at bounding box center [1455, 697] width 167 height 35
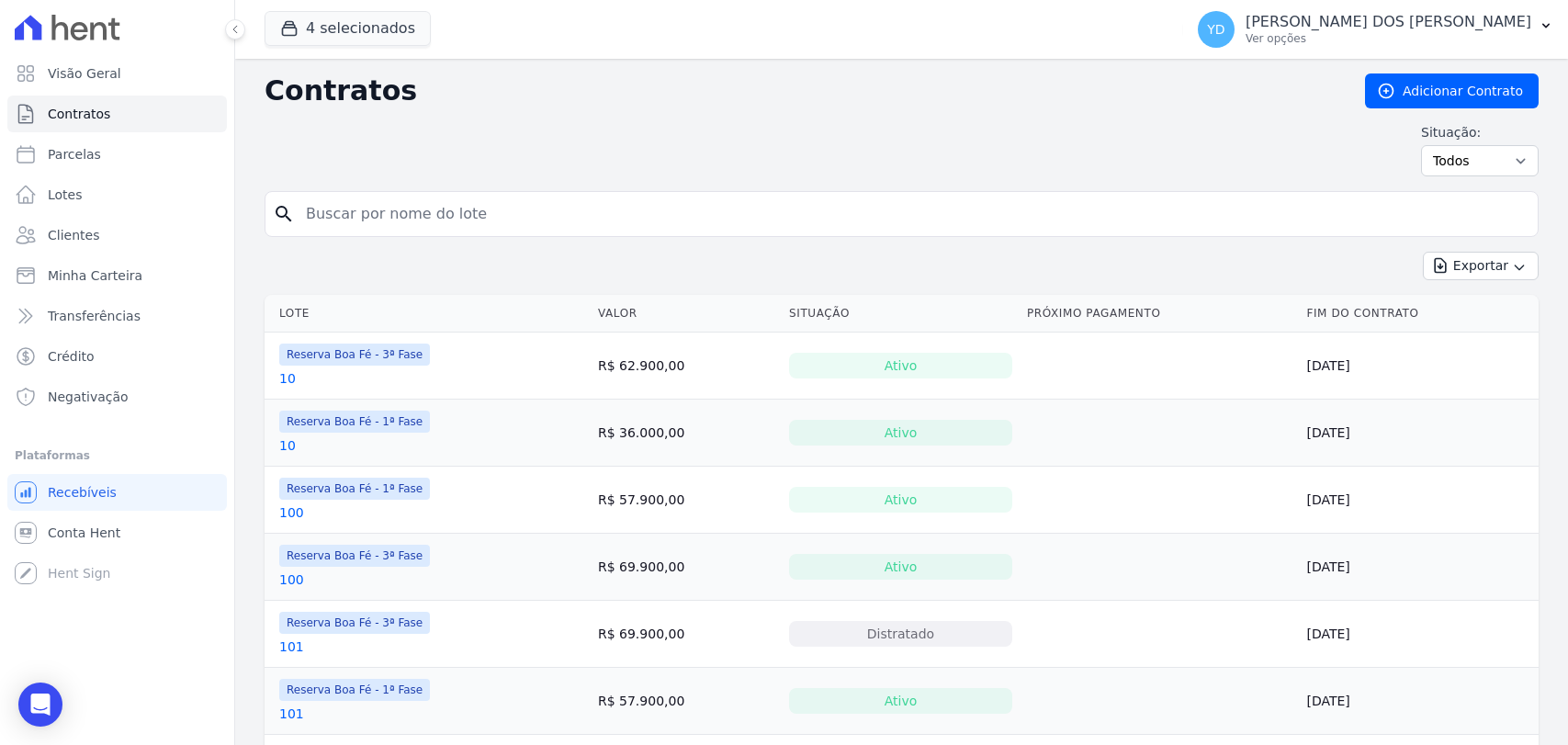
click at [1090, 196] on input "search" at bounding box center [912, 214] width 1235 height 36
type input "63"
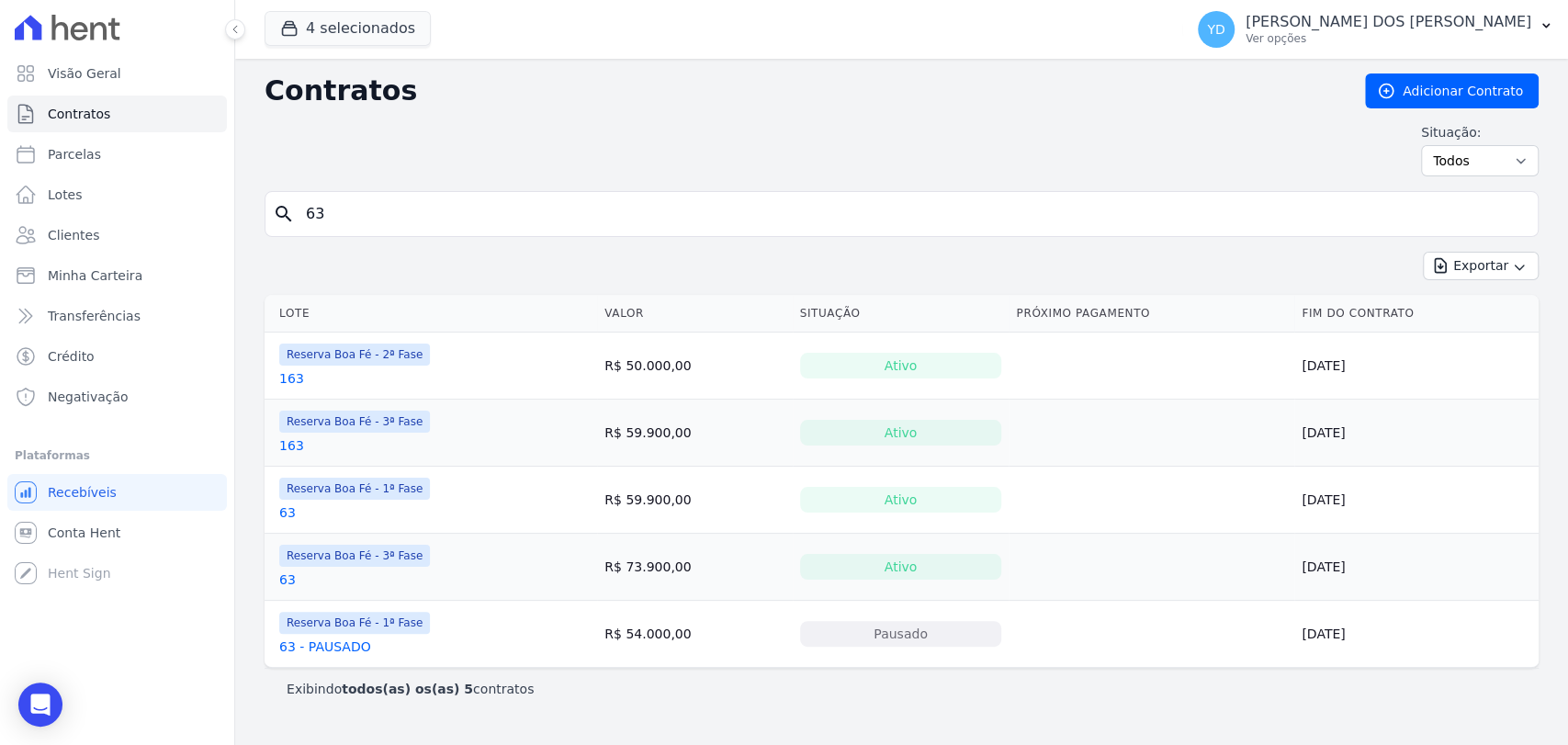
click at [322, 633] on div "Reserva Boa Fé - 1ª Fase 63 - PAUSADO" at bounding box center [354, 634] width 151 height 44
click at [322, 640] on link "63 - PAUSADO" at bounding box center [325, 646] width 92 height 18
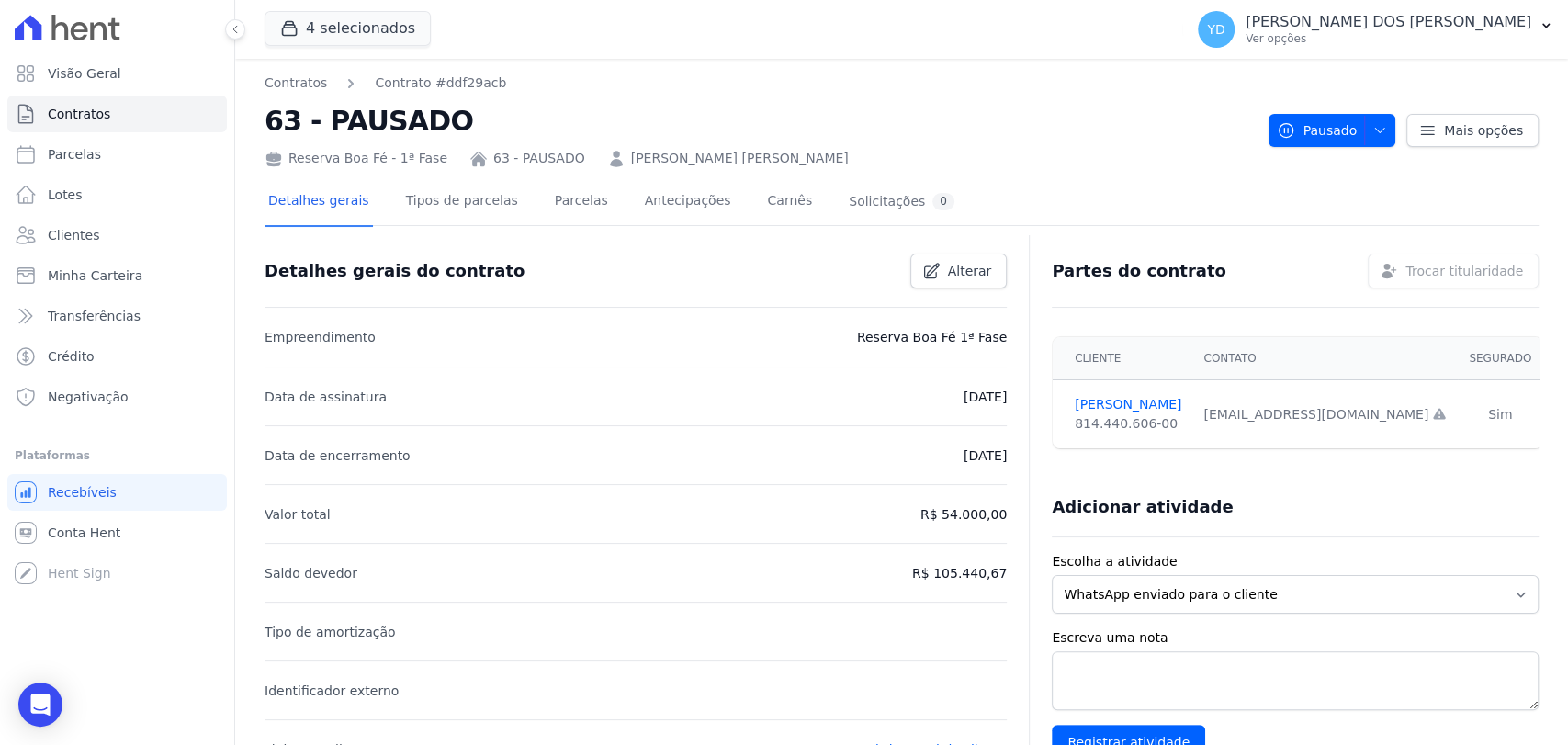
click at [525, 204] on div "Detalhes gerais Tipos de parcelas [GEOGRAPHIC_DATA] Antecipações [PERSON_NAME] …" at bounding box center [611, 203] width 694 height 49
click at [551, 204] on link "Parcelas" at bounding box center [581, 203] width 60 height 49
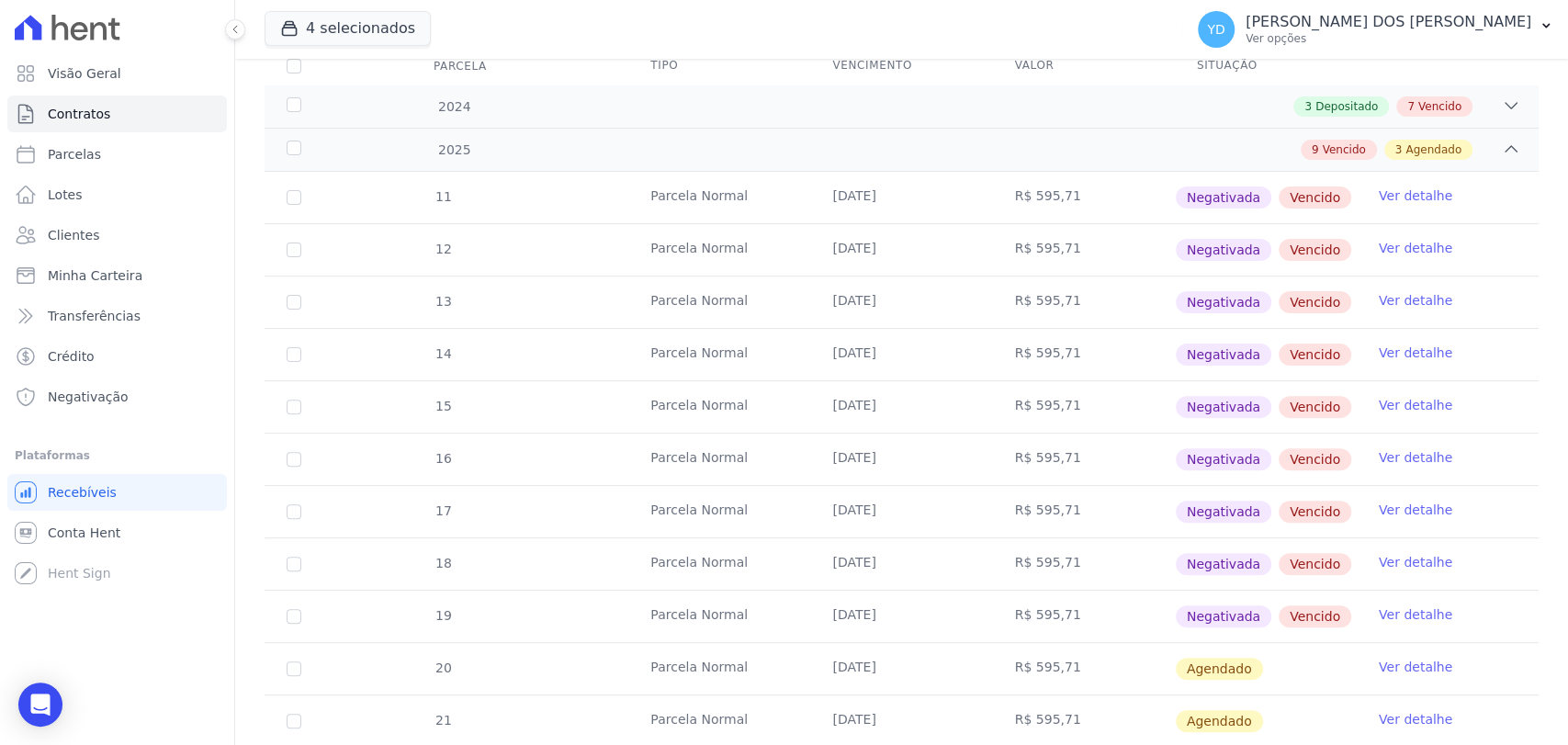
scroll to position [102, 0]
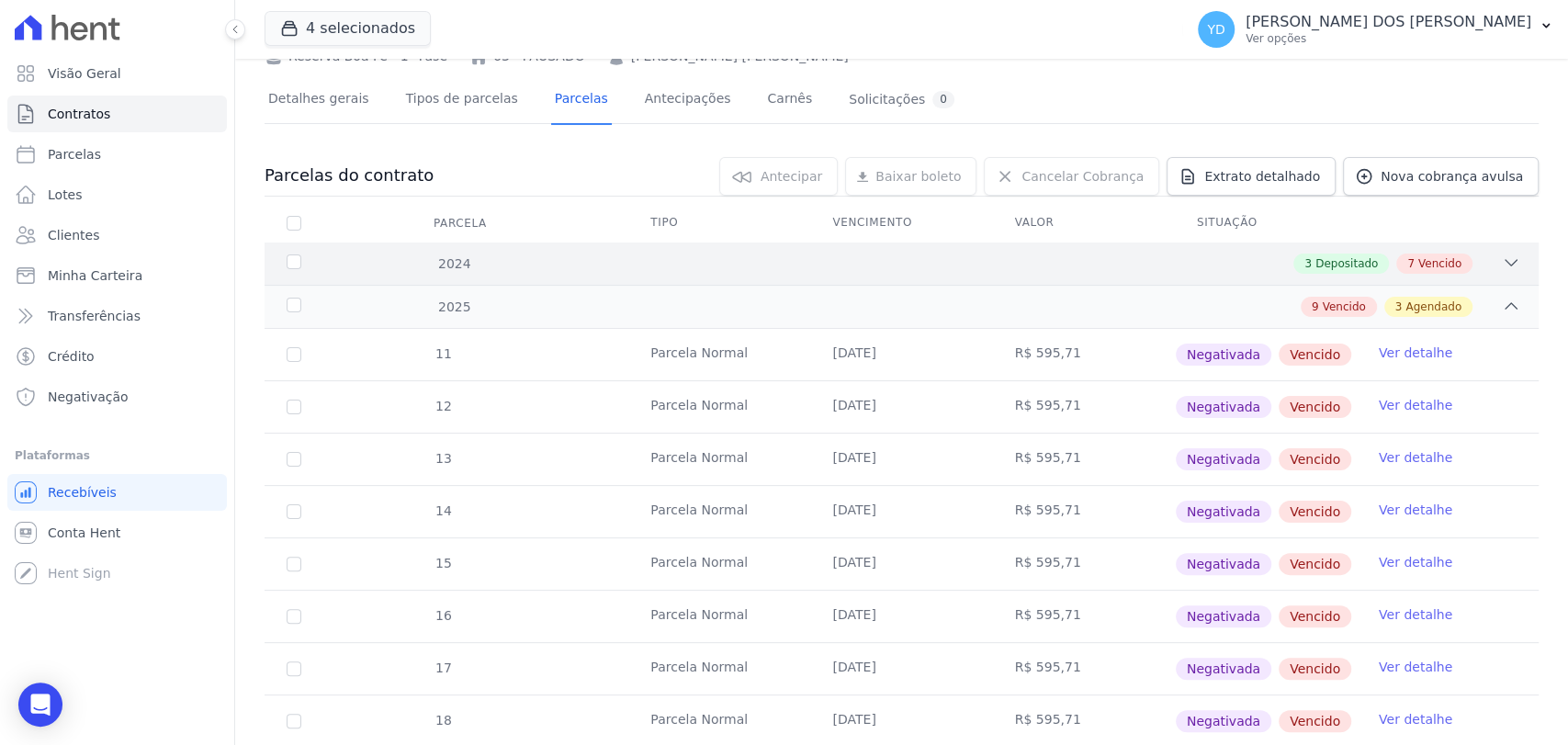
click at [1318, 253] on div "3 Depositado" at bounding box center [1342, 263] width 96 height 20
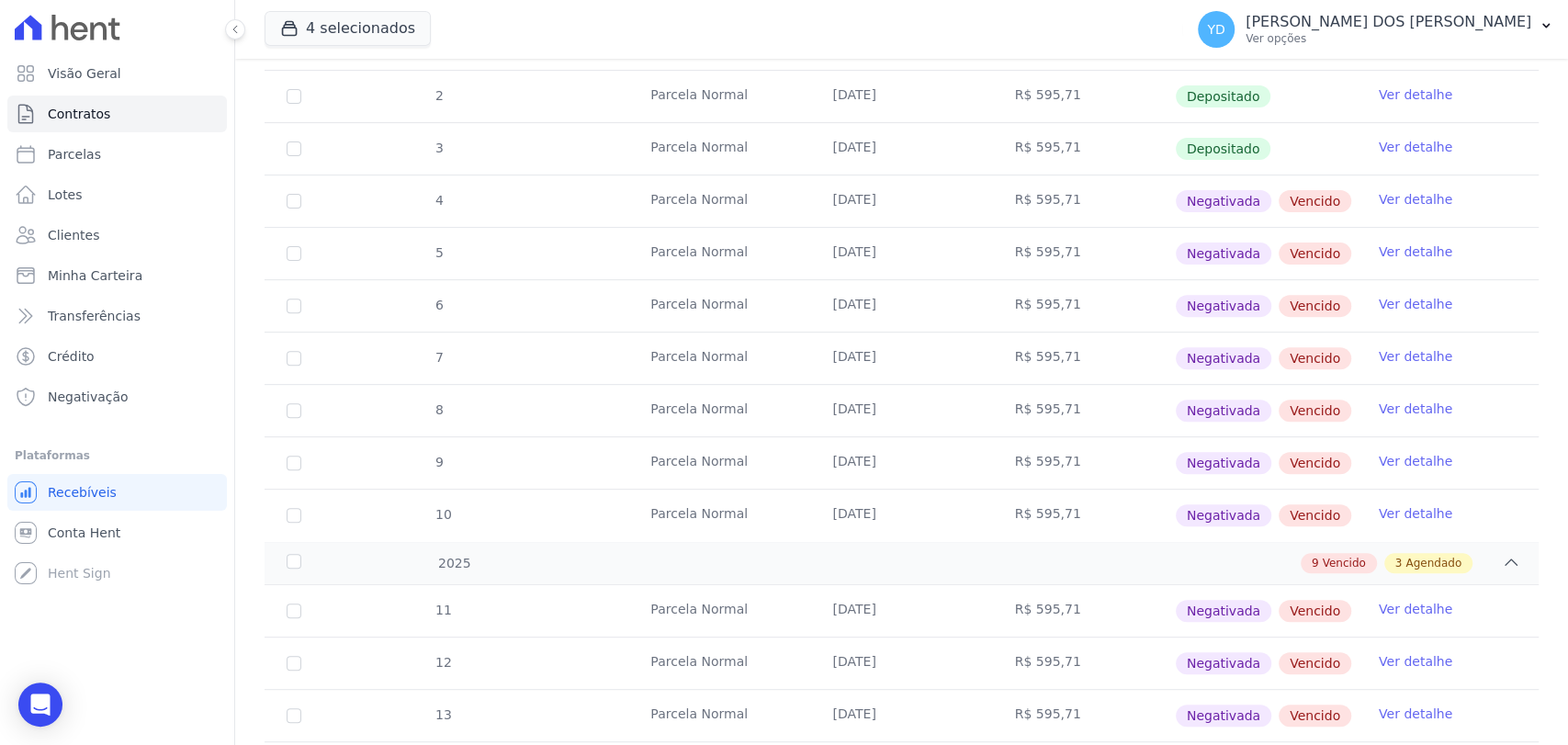
scroll to position [0, 0]
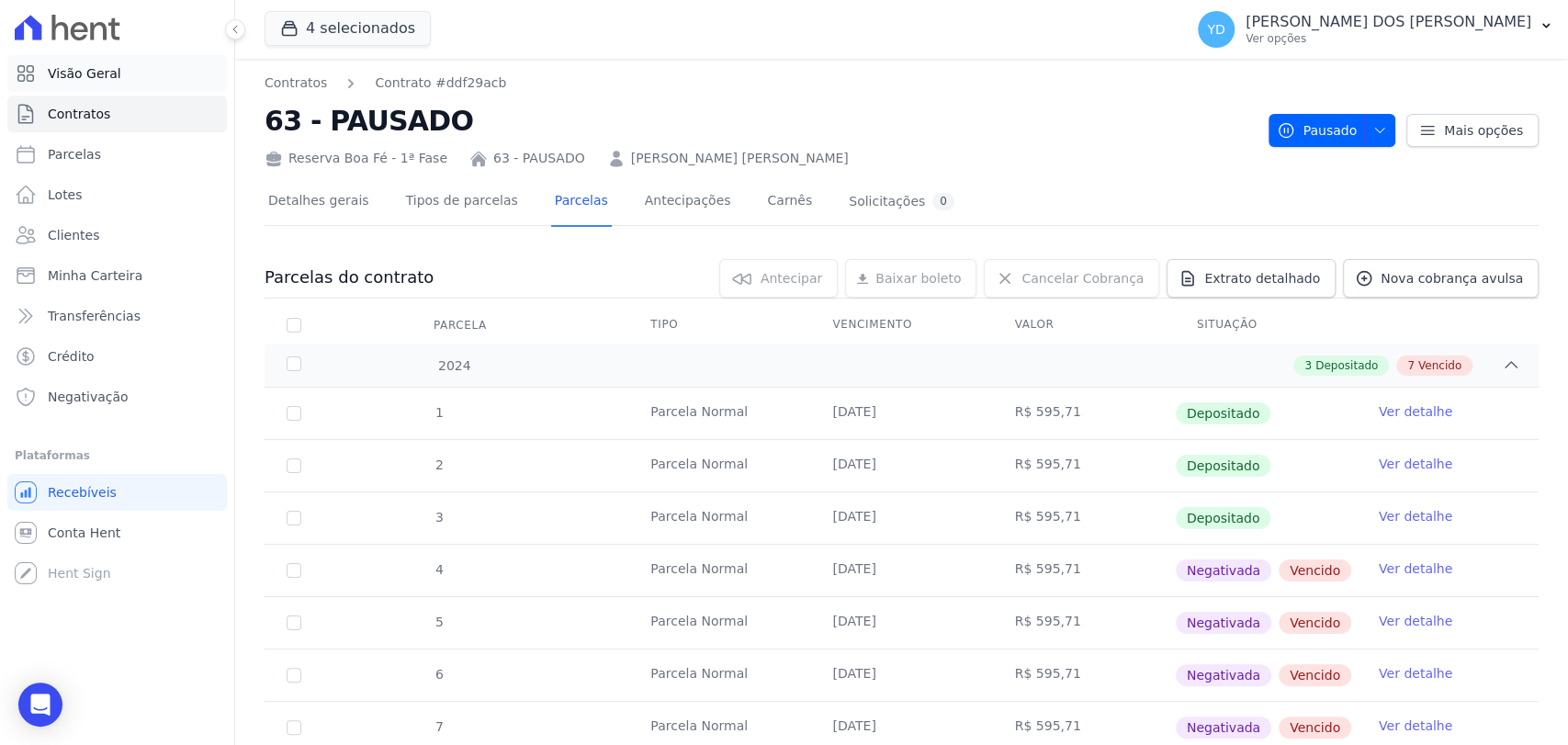
click at [133, 83] on link "Visão Geral" at bounding box center [117, 73] width 220 height 36
